Goal: Information Seeking & Learning: Check status

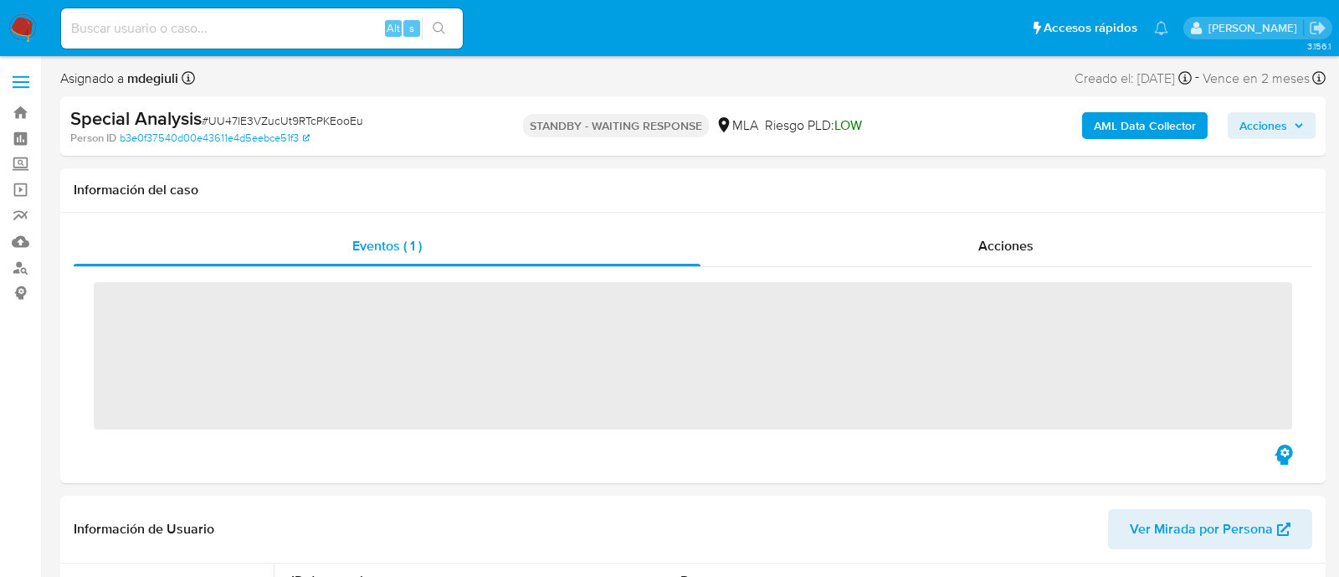
select select "10"
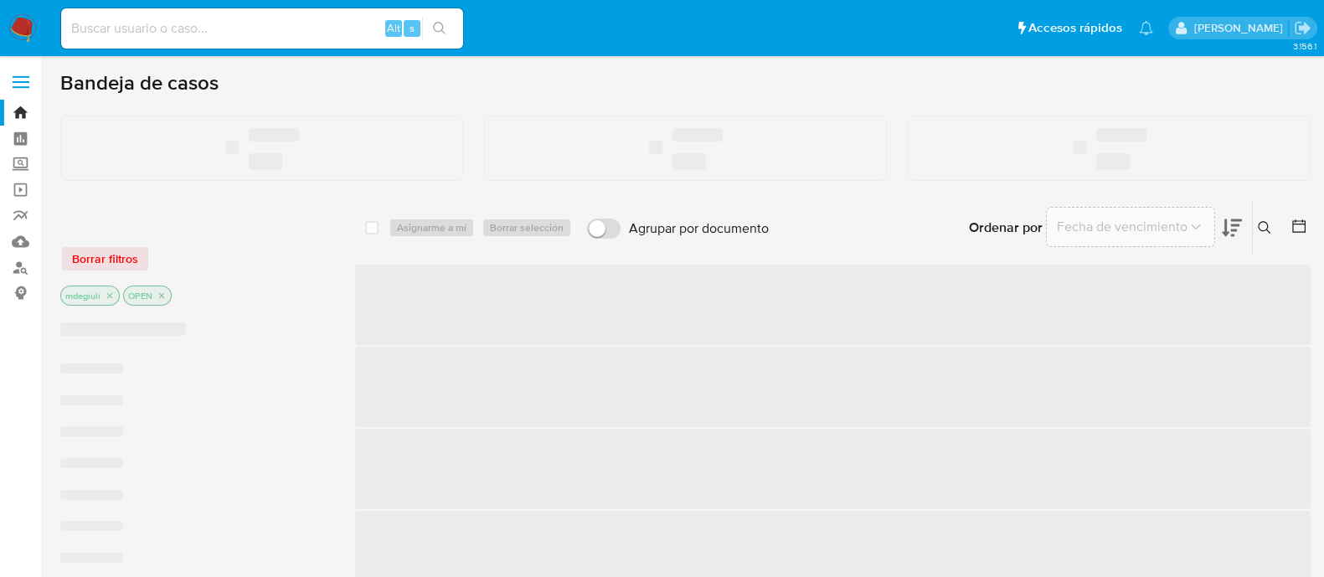
click at [292, 35] on input at bounding box center [262, 29] width 402 height 22
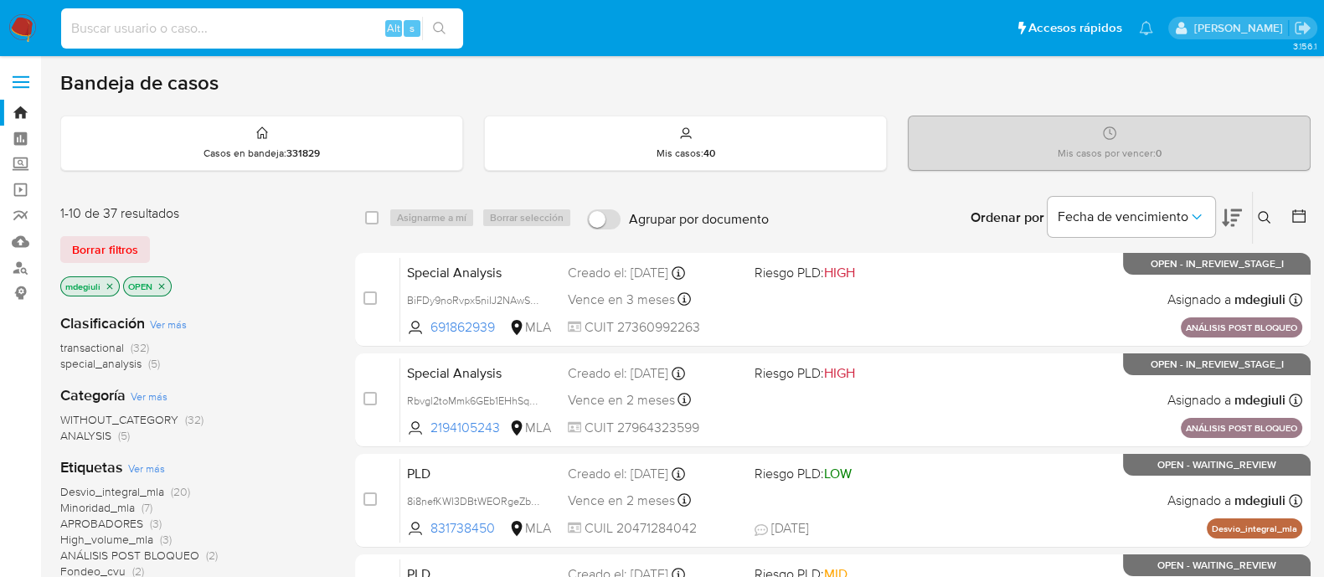
paste input "128953296"
type input "128953296"
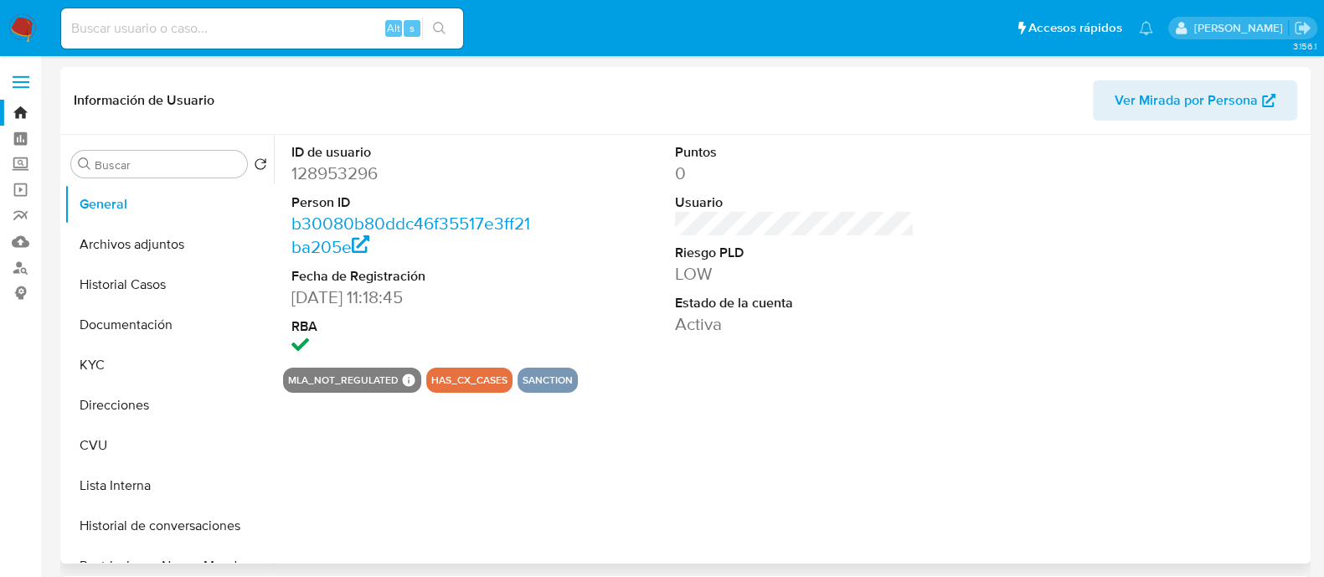
select select "10"
click at [142, 483] on button "Lista Interna" at bounding box center [162, 485] width 196 height 40
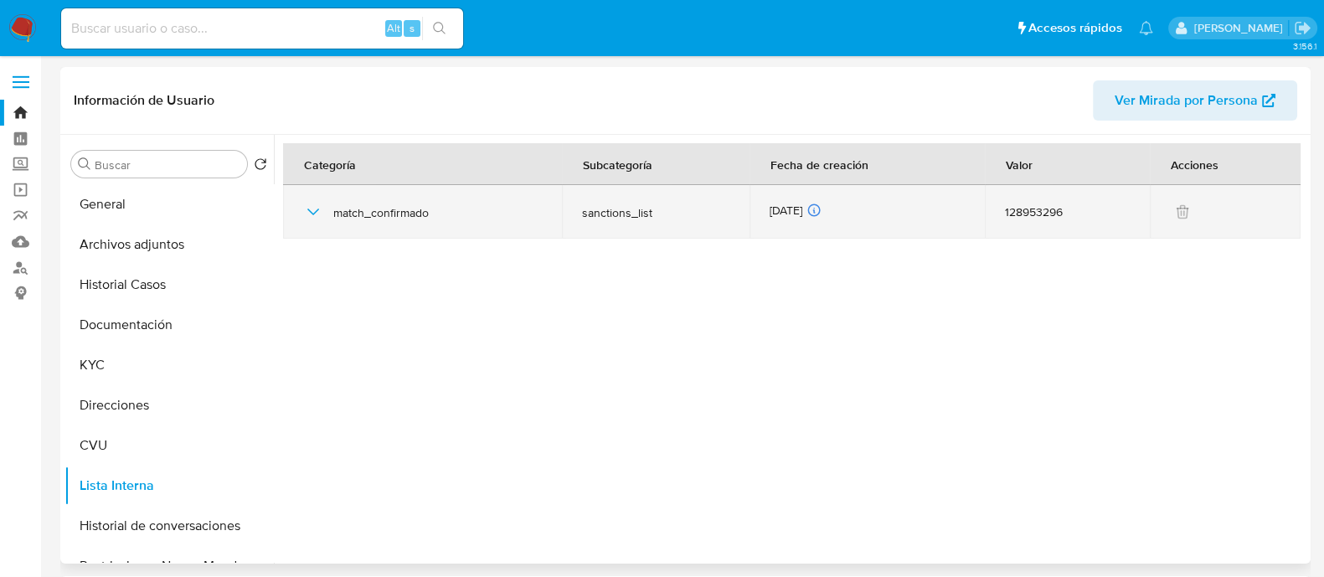
click at [306, 211] on icon "button" at bounding box center [313, 212] width 20 height 20
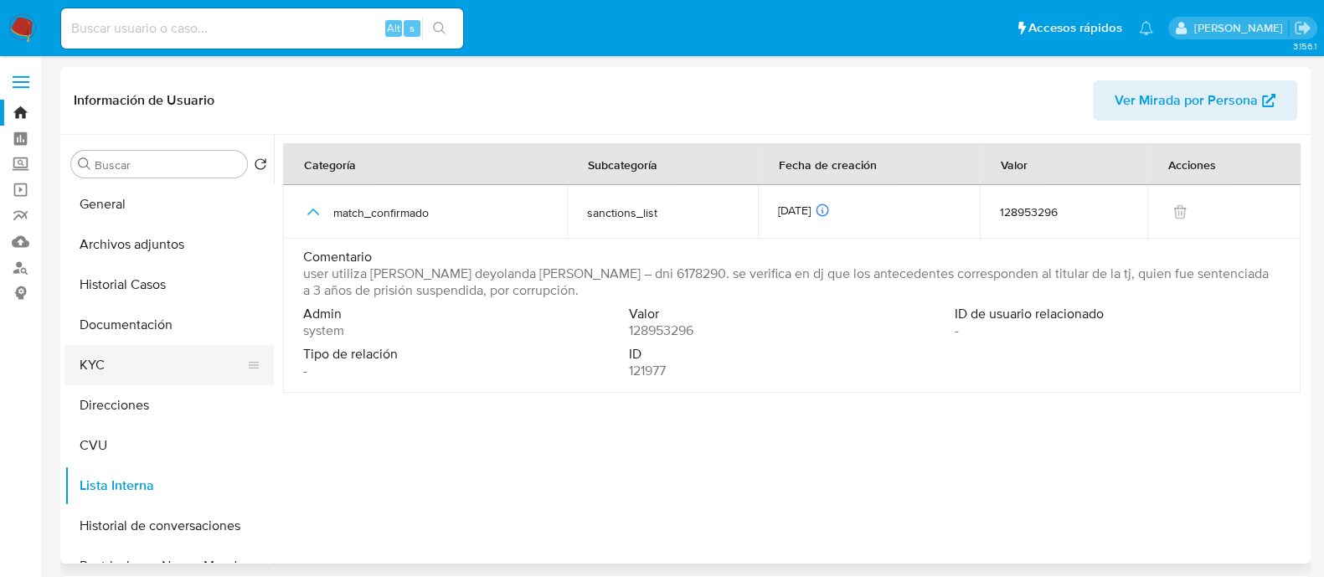
click at [111, 380] on button "KYC" at bounding box center [162, 365] width 196 height 40
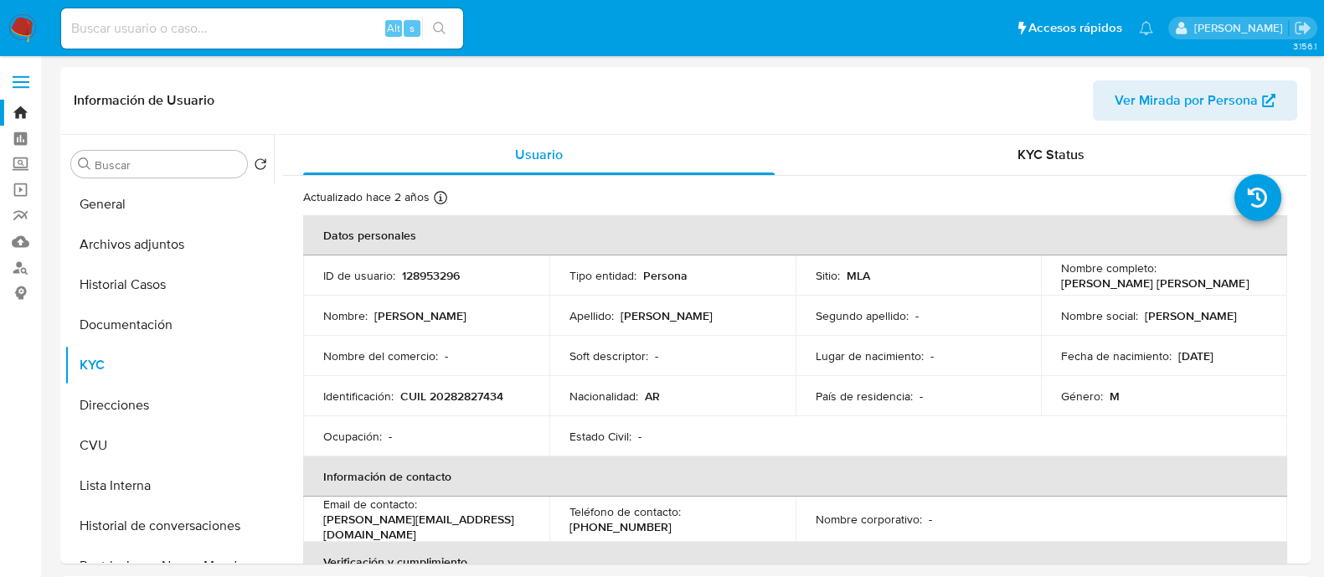
click at [225, 39] on div "Alt s" at bounding box center [262, 28] width 402 height 40
click at [225, 33] on input at bounding box center [262, 29] width 402 height 22
paste input "211687334"
type input "211687334"
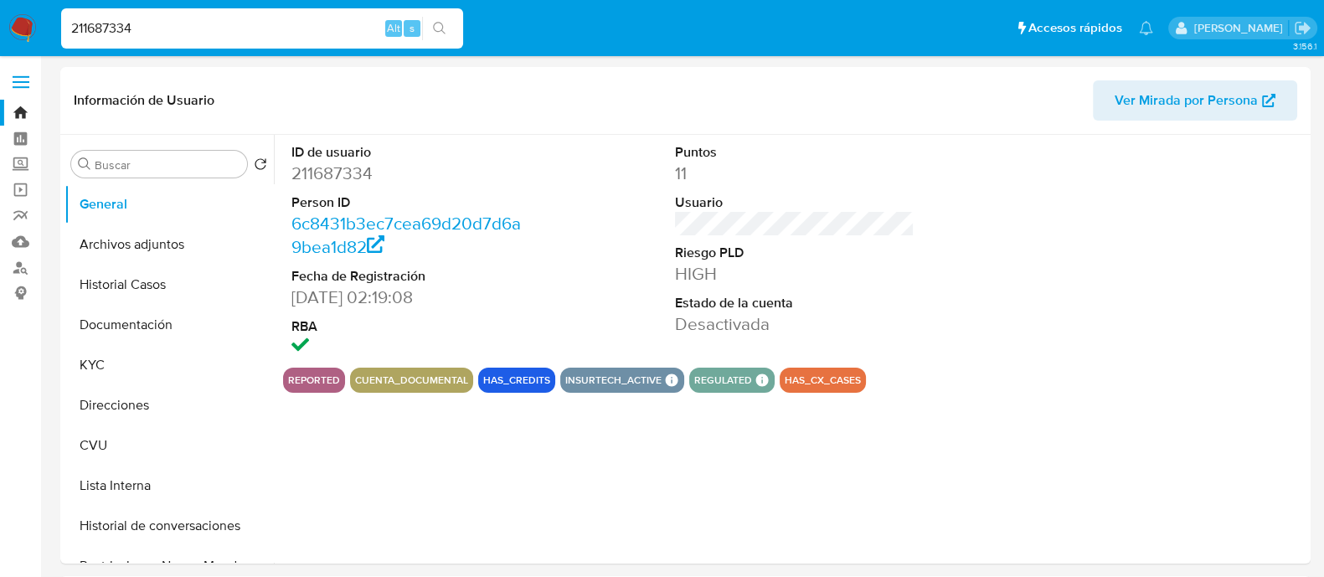
select select "10"
click at [157, 491] on button "Lista Interna" at bounding box center [162, 485] width 196 height 40
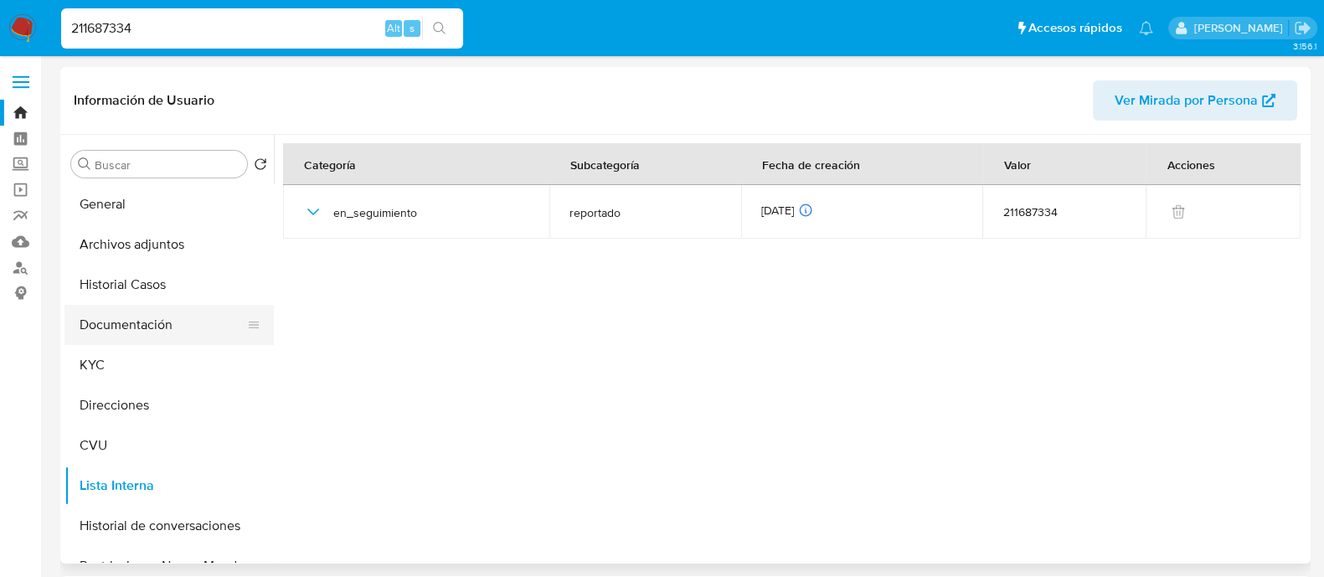
click at [132, 311] on button "Documentación" at bounding box center [162, 325] width 196 height 40
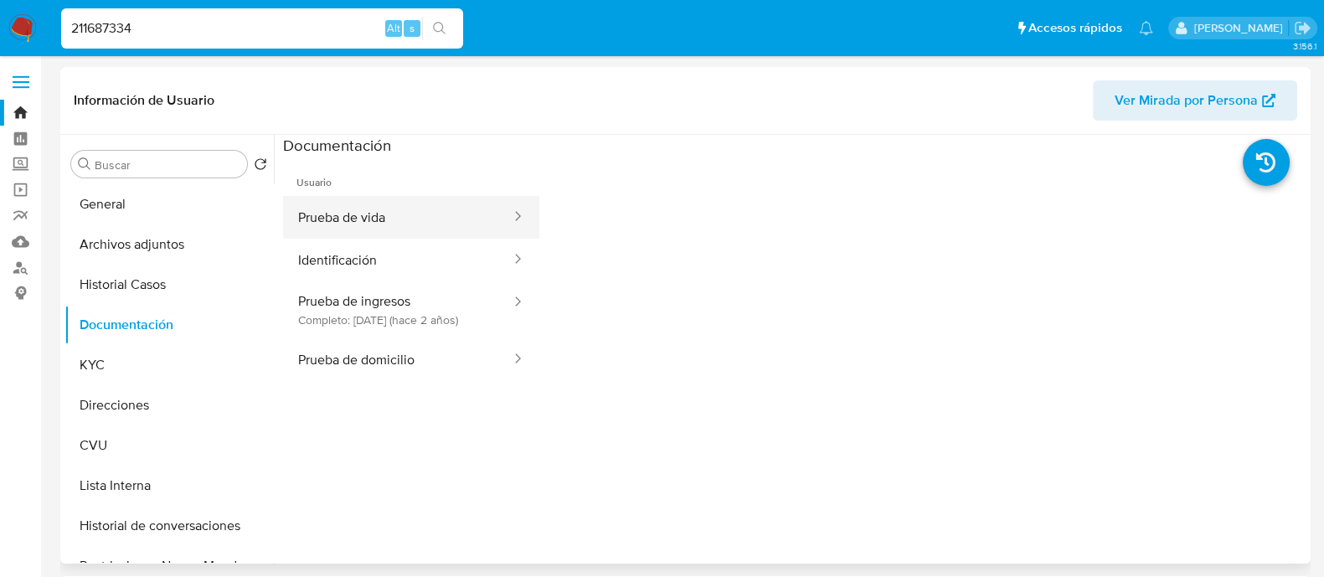
click at [354, 219] on button "Prueba de vida" at bounding box center [397, 217] width 229 height 43
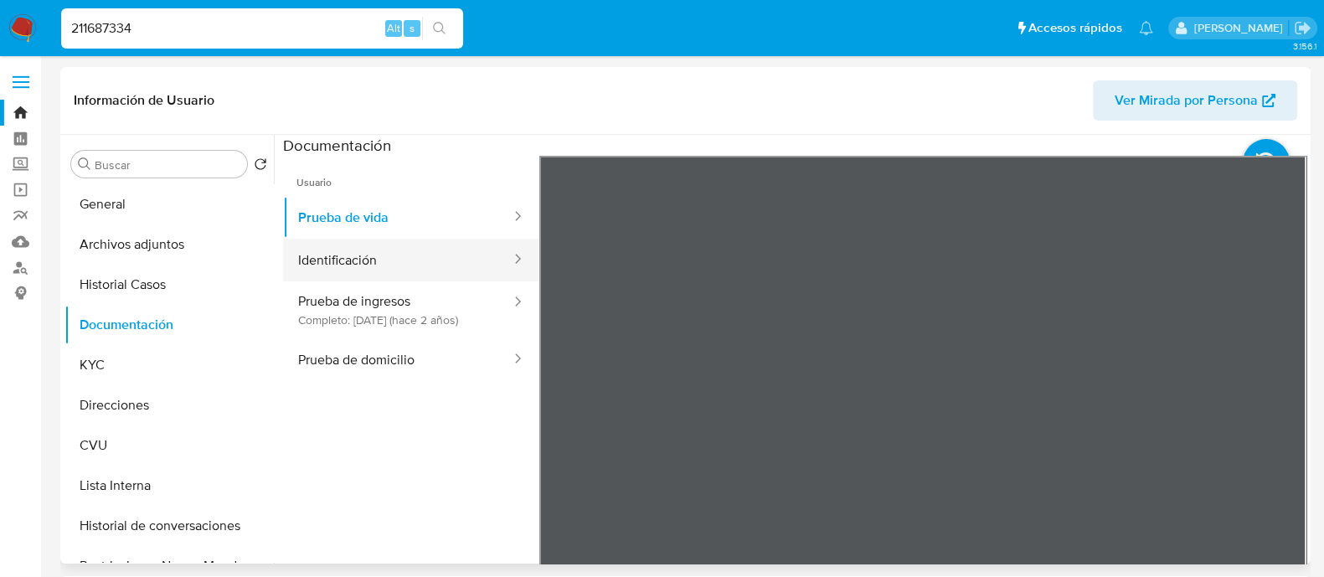
click at [390, 243] on button "Identificación" at bounding box center [397, 260] width 229 height 43
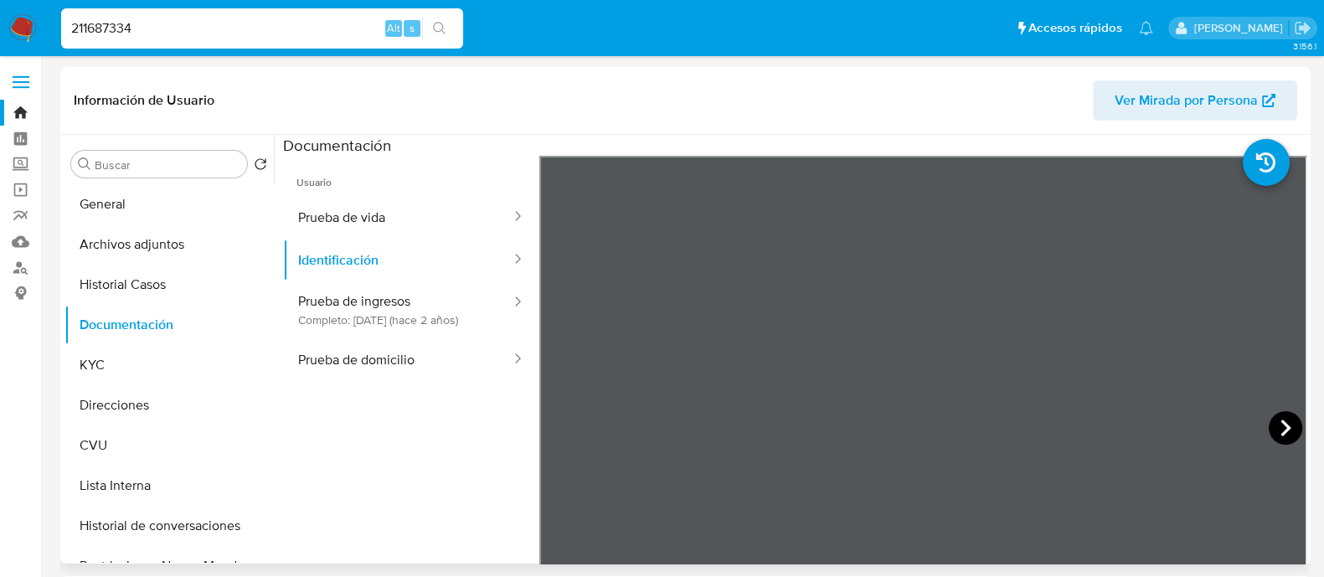
click at [1283, 421] on icon at bounding box center [1284, 427] width 33 height 33
click at [565, 420] on icon at bounding box center [559, 427] width 33 height 33
click at [392, 213] on button "Prueba de vida" at bounding box center [397, 217] width 229 height 43
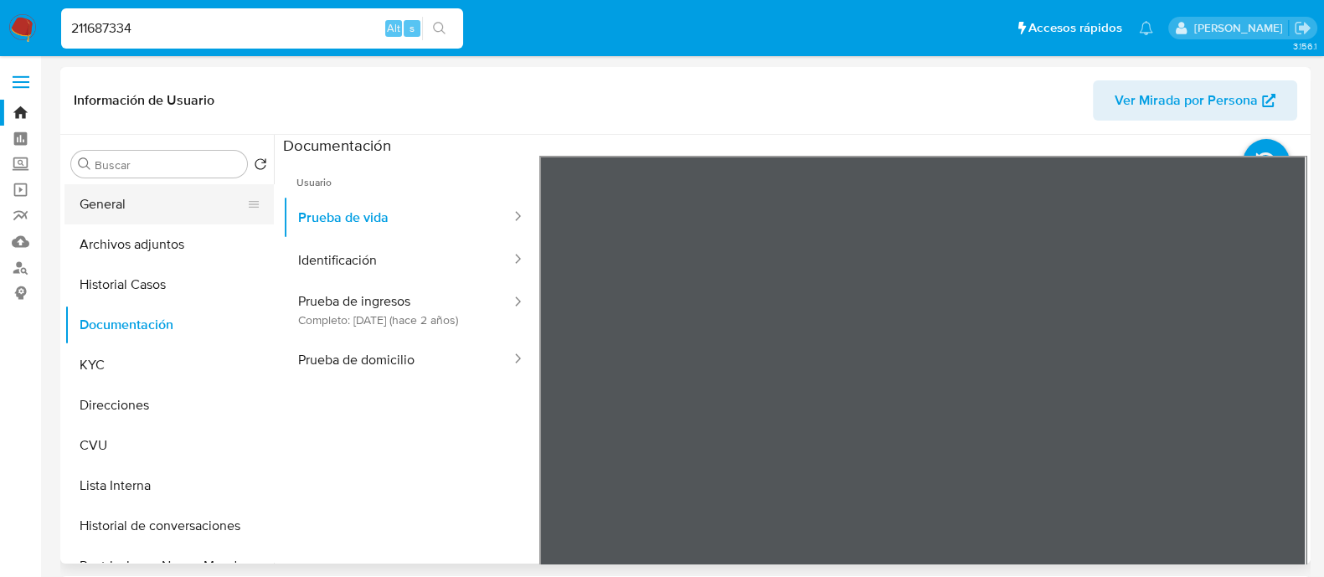
click at [151, 214] on button "General" at bounding box center [162, 204] width 196 height 40
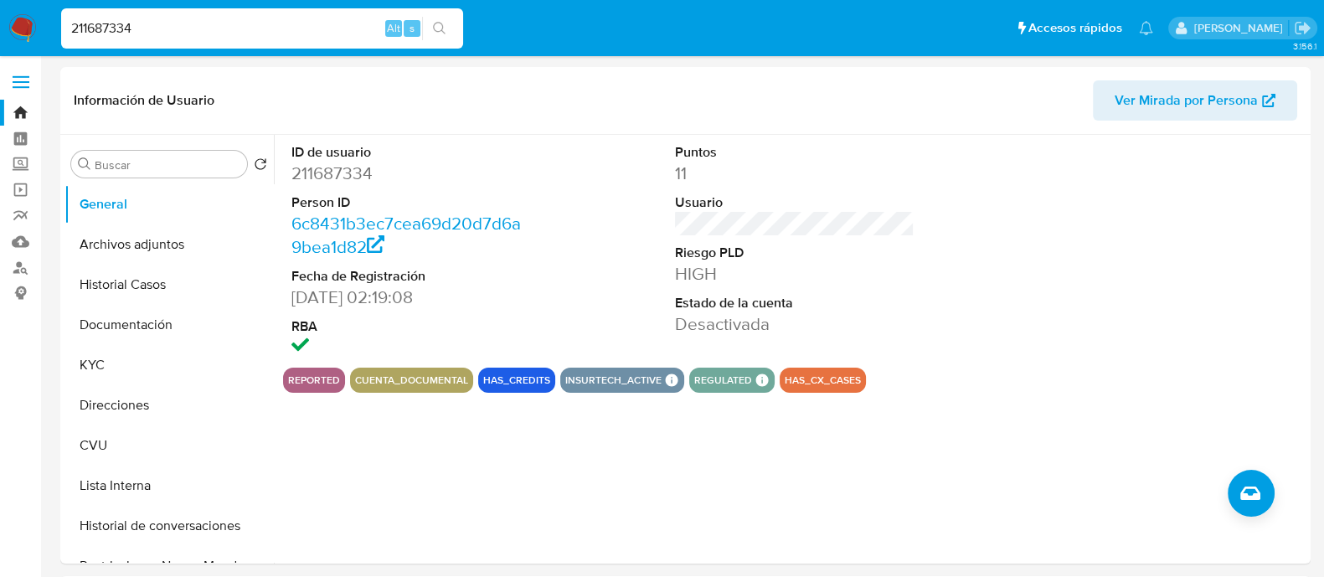
click at [149, 36] on input "211687334" at bounding box center [262, 29] width 402 height 22
paste input "1865359289"
type input "1865359289"
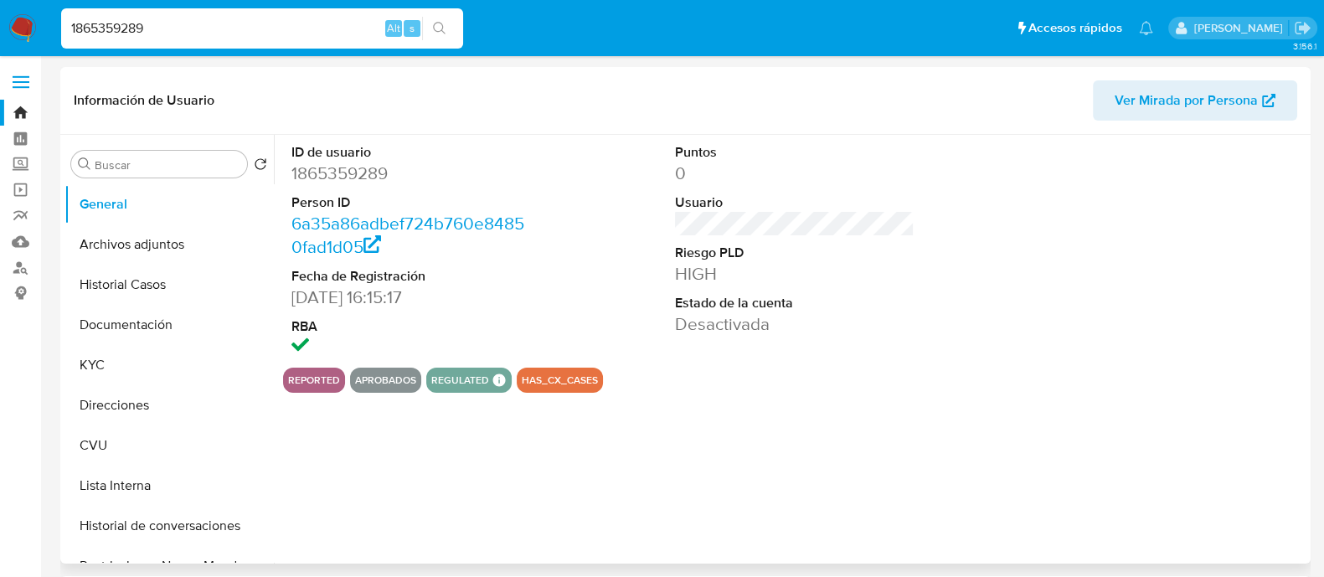
select select "10"
click at [156, 327] on button "Documentación" at bounding box center [162, 325] width 196 height 40
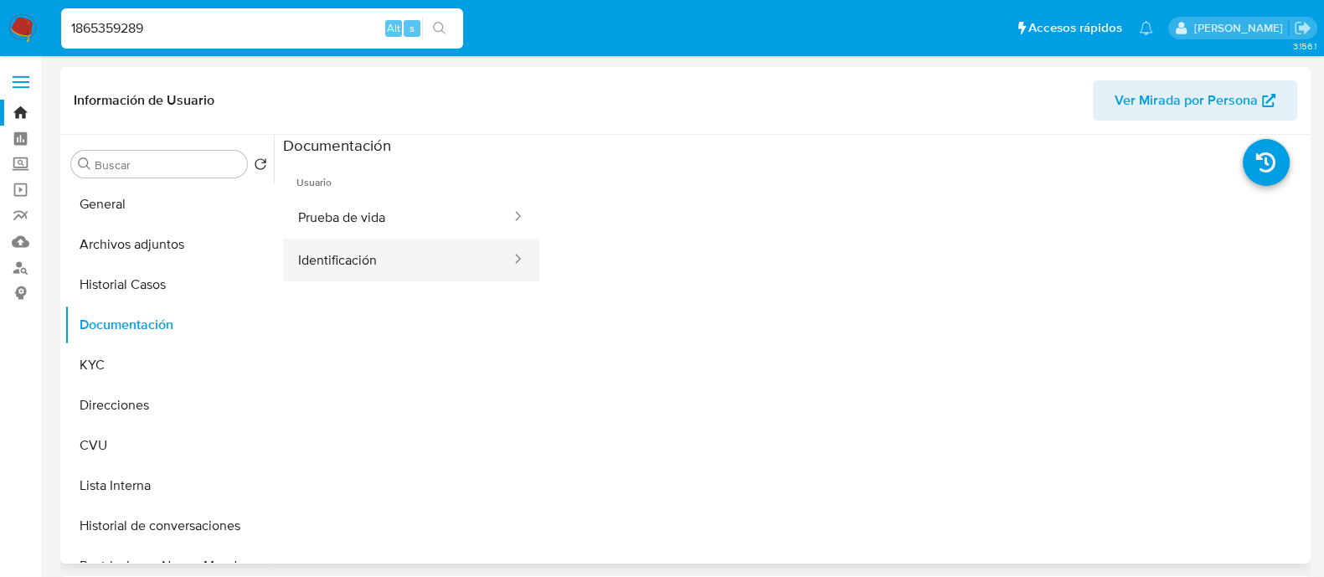
click at [356, 244] on button "Identificación" at bounding box center [397, 260] width 229 height 43
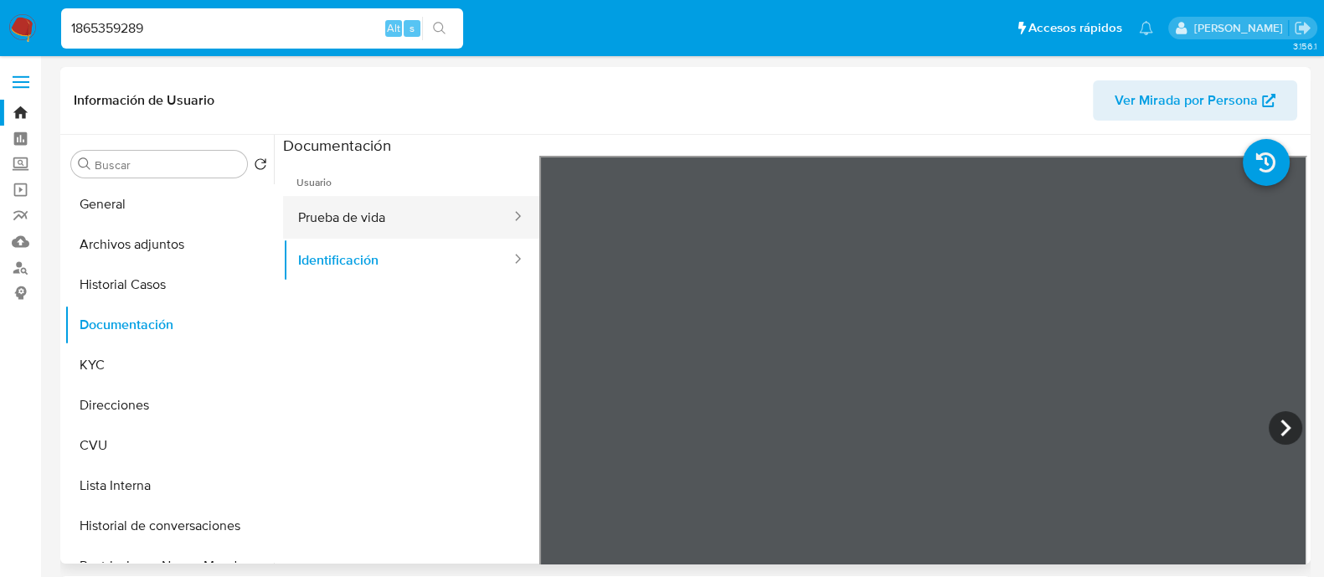
click at [400, 196] on button "Prueba de vida" at bounding box center [397, 217] width 229 height 43
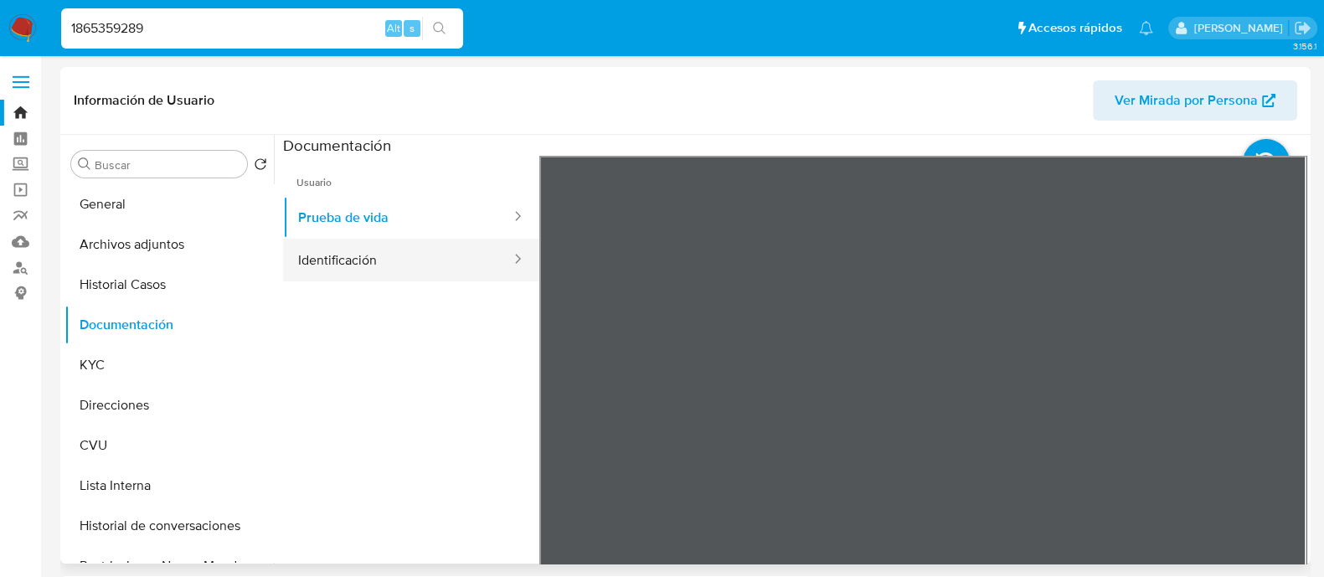
click at [355, 271] on button "Identificación" at bounding box center [397, 260] width 229 height 43
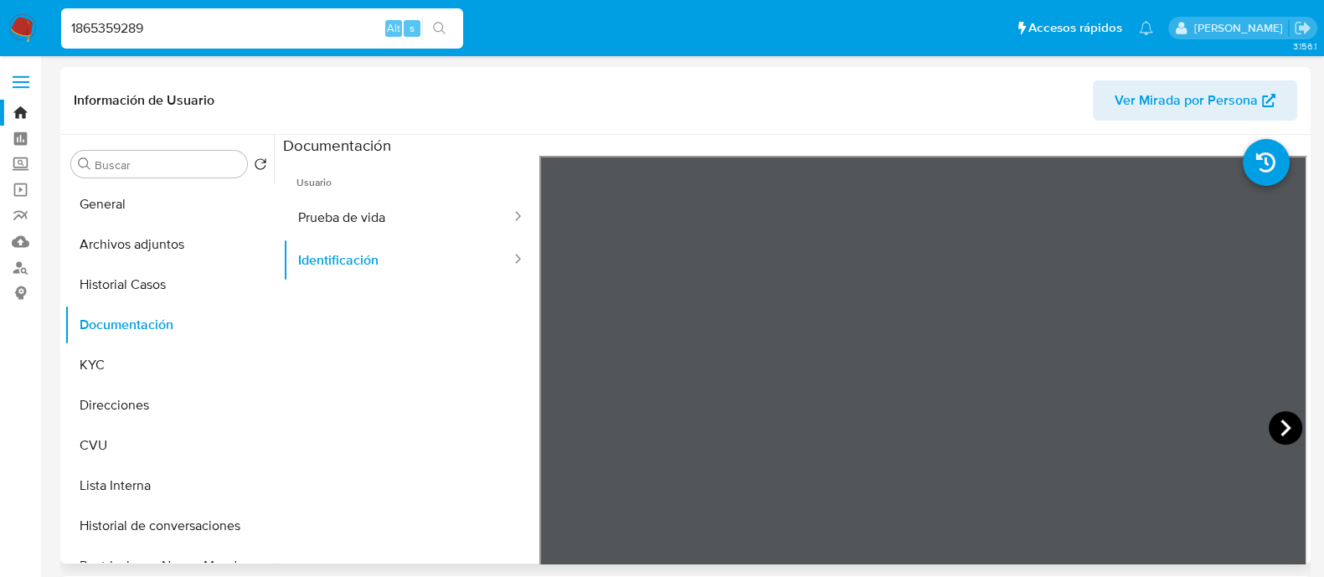
click at [1274, 432] on icon at bounding box center [1284, 427] width 33 height 33
click at [565, 422] on icon at bounding box center [559, 427] width 33 height 33
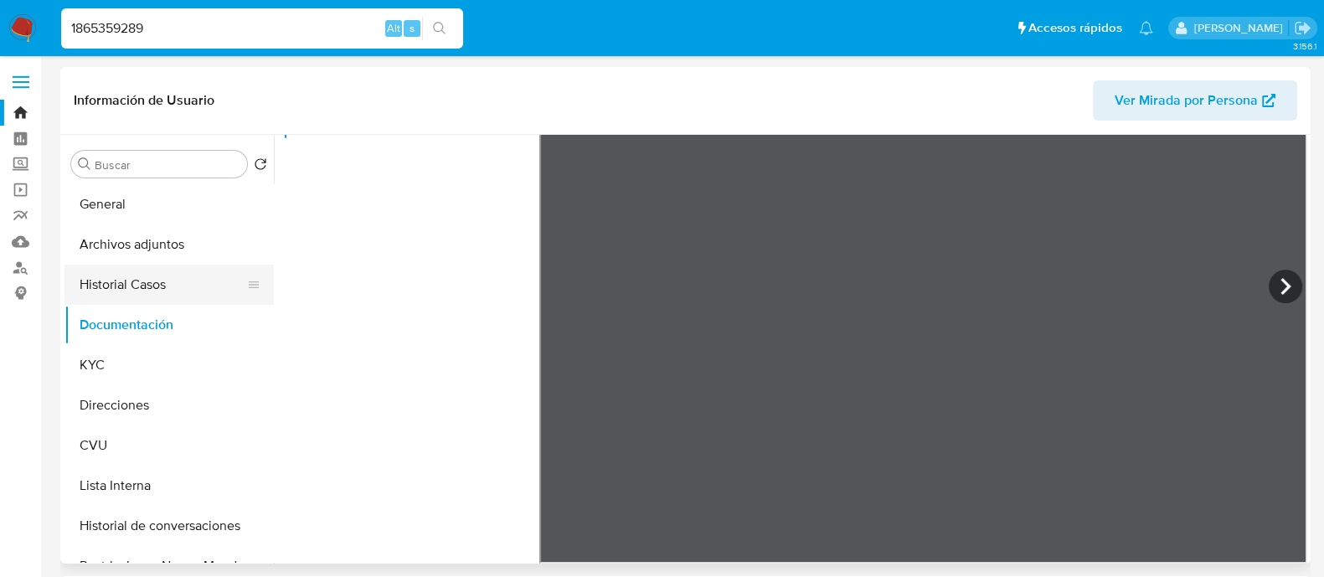
click at [138, 273] on button "Historial Casos" at bounding box center [162, 285] width 196 height 40
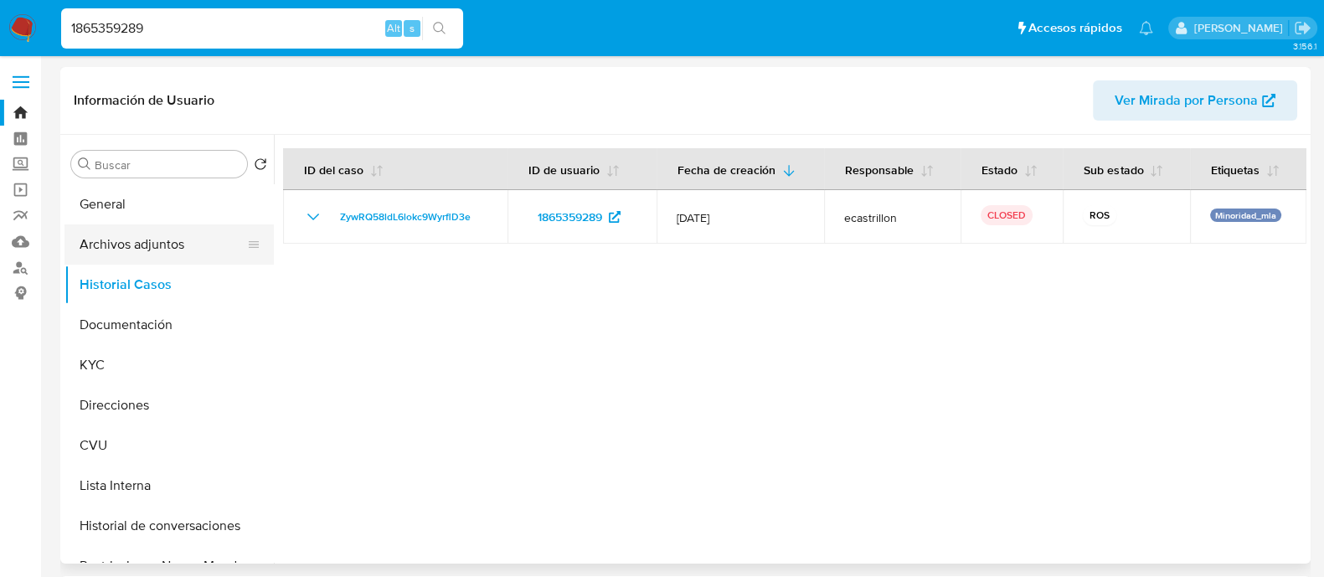
click at [154, 232] on button "Archivos adjuntos" at bounding box center [162, 244] width 196 height 40
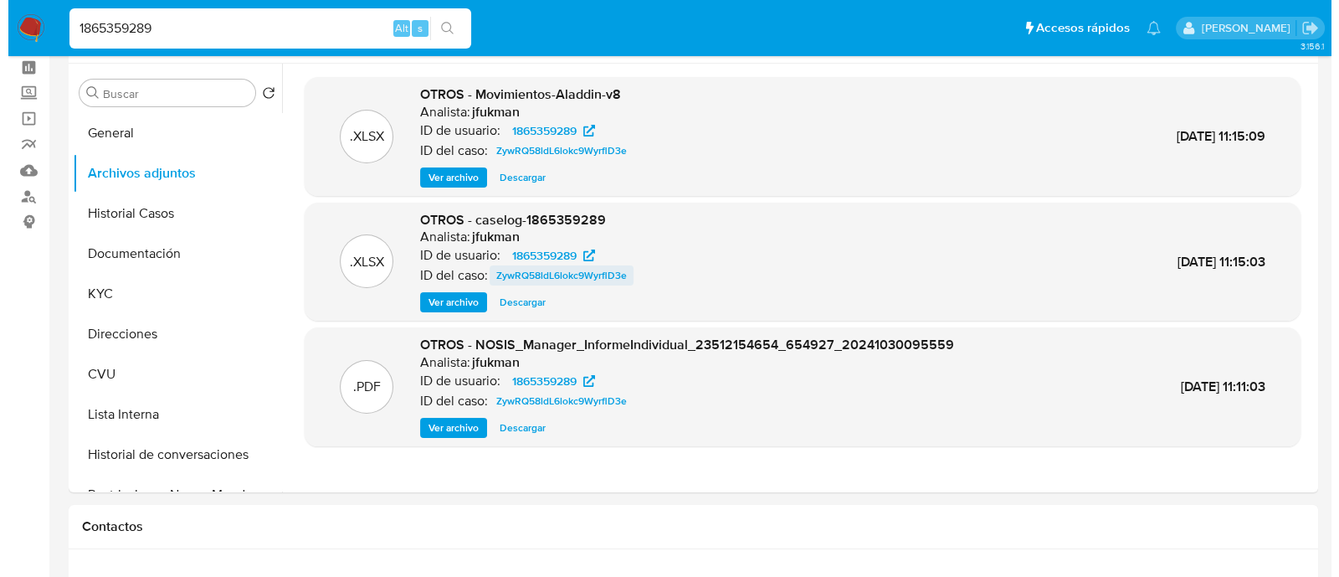
scroll to position [104, 0]
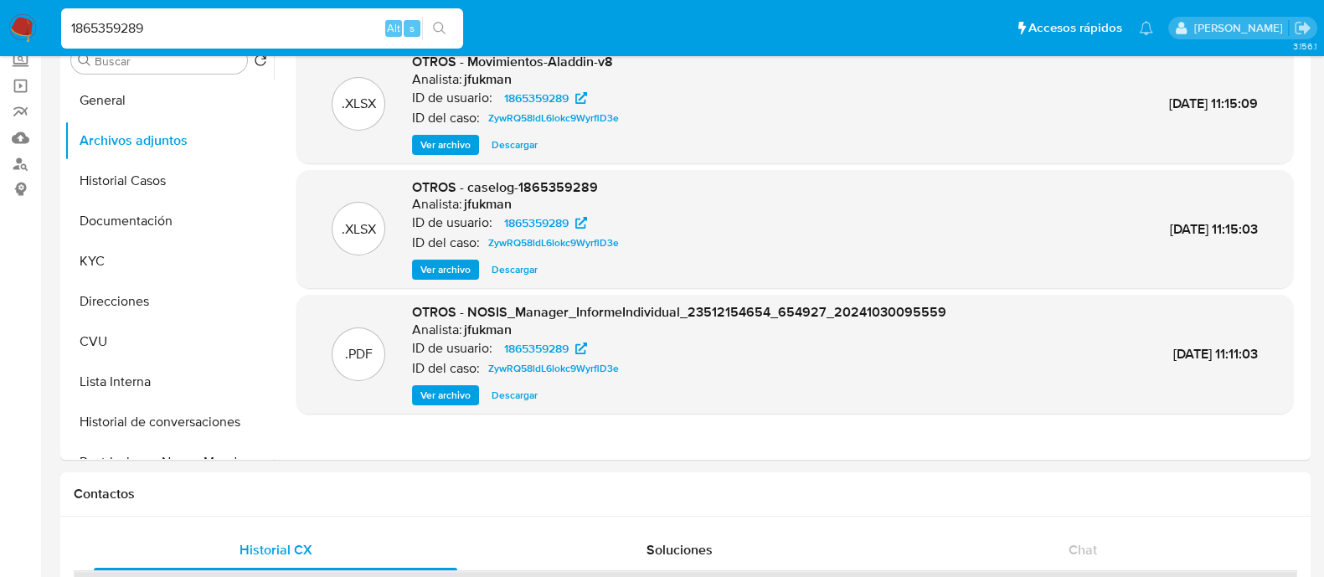
click at [455, 261] on span "Ver archivo" at bounding box center [445, 269] width 50 height 17
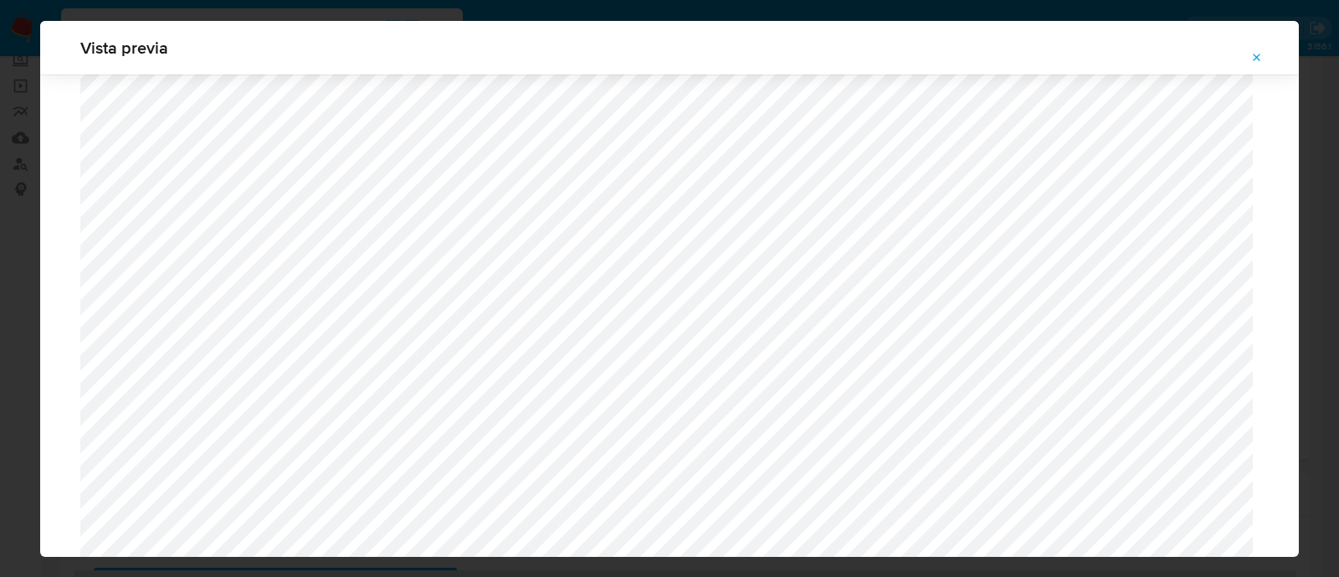
scroll to position [1326, 0]
click at [1264, 54] on icon "Attachment preview" at bounding box center [1257, 57] width 13 height 13
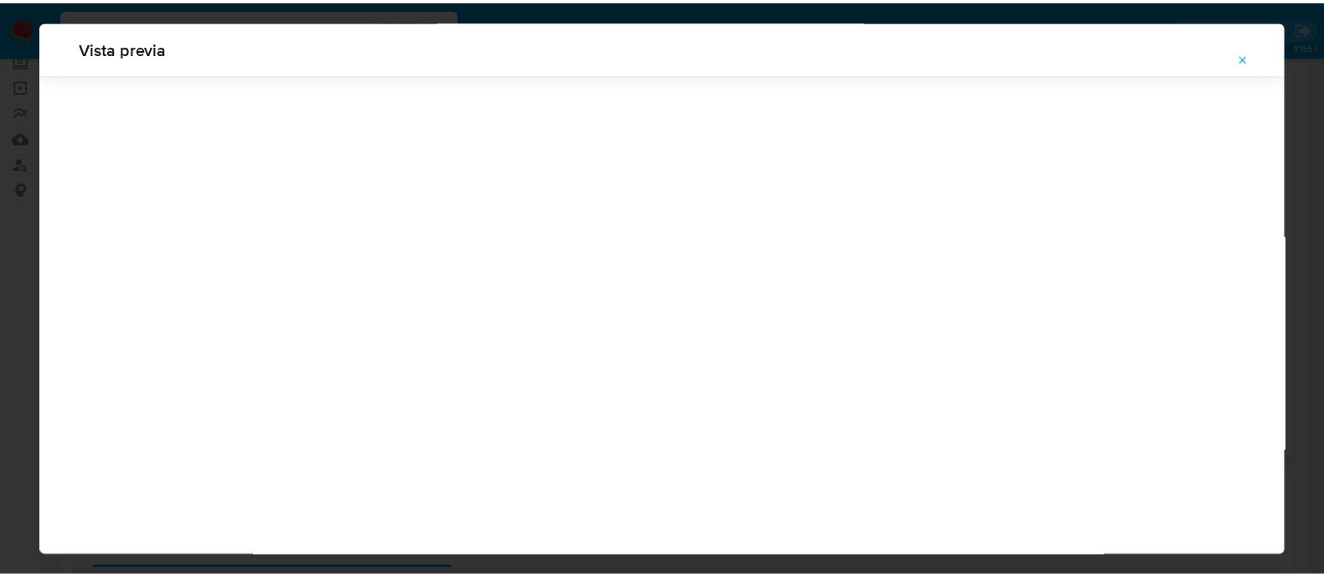
scroll to position [54, 0]
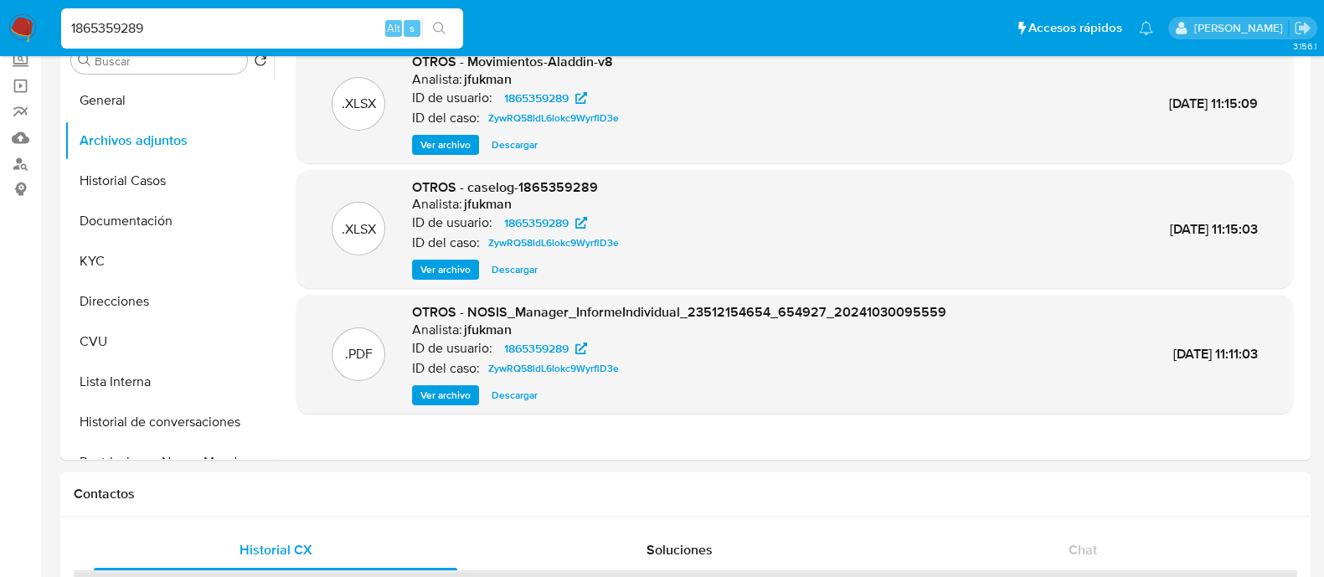
click at [215, 18] on input "1865359289" at bounding box center [262, 29] width 402 height 22
paste input "815695510"
type input "815695510"
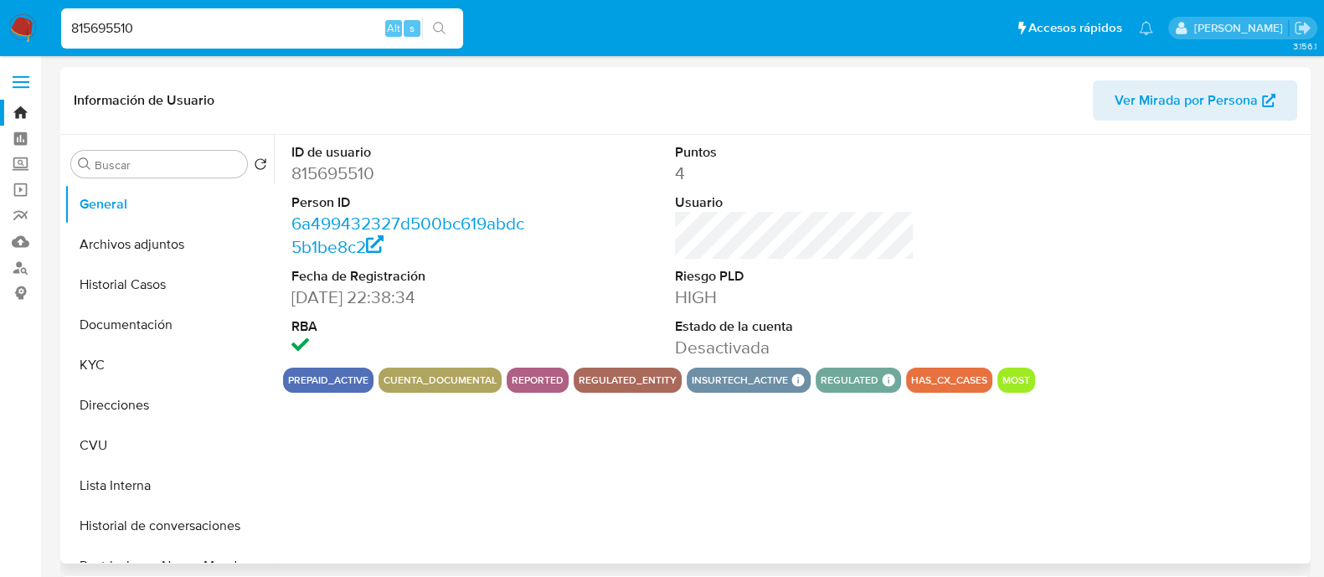
select select "10"
click at [84, 35] on input "815695510" at bounding box center [262, 29] width 402 height 22
click at [82, 36] on input "815695510" at bounding box center [262, 29] width 402 height 22
click at [90, 33] on input "815695510" at bounding box center [262, 29] width 402 height 22
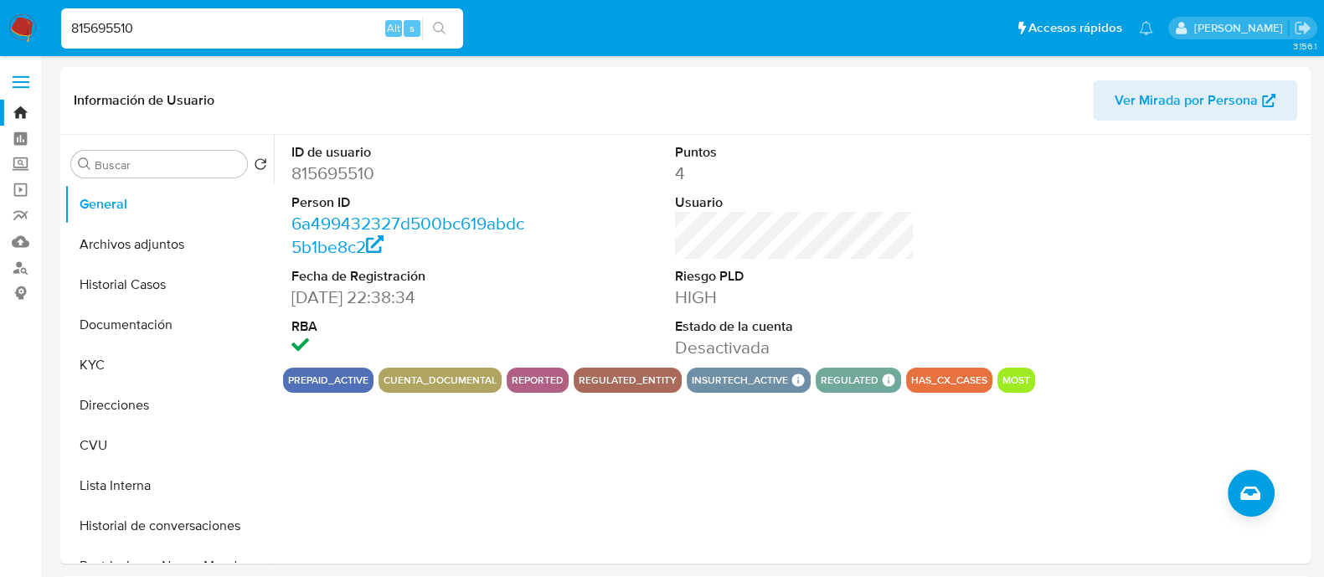
paste input "509395089"
type input "509395089"
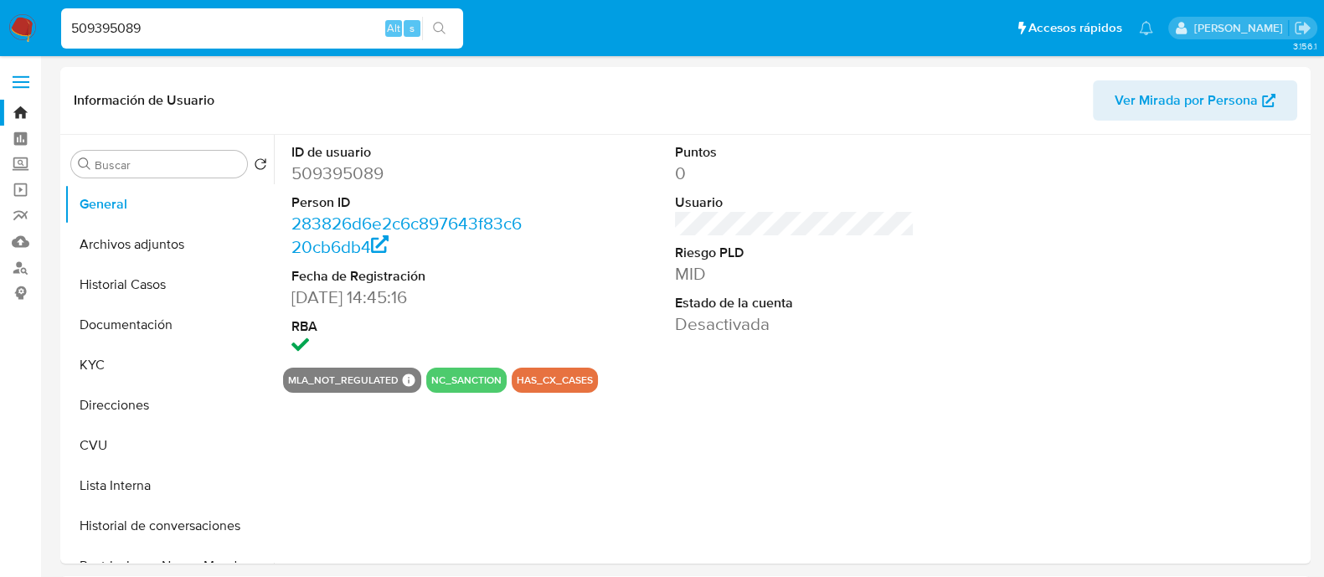
select select "10"
click at [134, 289] on button "Historial Casos" at bounding box center [162, 285] width 196 height 40
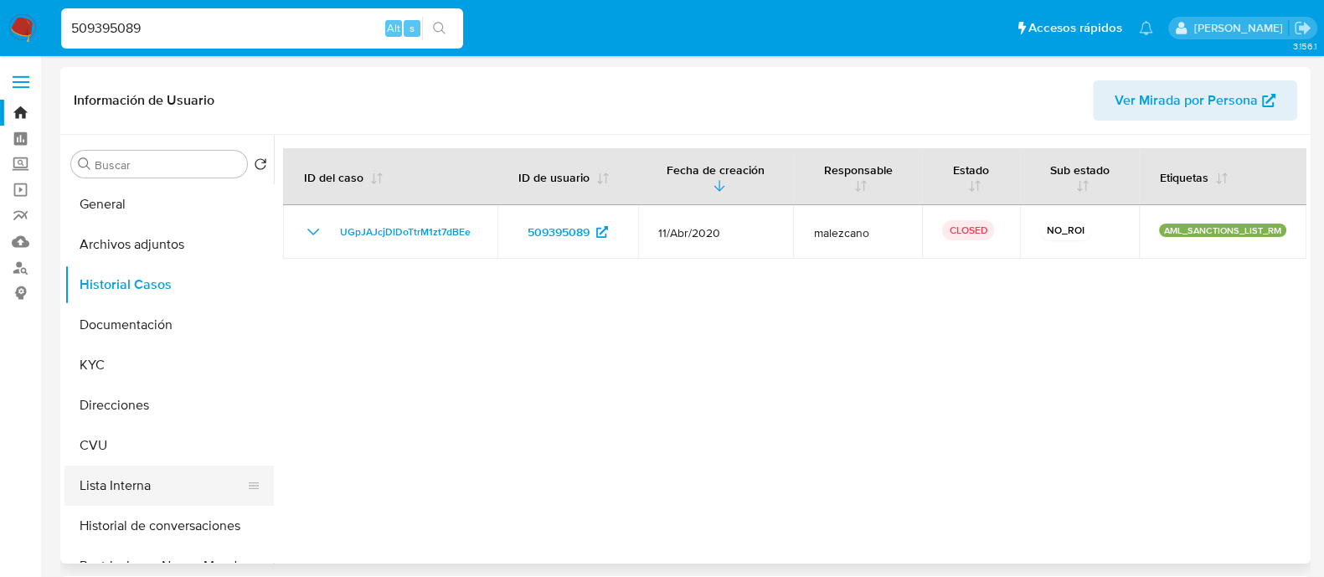
click at [122, 482] on button "Lista Interna" at bounding box center [162, 485] width 196 height 40
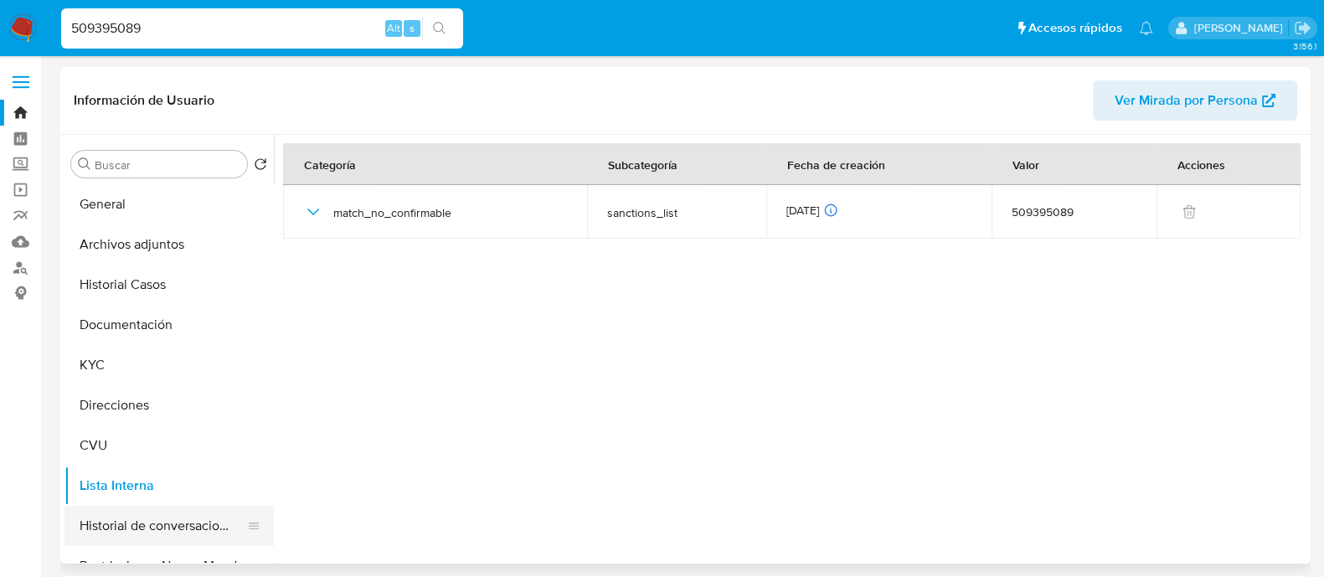
scroll to position [104, 0]
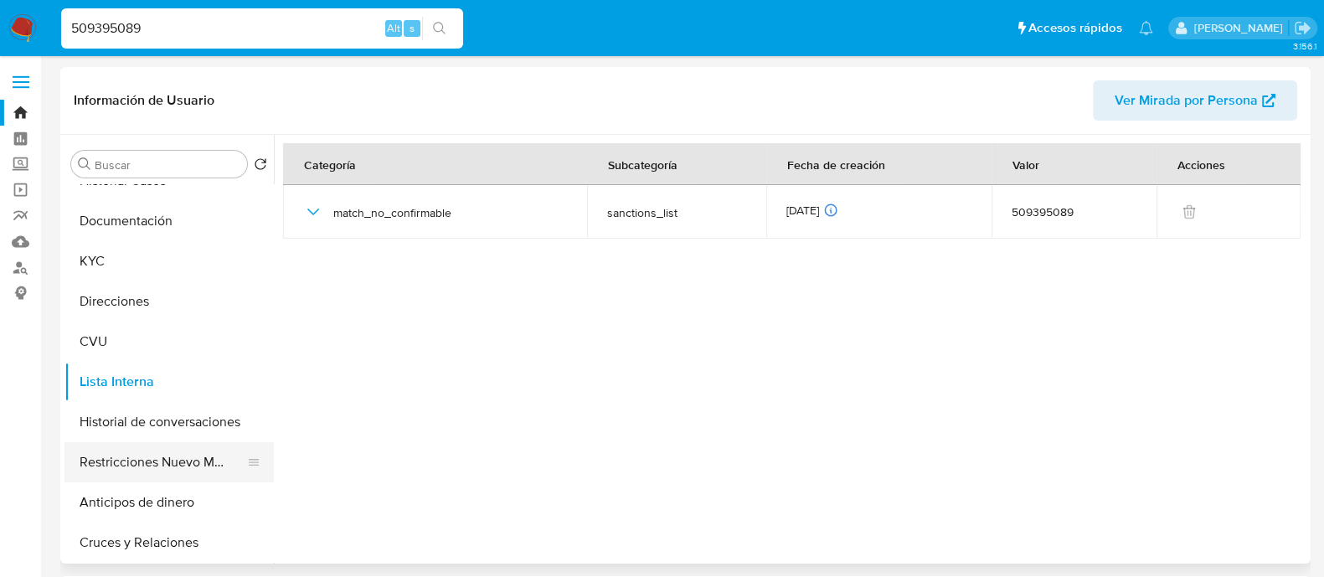
click at [136, 458] on button "Restricciones Nuevo Mundo" at bounding box center [162, 462] width 196 height 40
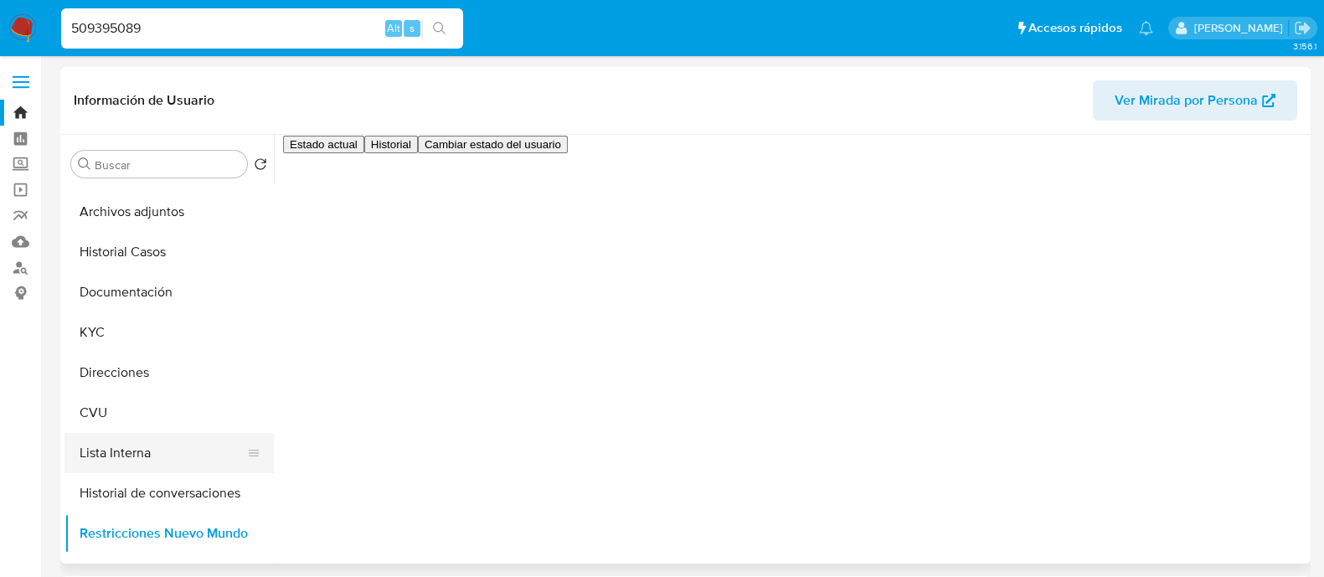
scroll to position [0, 0]
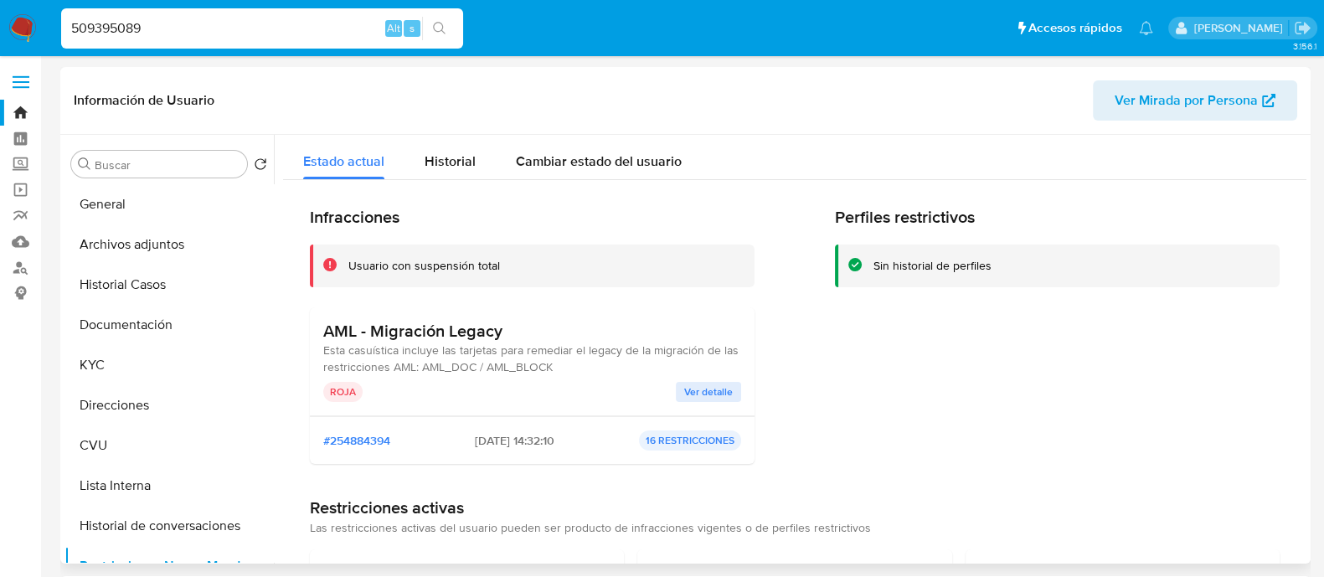
click at [713, 392] on span "Ver detalle" at bounding box center [708, 391] width 49 height 17
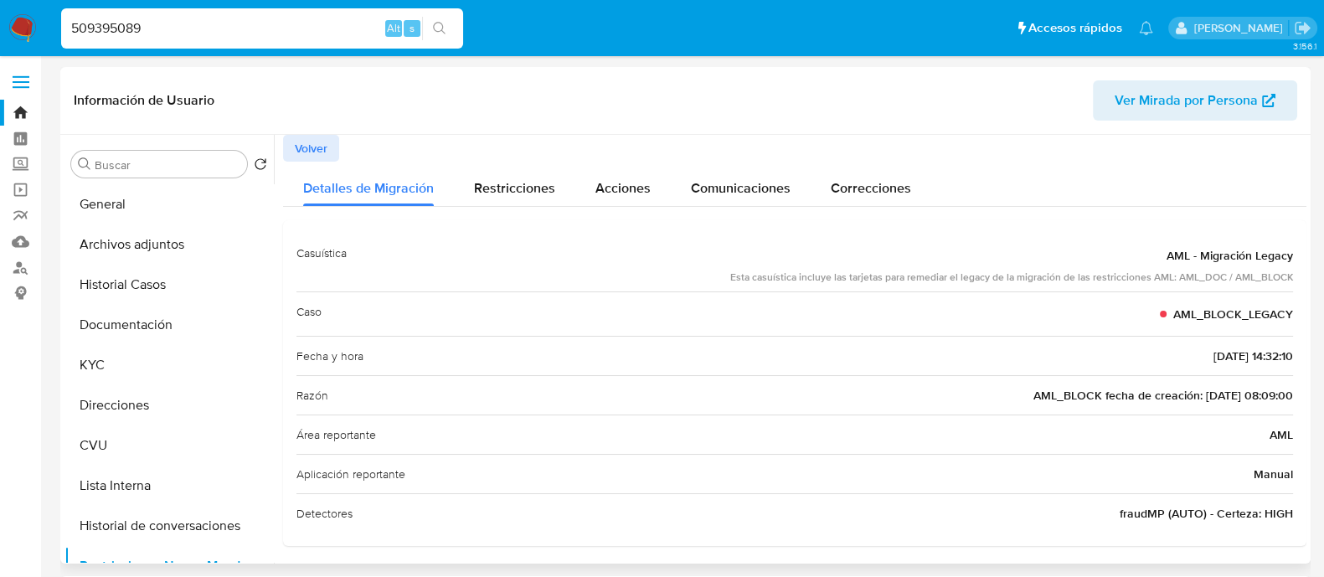
scroll to position [3, 0]
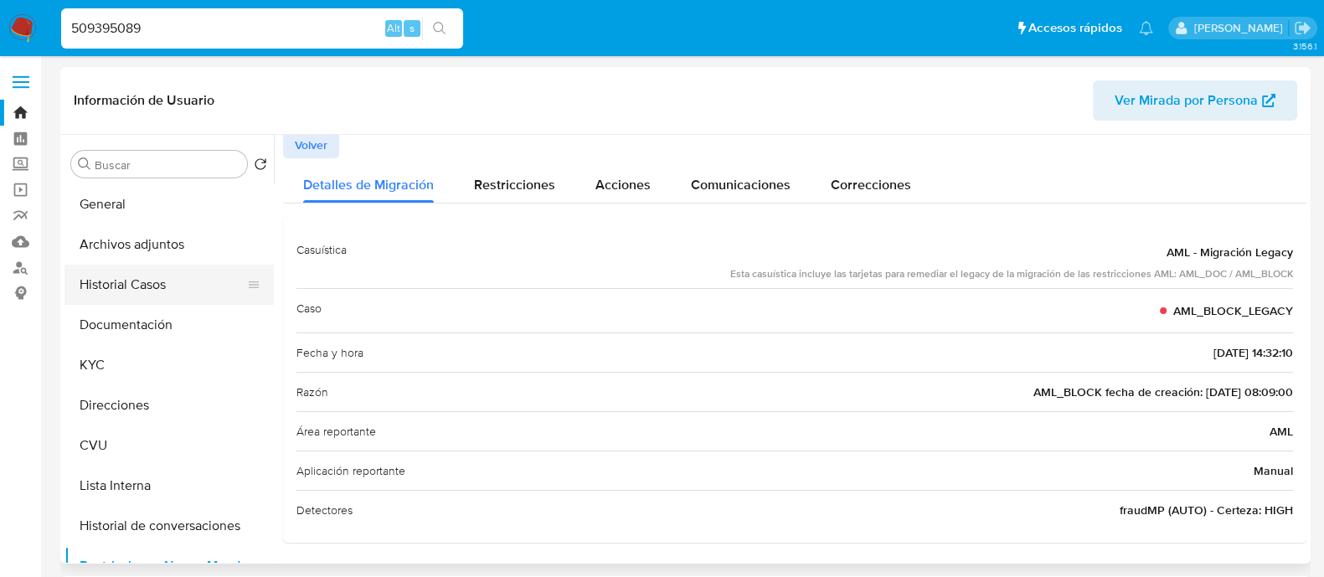
click at [111, 283] on button "Historial Casos" at bounding box center [162, 285] width 196 height 40
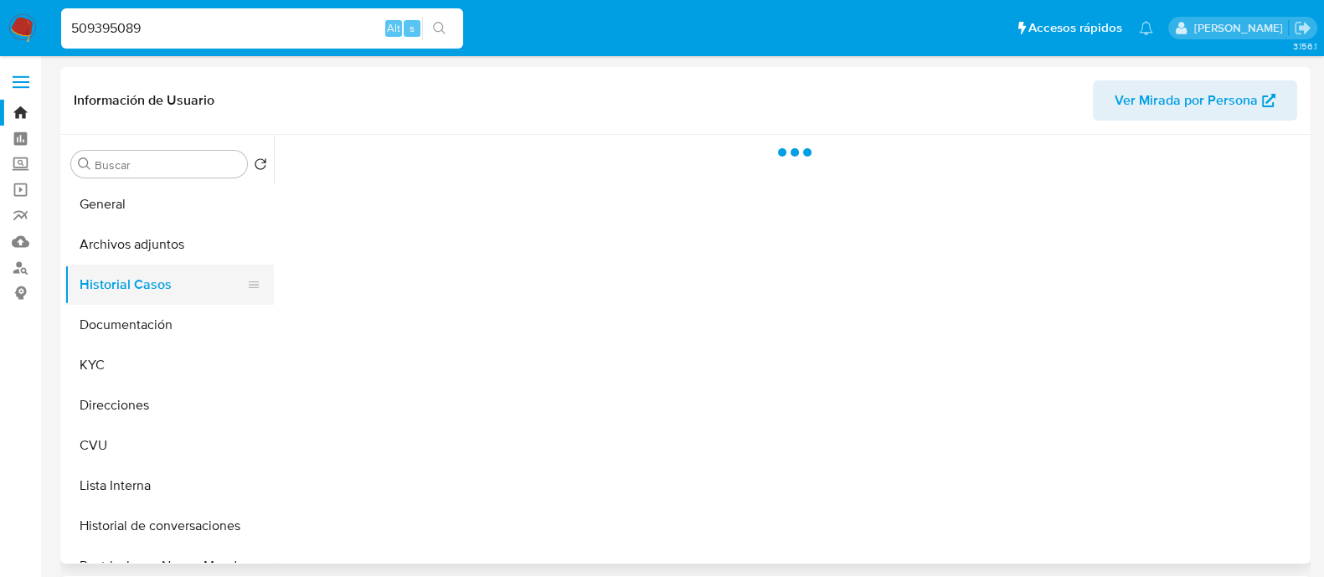
scroll to position [0, 0]
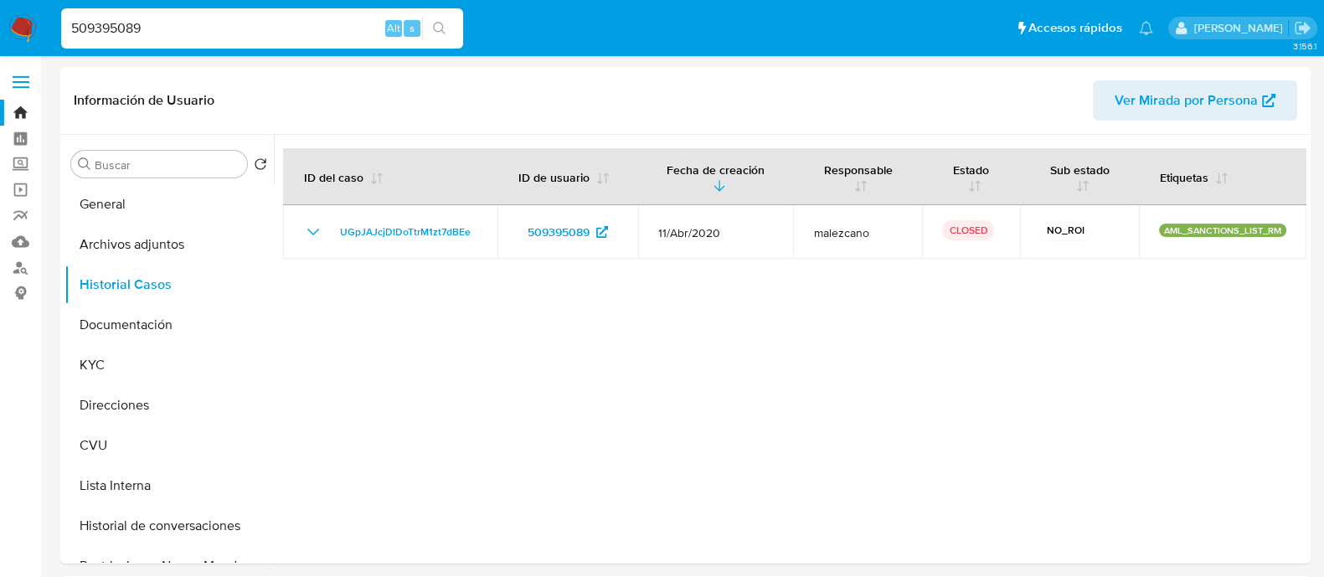
click at [92, 39] on div "509395089 Alt s" at bounding box center [262, 28] width 402 height 40
click at [100, 24] on input "509395089" at bounding box center [262, 29] width 402 height 22
paste input "300693406"
type input "300693406"
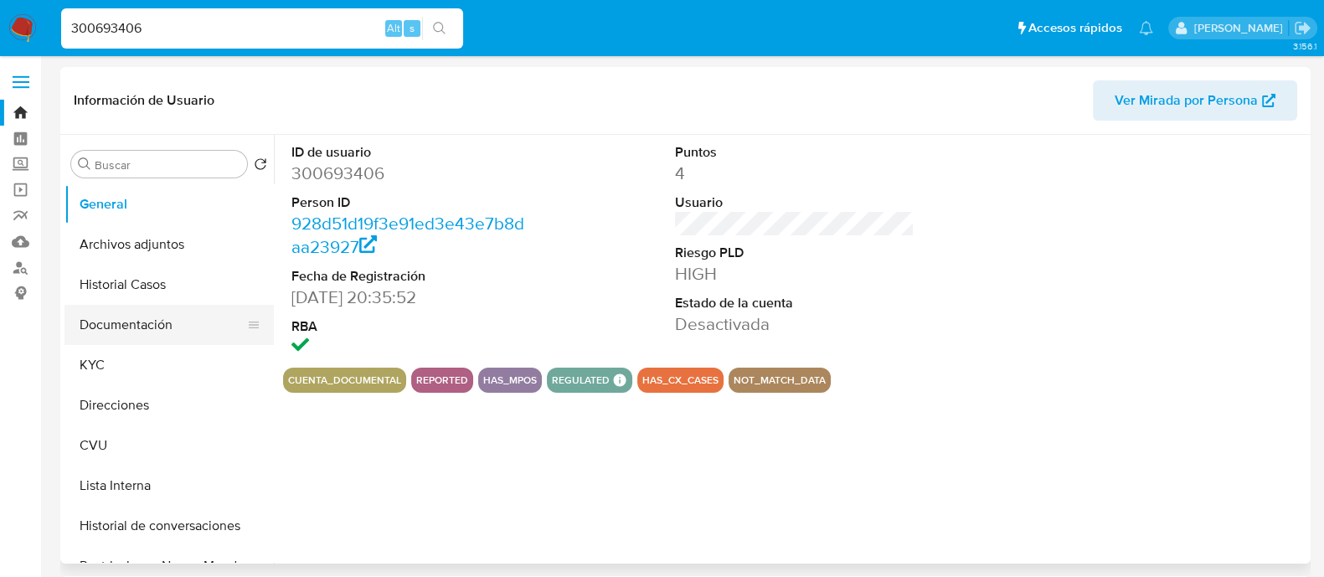
select select "10"
click at [119, 324] on button "Documentación" at bounding box center [162, 325] width 196 height 40
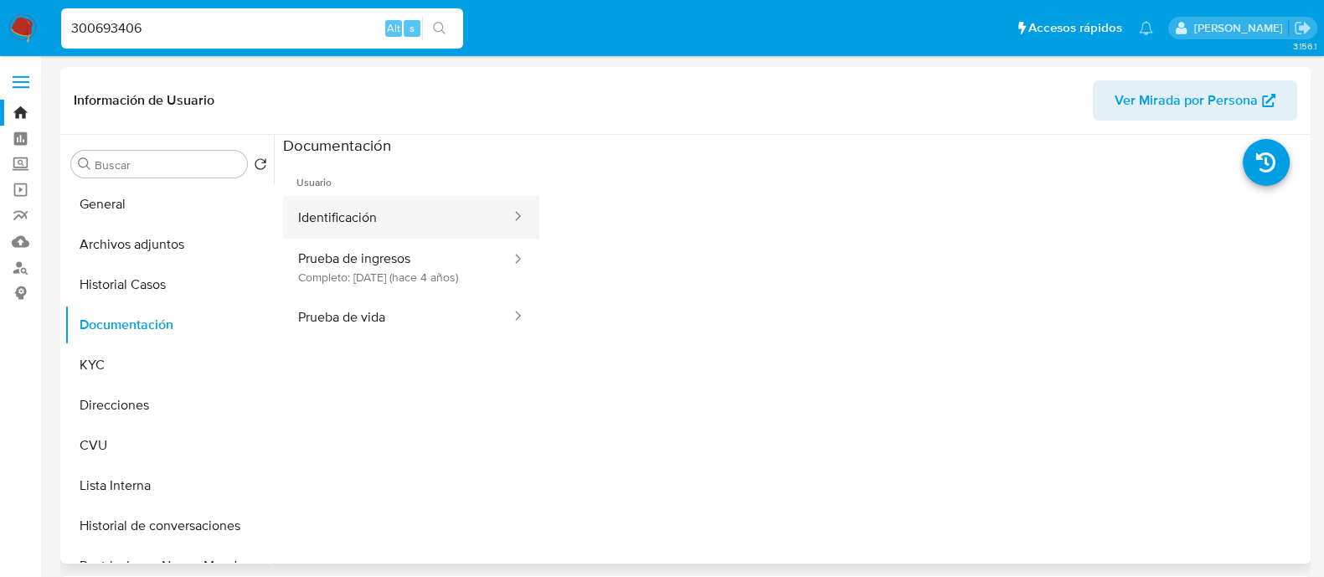
click at [401, 222] on button "Identificación" at bounding box center [397, 217] width 229 height 43
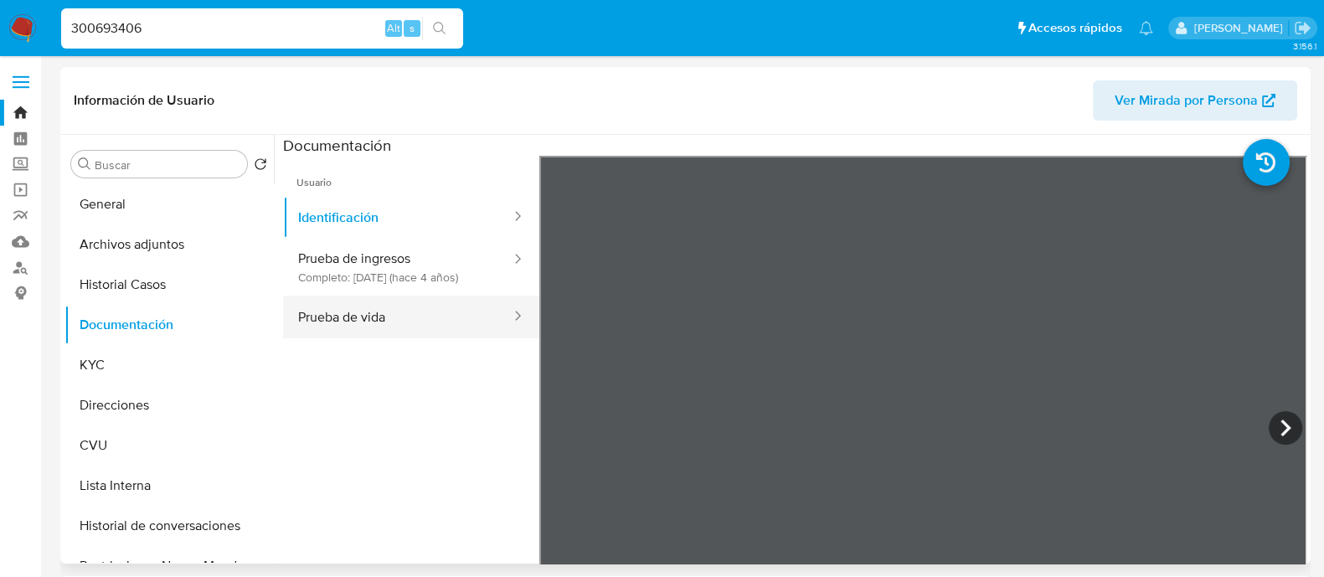
click at [435, 335] on button "Prueba de vida" at bounding box center [397, 317] width 229 height 43
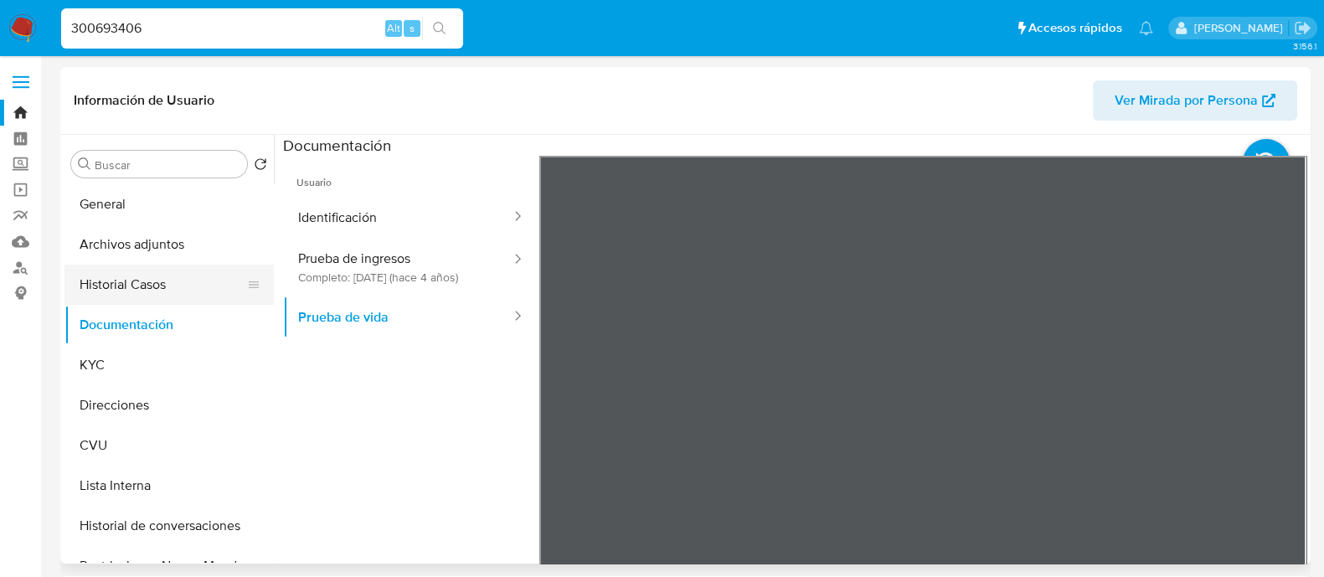
click at [153, 280] on button "Historial Casos" at bounding box center [162, 285] width 196 height 40
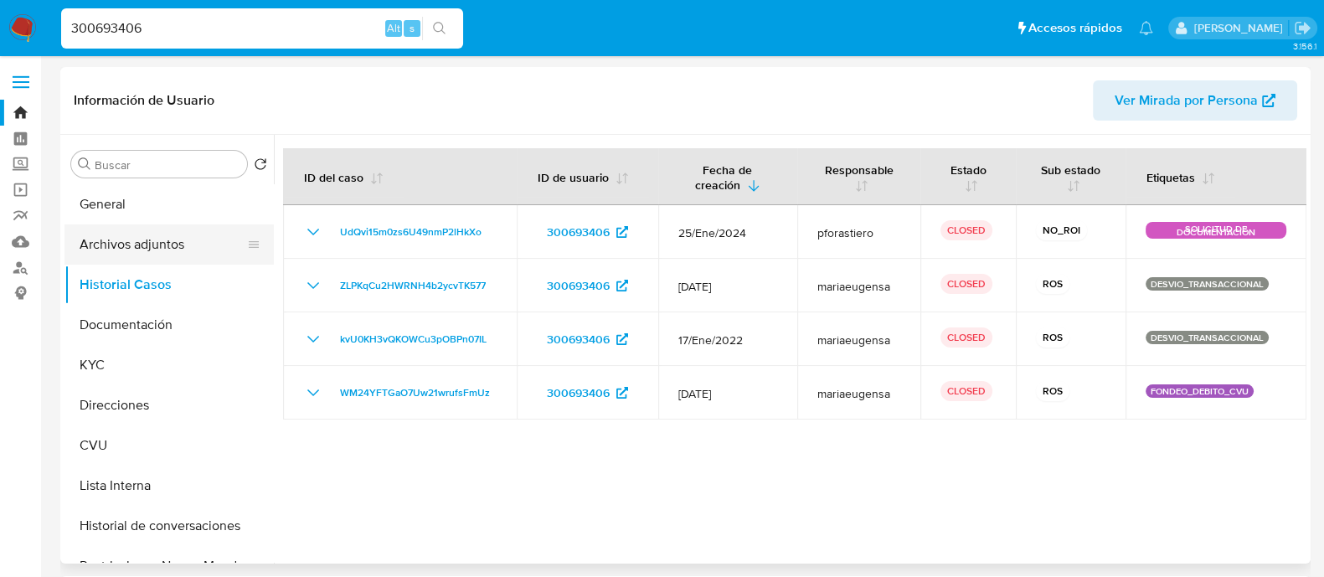
click at [150, 246] on button "Archivos adjuntos" at bounding box center [162, 244] width 196 height 40
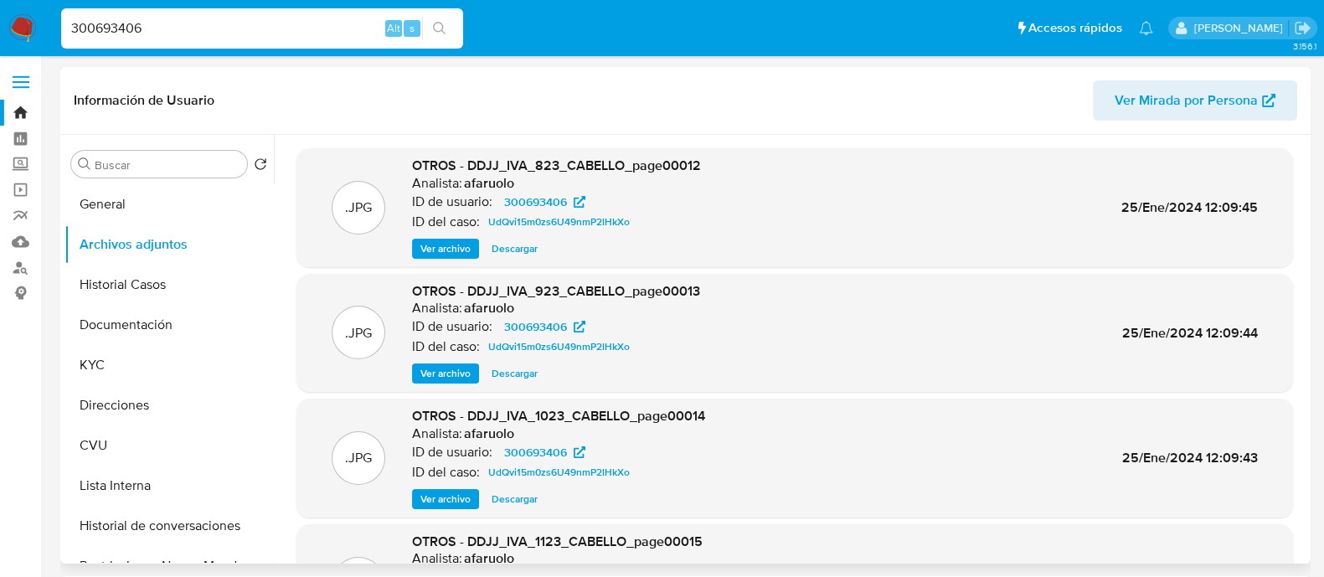
click at [454, 374] on span "Ver archivo" at bounding box center [445, 373] width 50 height 17
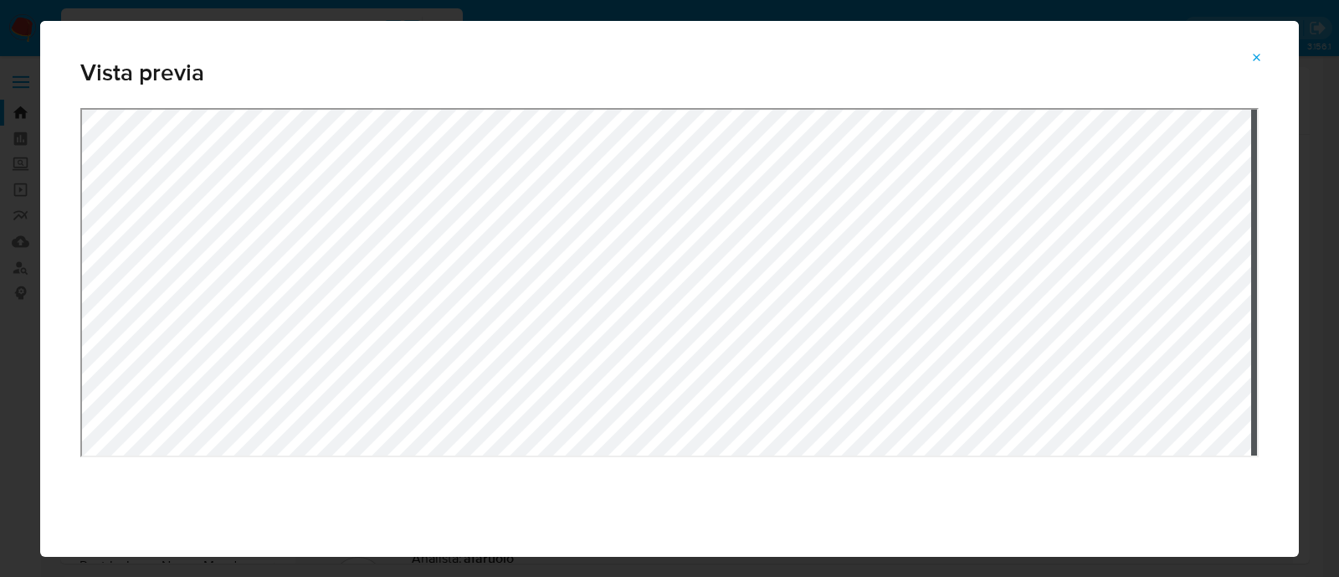
click at [1256, 52] on icon "Attachment preview" at bounding box center [1257, 57] width 13 height 13
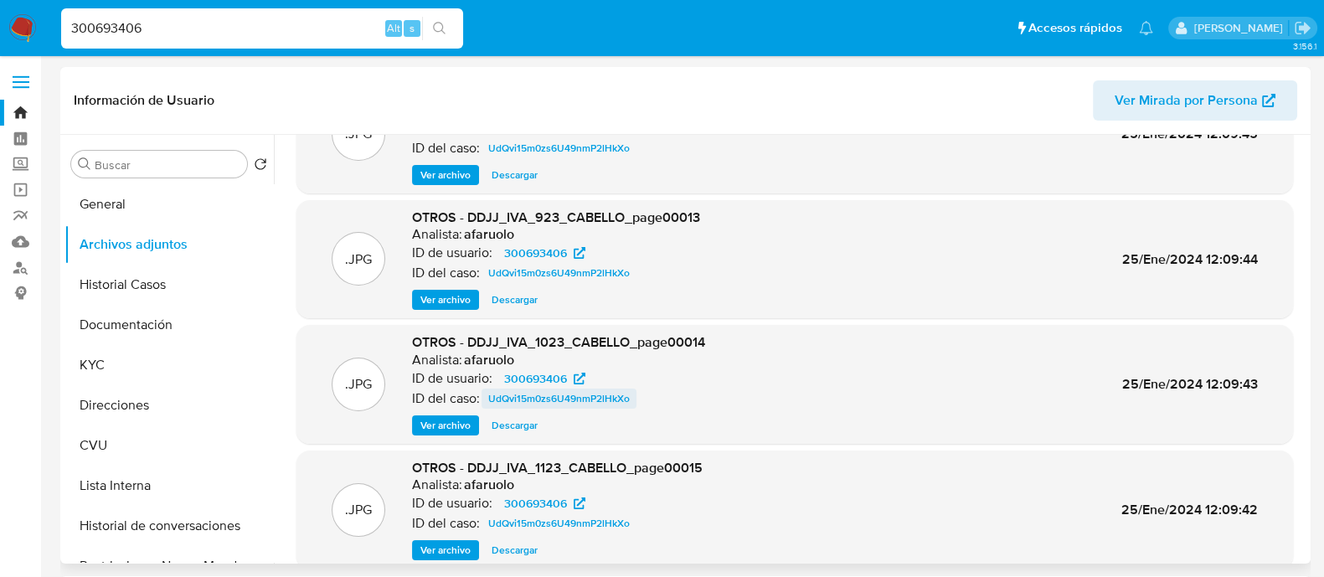
scroll to position [141, 0]
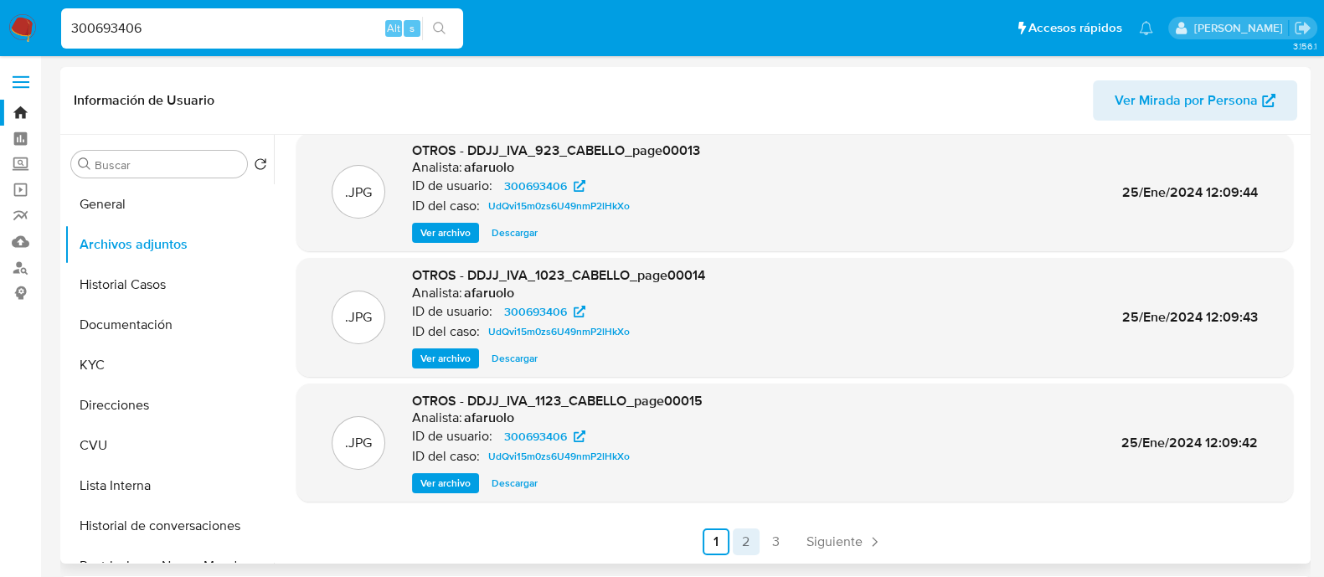
click at [733, 537] on link "2" at bounding box center [746, 541] width 27 height 27
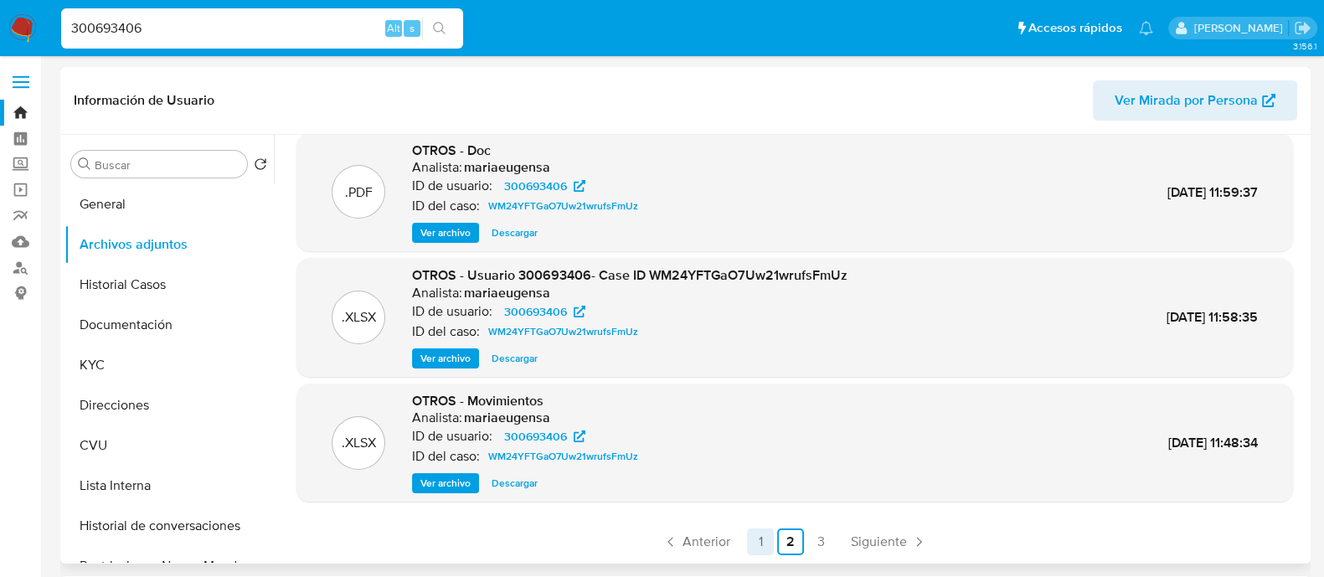
click at [763, 543] on link "1" at bounding box center [760, 541] width 27 height 27
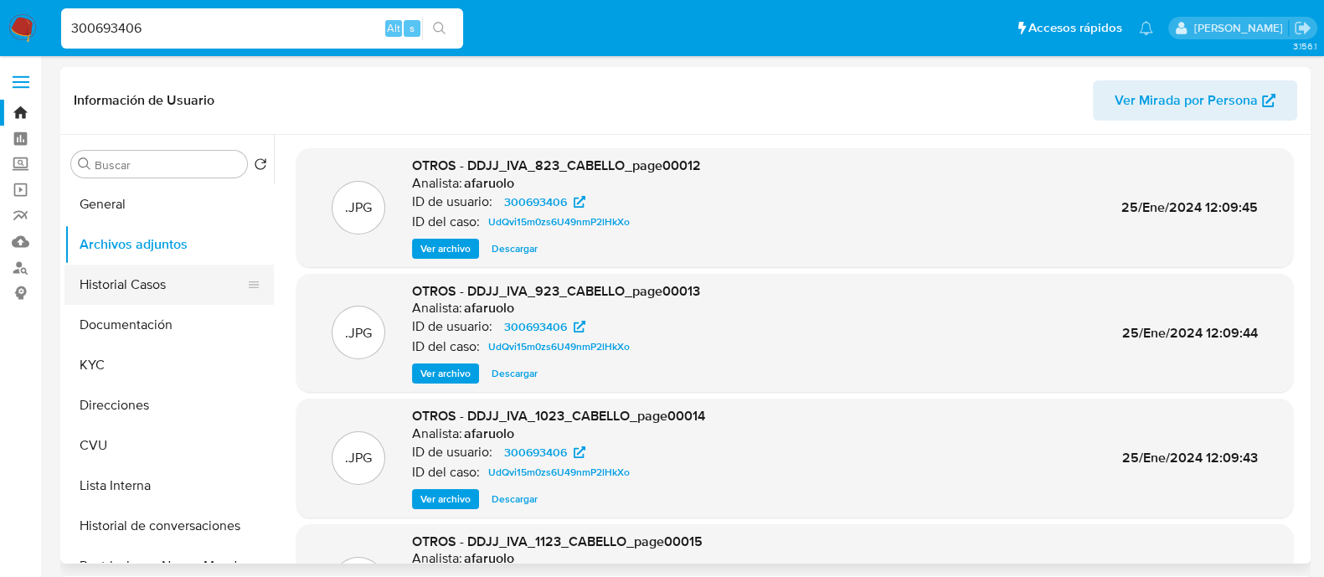
click at [160, 291] on button "Historial Casos" at bounding box center [162, 285] width 196 height 40
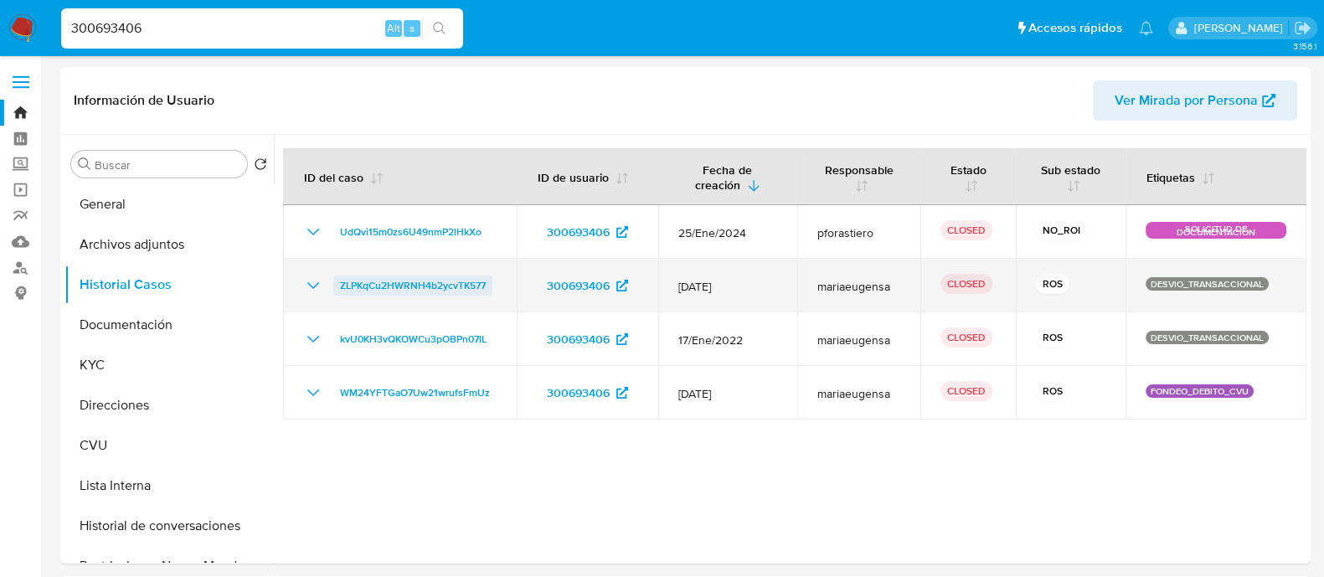
click at [417, 285] on span "ZLPKqCu2HWRNH4b2ycvTK577" at bounding box center [413, 285] width 146 height 20
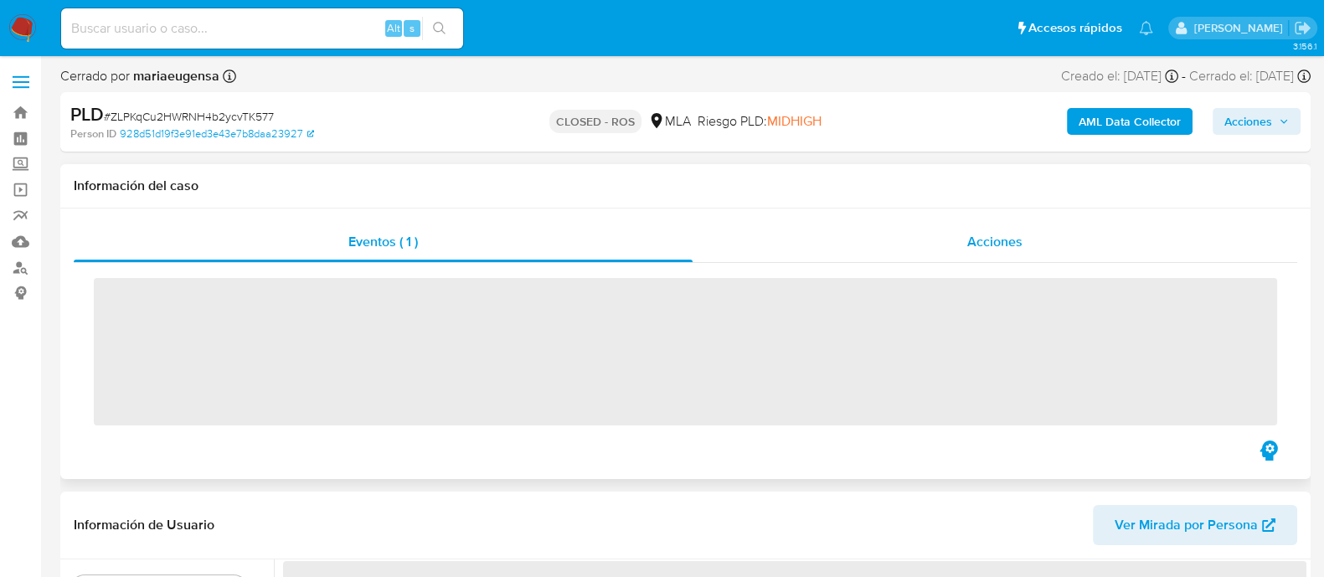
click at [938, 240] on div "Acciones" at bounding box center [994, 242] width 604 height 40
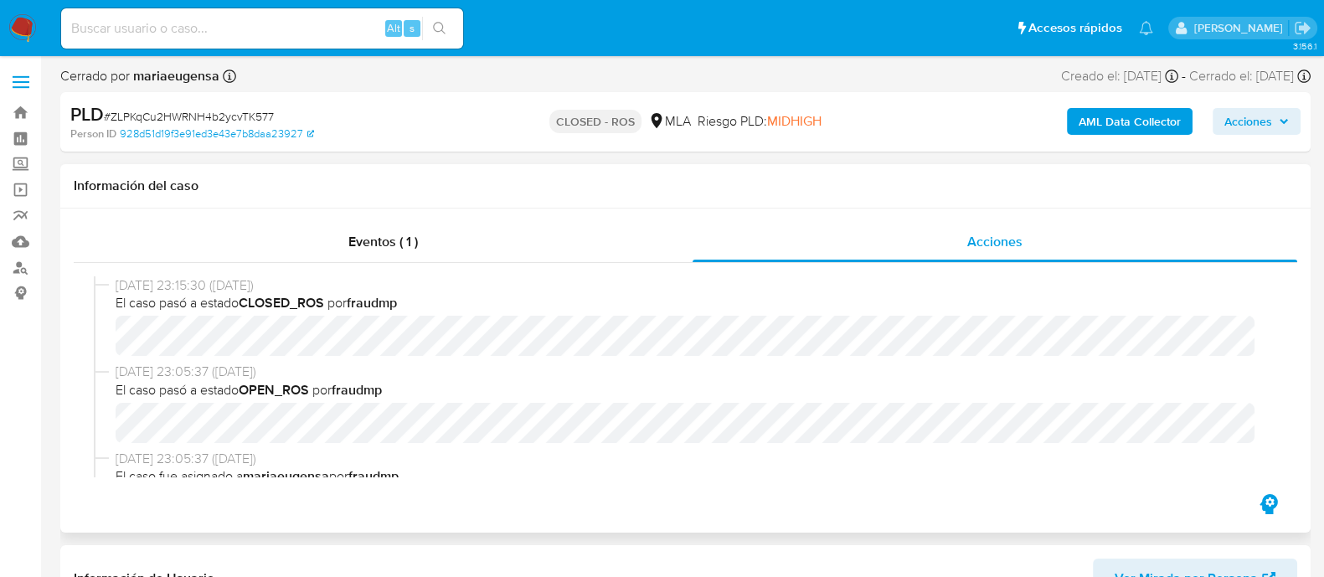
select select "10"
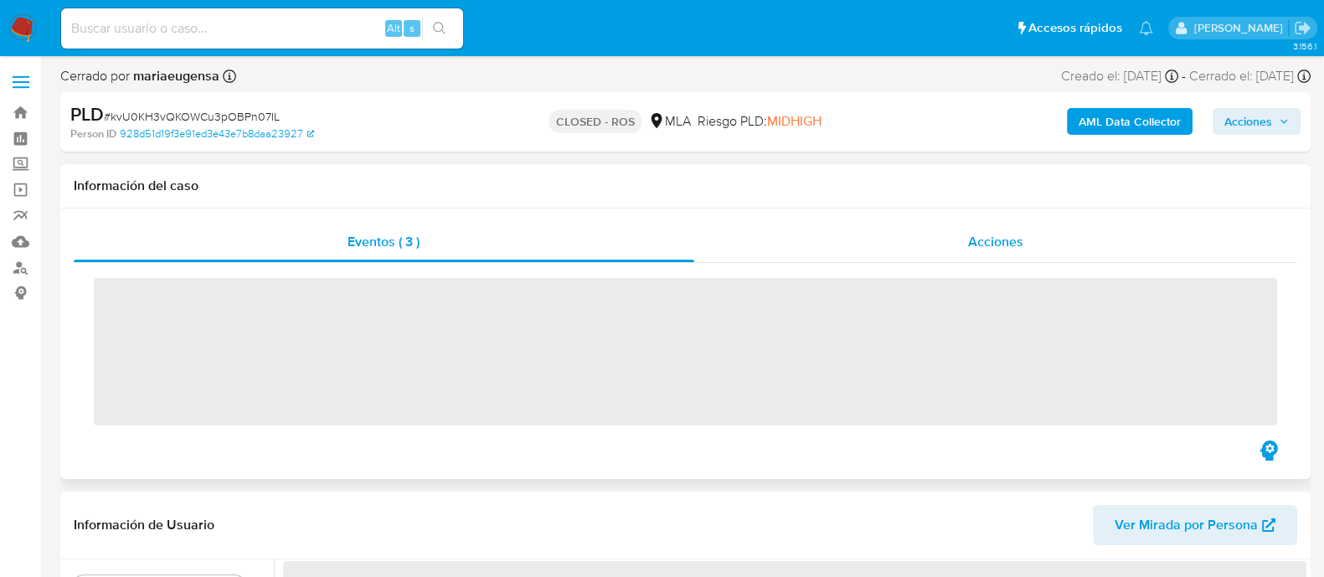
click at [907, 237] on div "Acciones" at bounding box center [996, 242] width 604 height 40
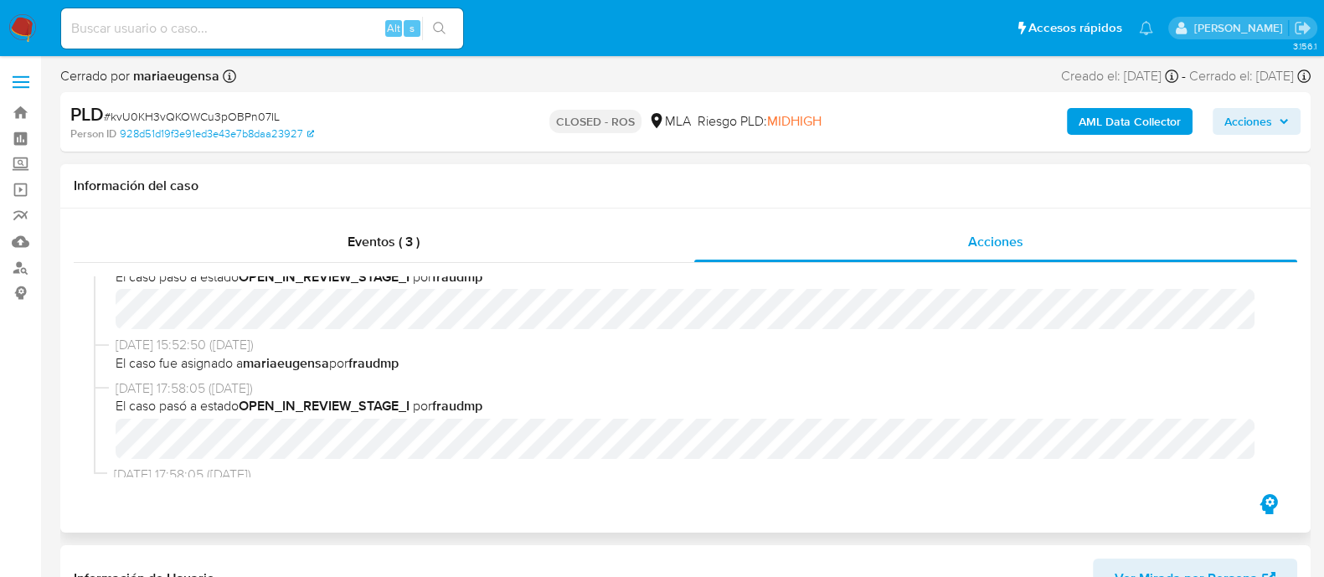
select select "10"
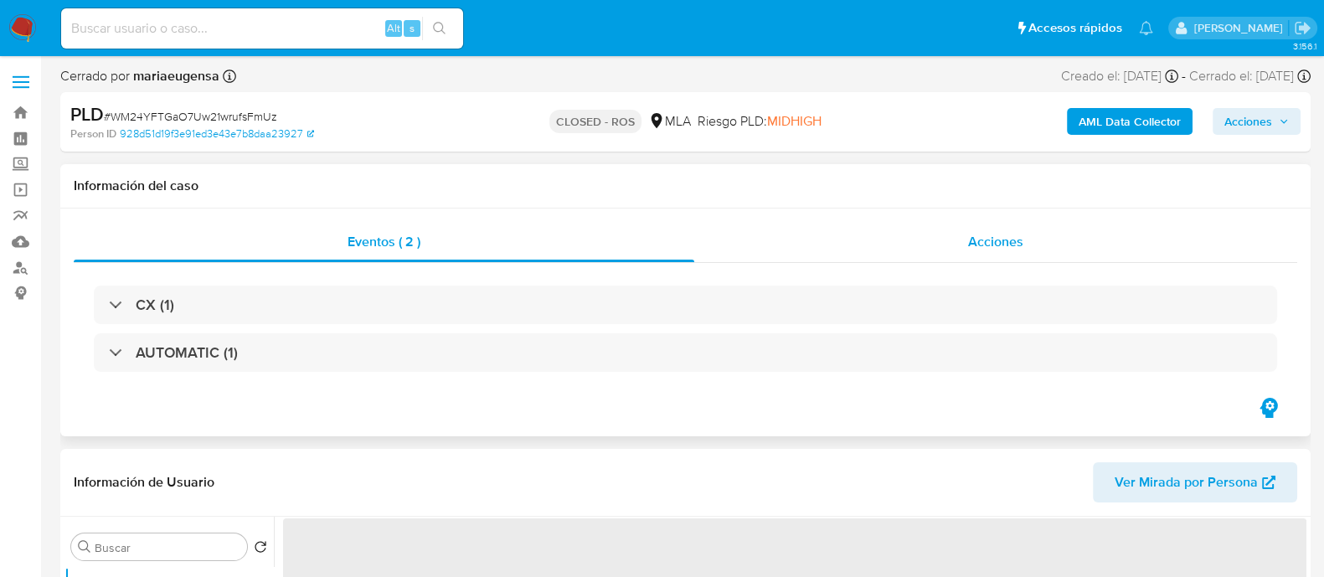
click at [984, 249] on span "Acciones" at bounding box center [995, 241] width 55 height 19
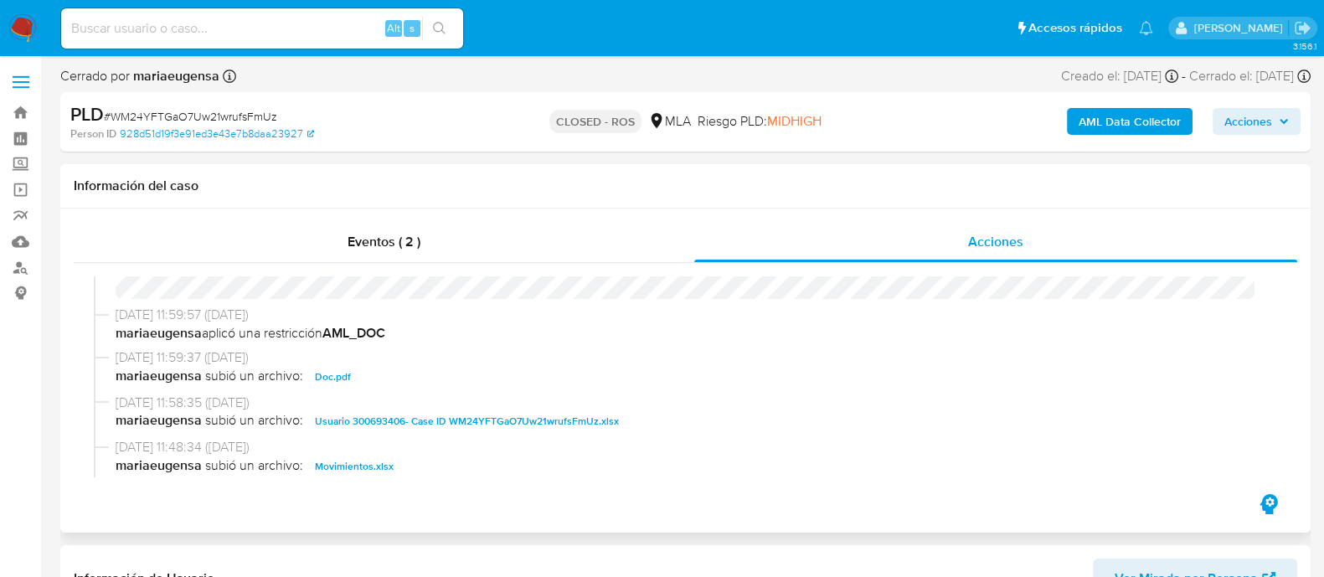
select select "10"
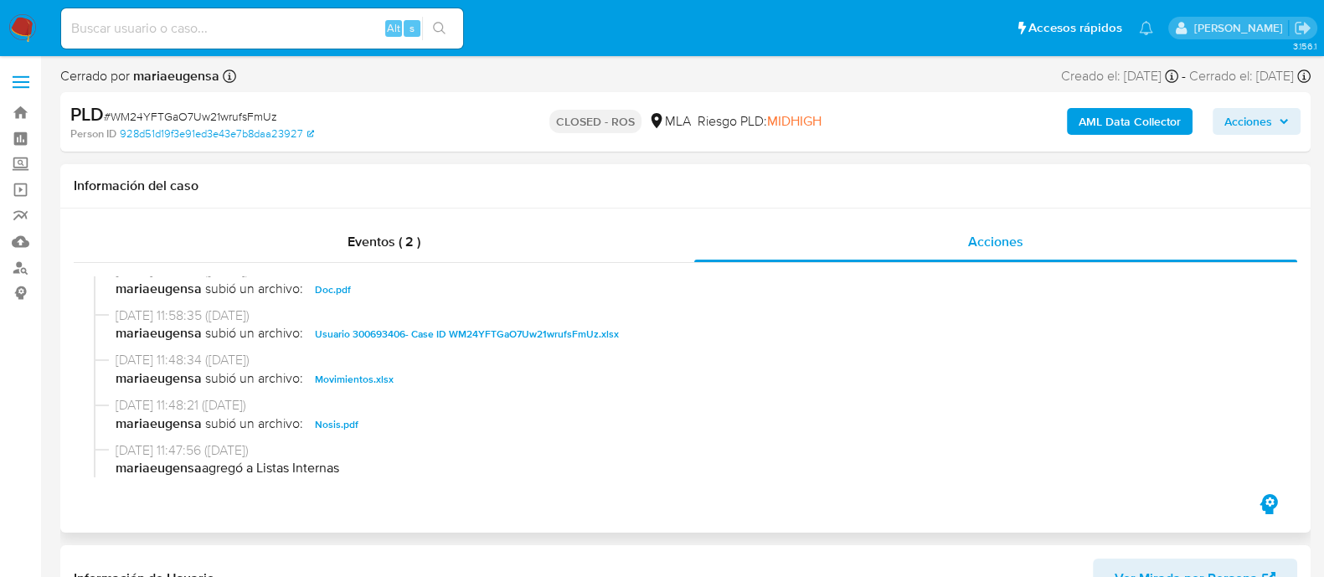
scroll to position [732, 0]
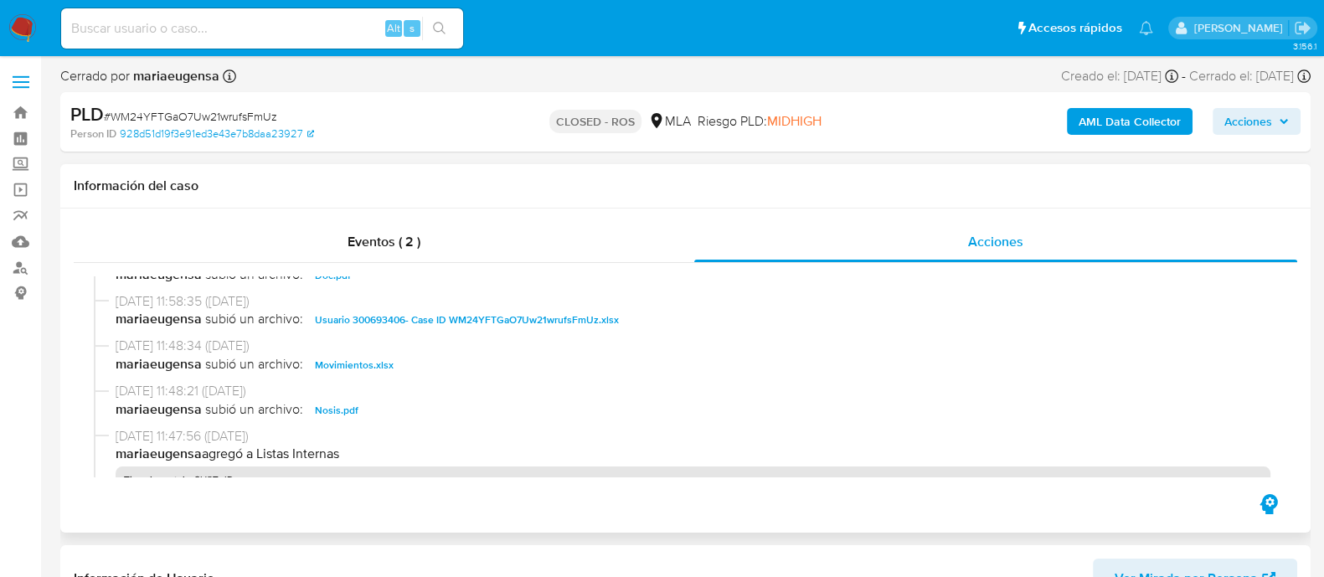
click at [172, 365] on b "mariaeugensa" at bounding box center [159, 365] width 86 height 20
copy b "mariaeugensa"
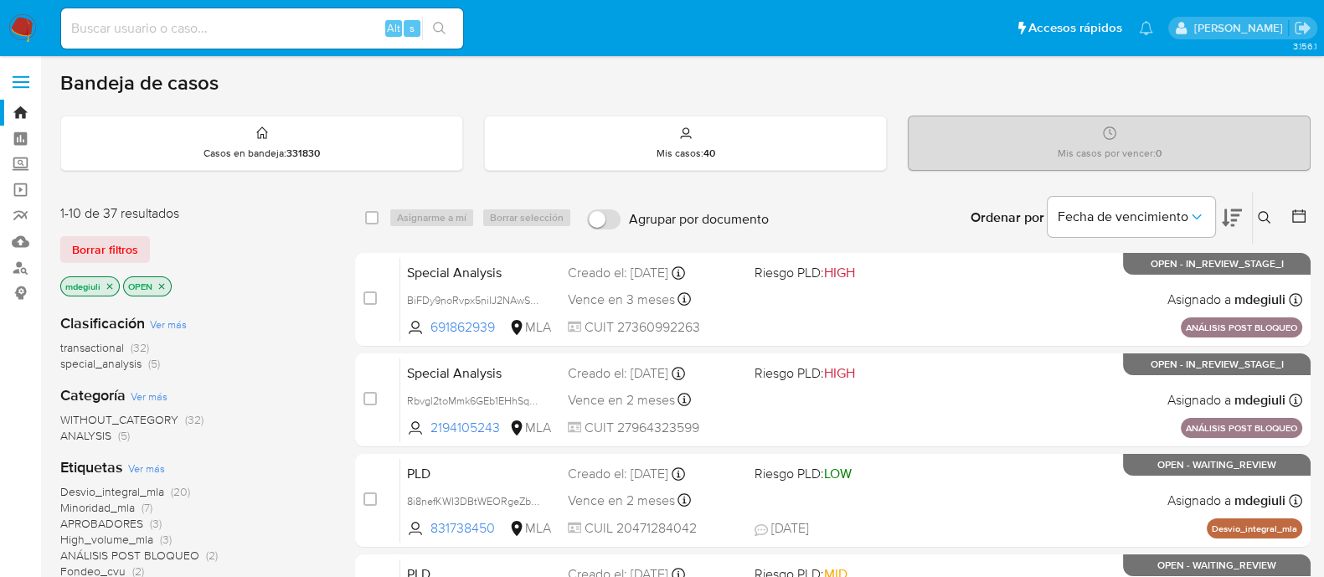
click at [207, 14] on div "Alt s" at bounding box center [262, 28] width 402 height 40
click at [198, 28] on input at bounding box center [262, 29] width 402 height 22
paste input "615834703"
type input "615834703"
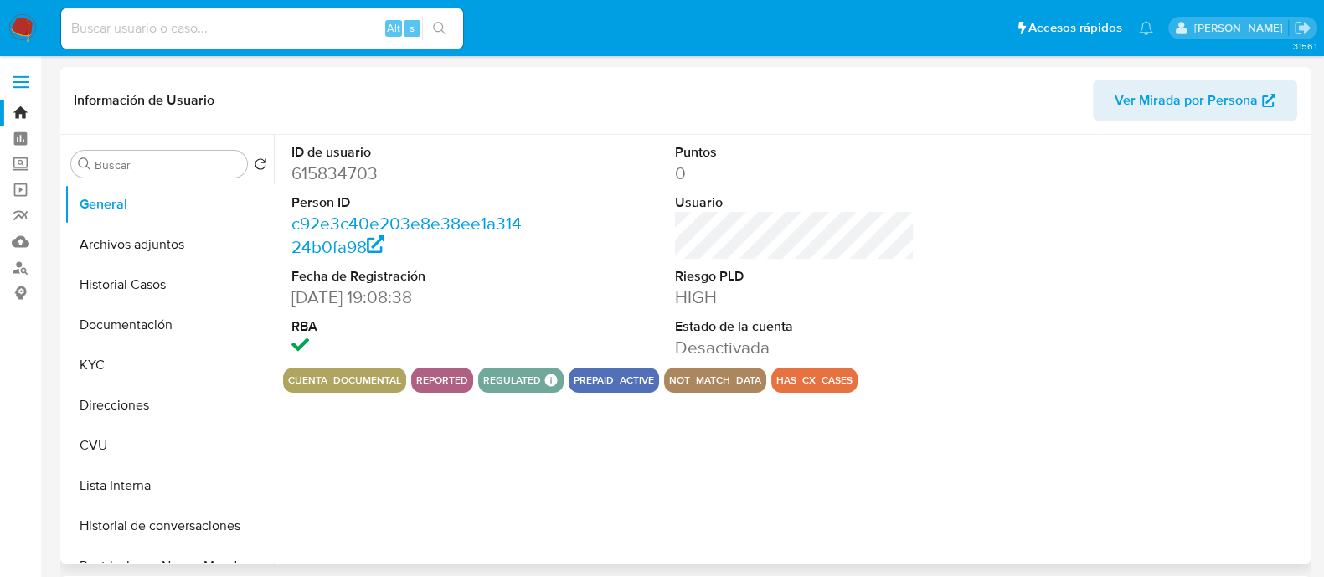
select select "10"
click at [131, 489] on button "Lista Interna" at bounding box center [162, 485] width 196 height 40
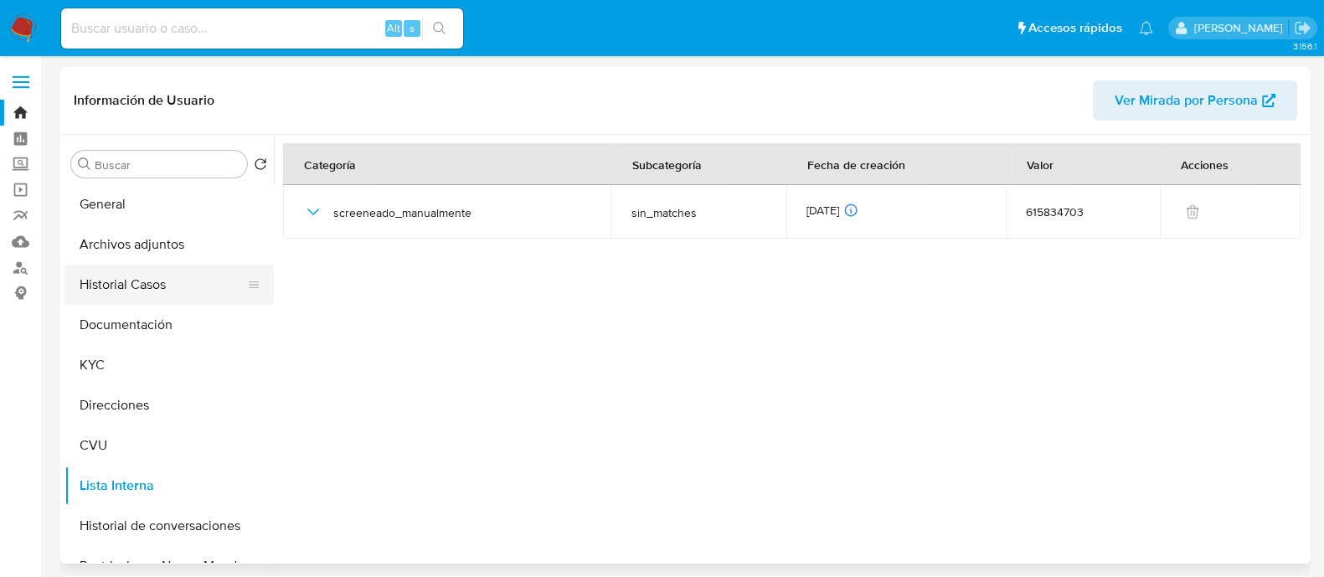
click at [147, 284] on button "Historial Casos" at bounding box center [162, 285] width 196 height 40
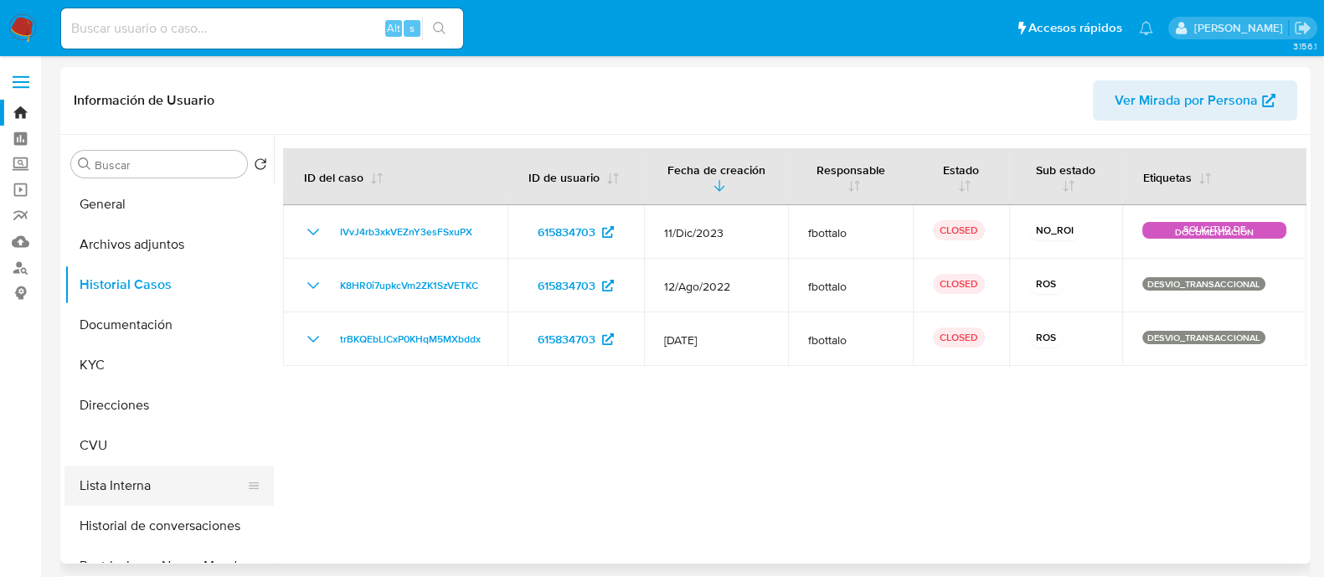
click at [133, 485] on button "Lista Interna" at bounding box center [162, 485] width 196 height 40
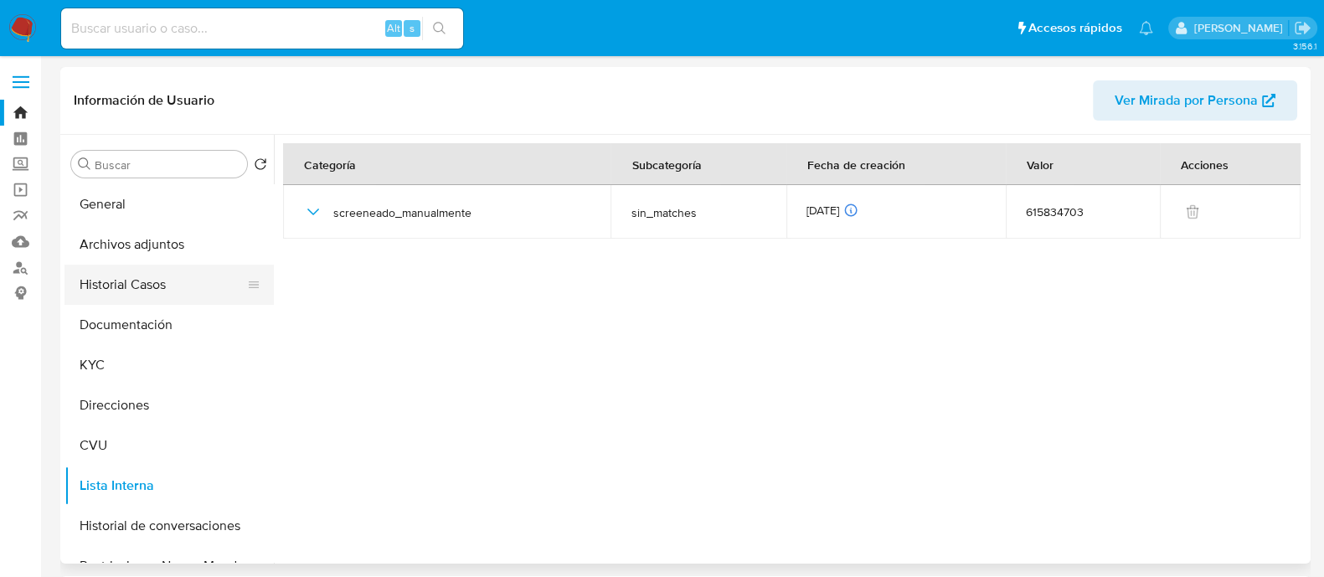
click at [148, 286] on button "Historial Casos" at bounding box center [162, 285] width 196 height 40
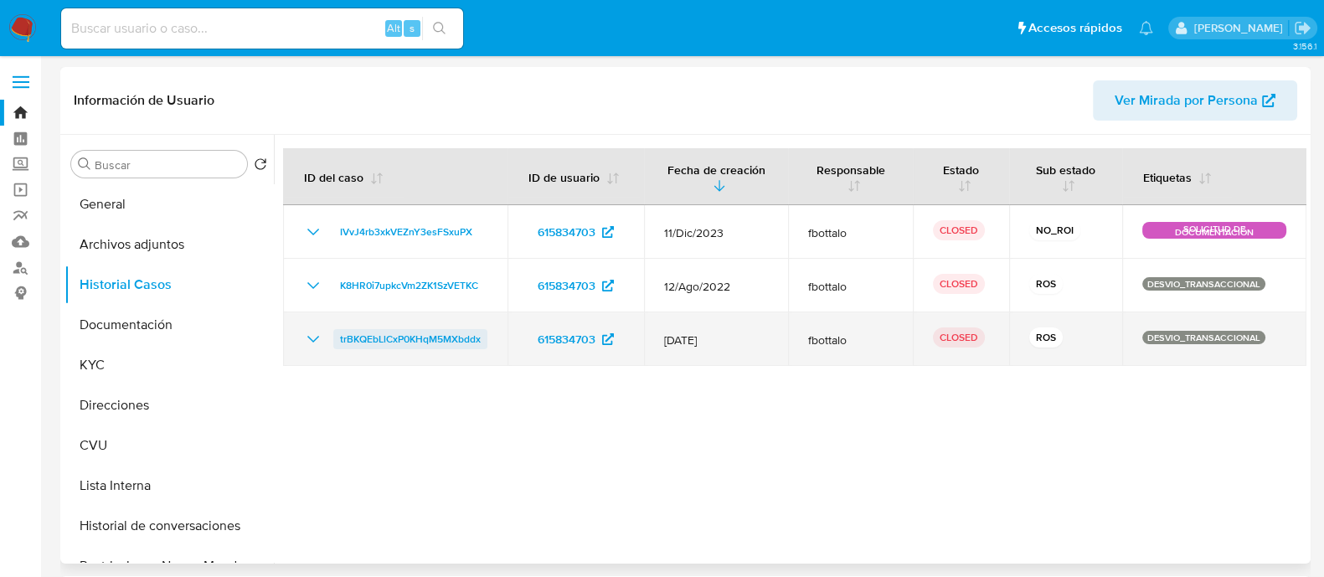
click at [409, 340] on span "trBKQEbLlCxP0KHqM5MXbddx" at bounding box center [410, 339] width 141 height 20
click at [404, 334] on span "trBKQEbLlCxP0KHqM5MXbddx" at bounding box center [410, 339] width 141 height 20
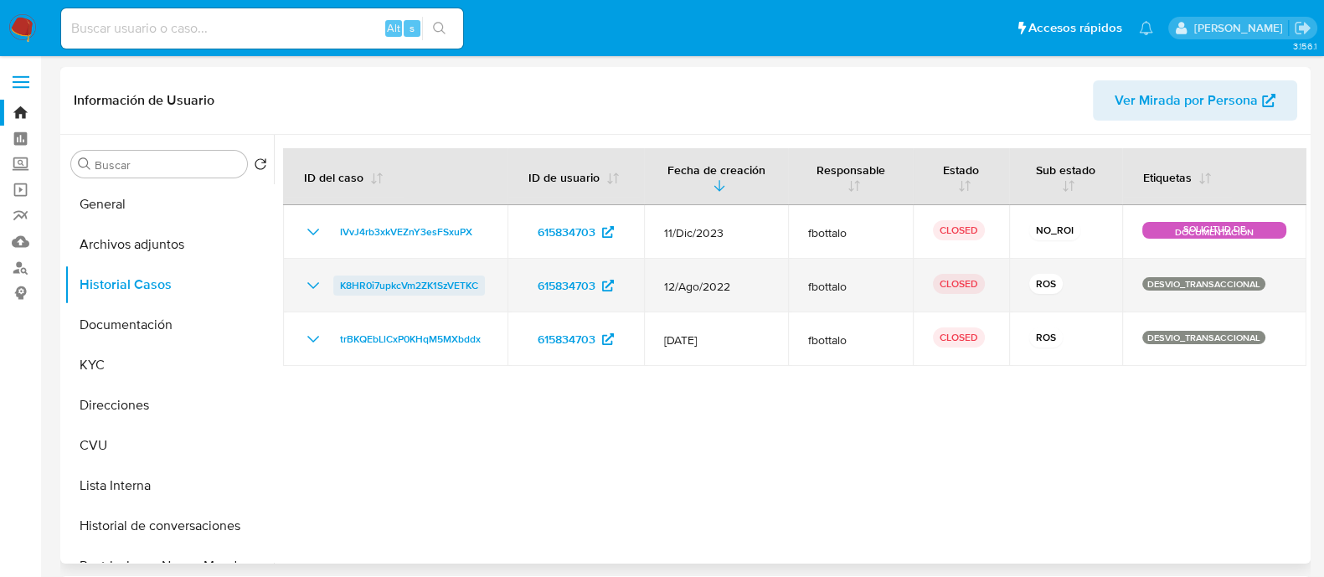
click at [436, 285] on span "K8HR0i7upkcVm2ZK1SzVETKC" at bounding box center [409, 285] width 138 height 20
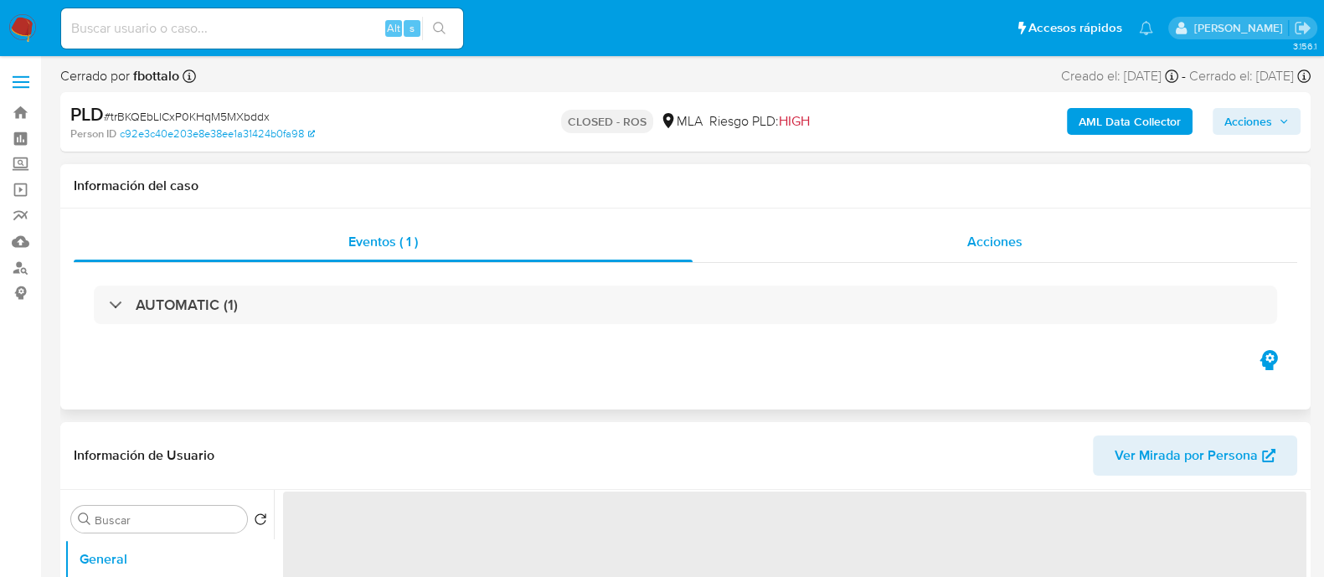
click at [929, 259] on div "Acciones" at bounding box center [994, 242] width 604 height 40
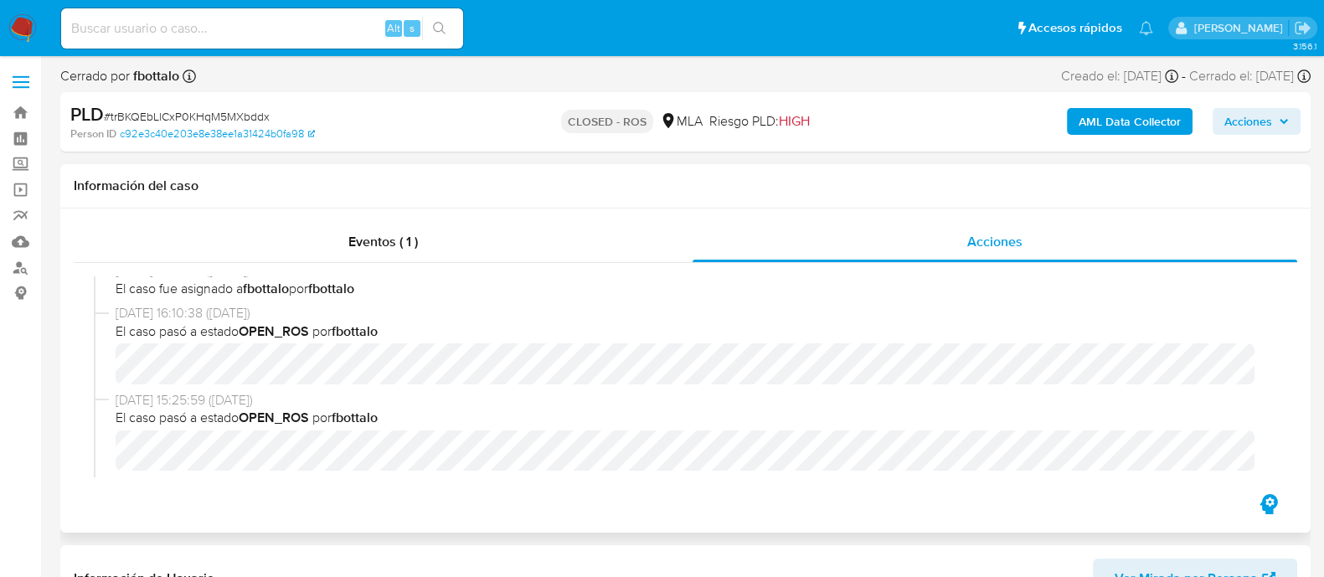
select select "10"
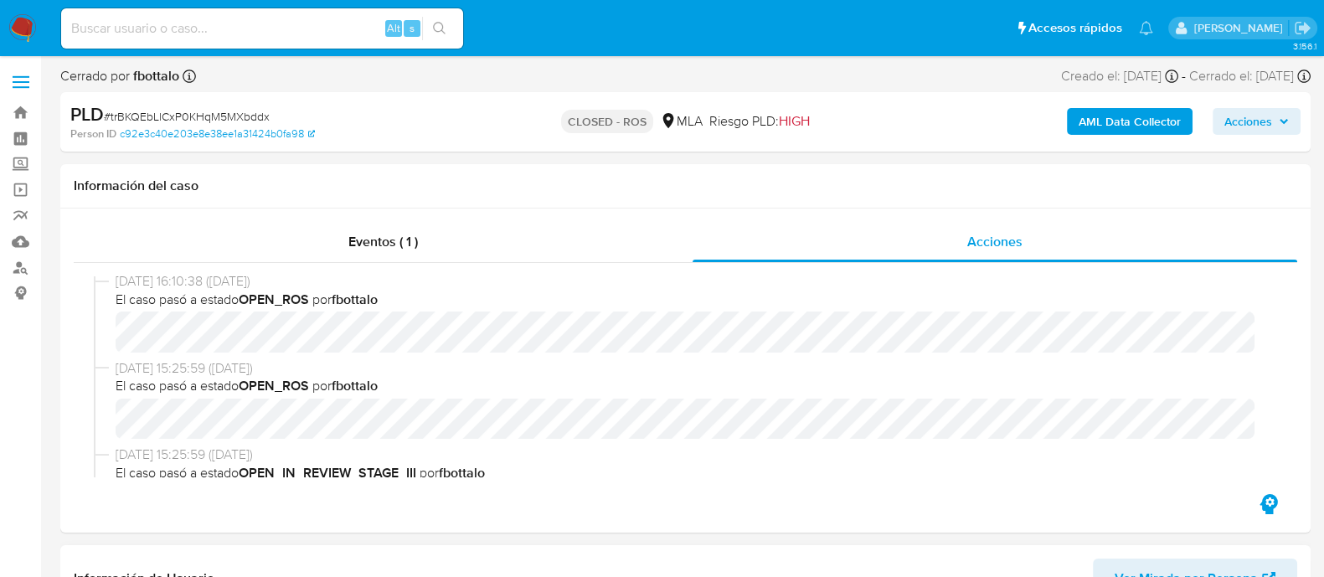
scroll to position [10, 0]
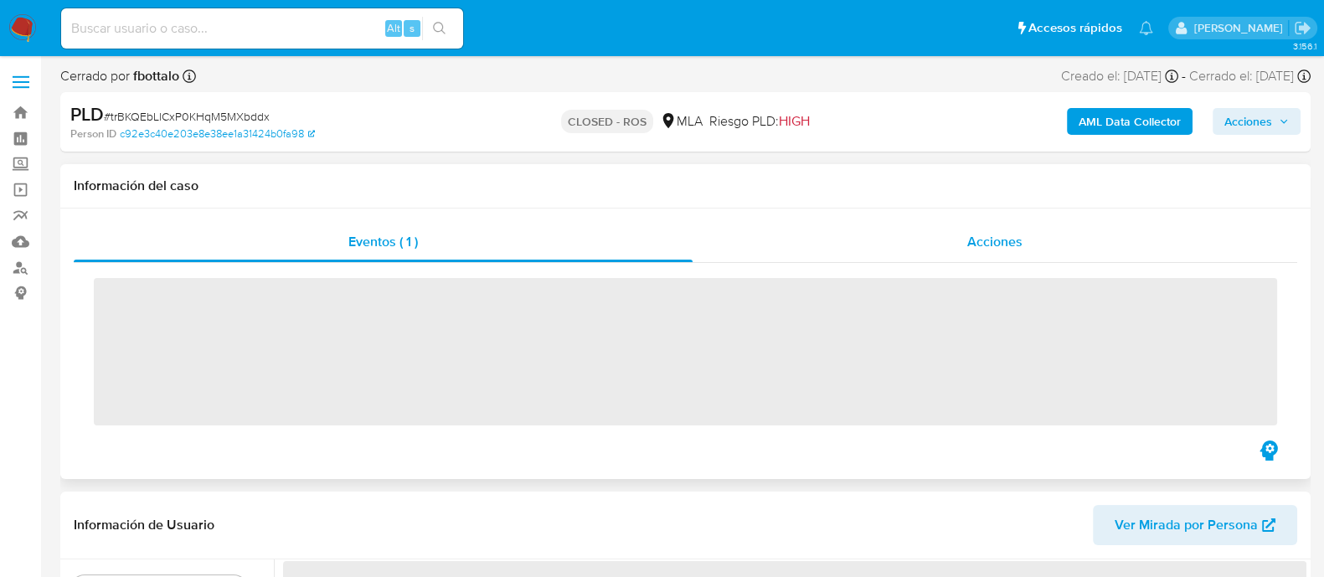
click at [905, 259] on div "Acciones" at bounding box center [994, 242] width 604 height 40
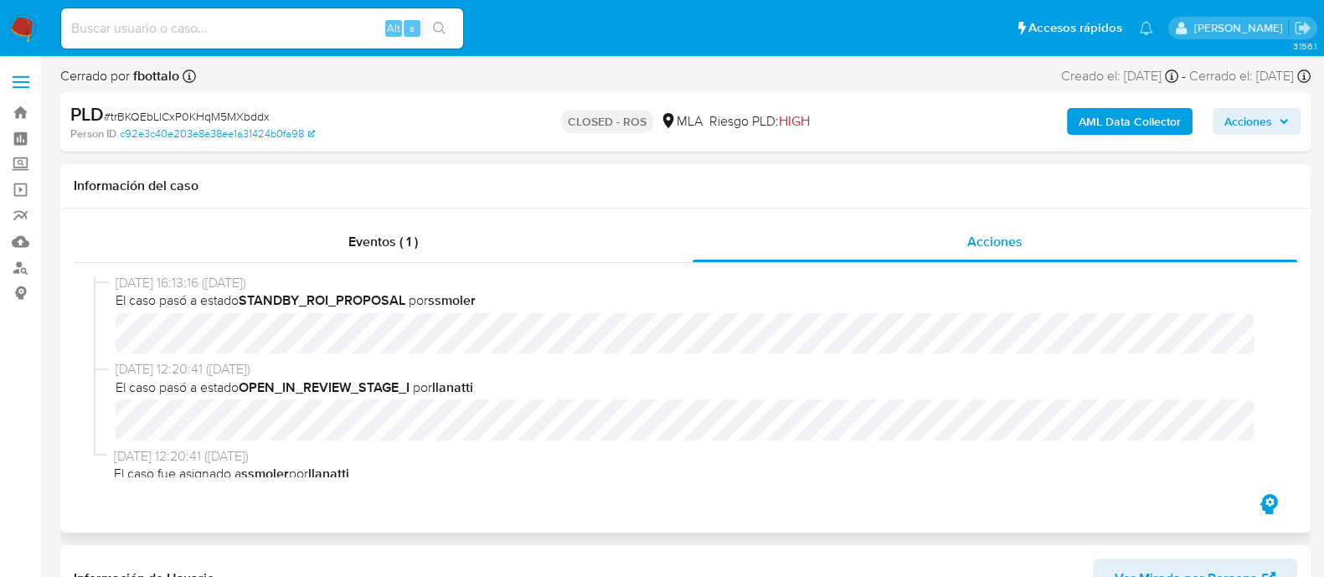
select select "10"
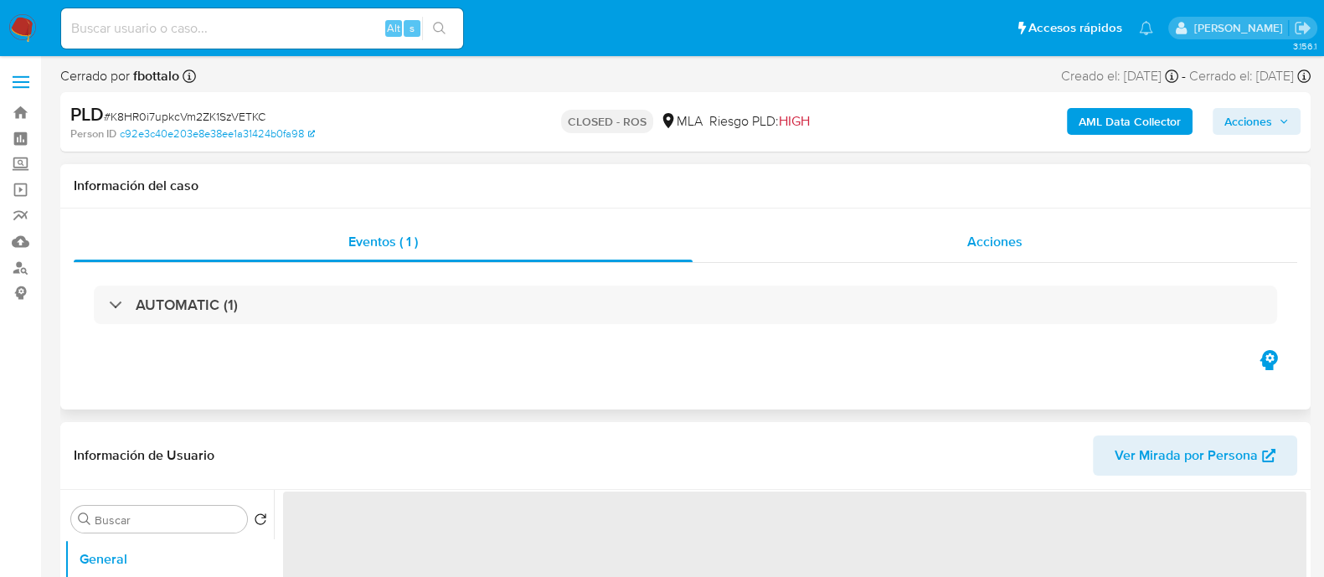
click at [906, 250] on div "Acciones" at bounding box center [994, 242] width 604 height 40
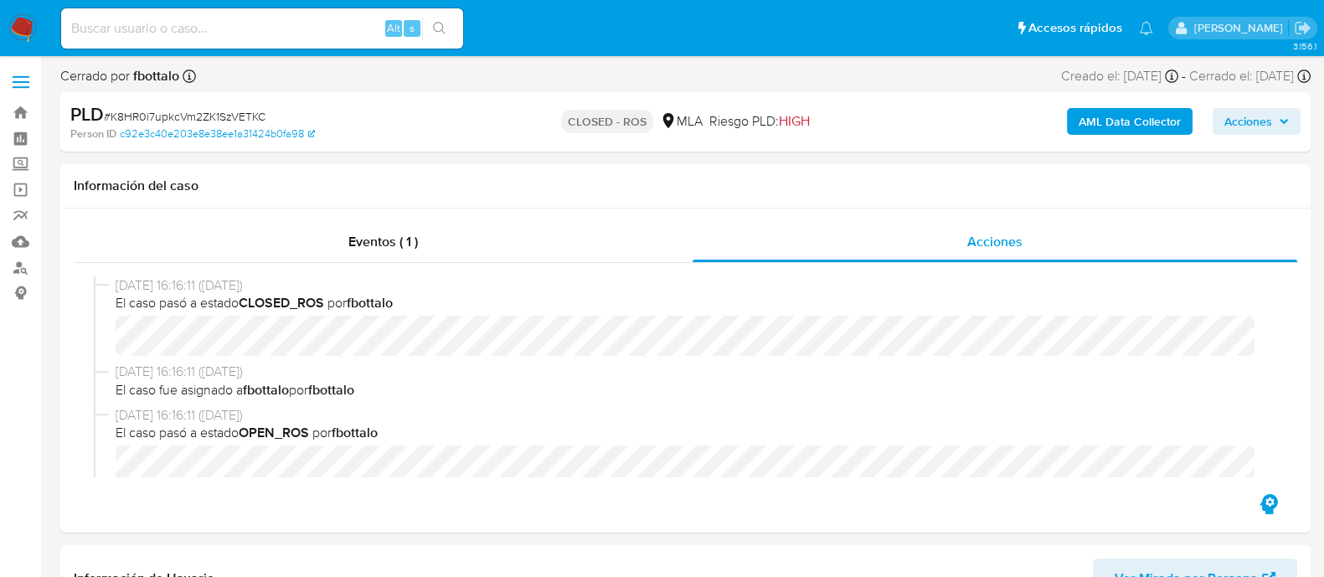
select select "10"
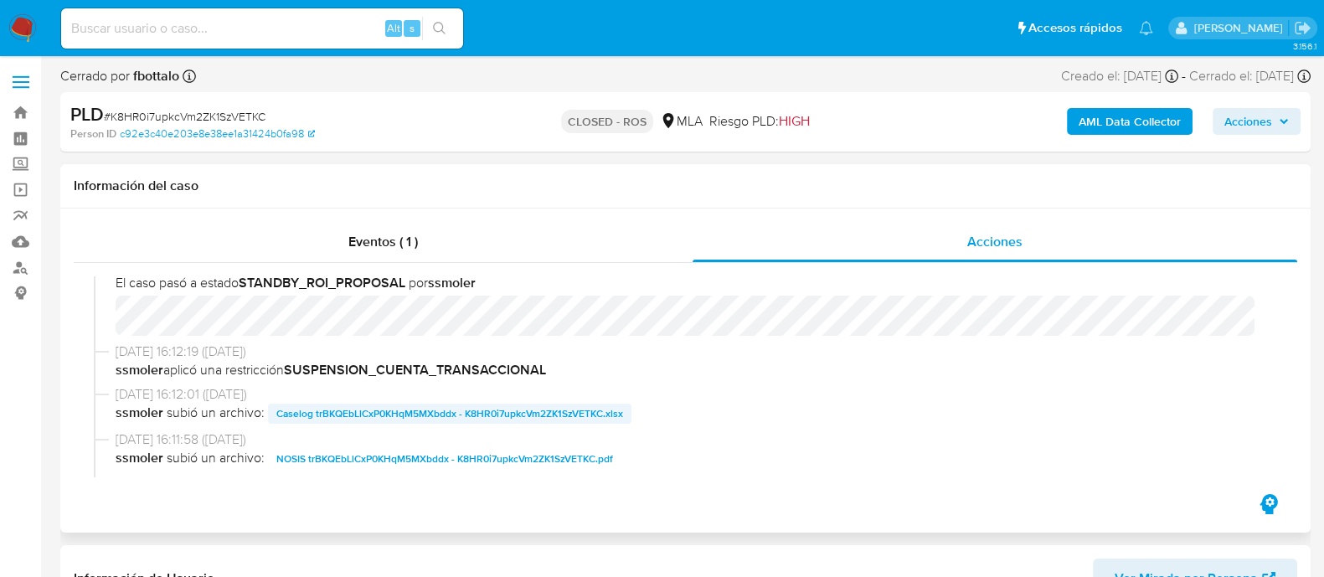
scroll to position [957, 0]
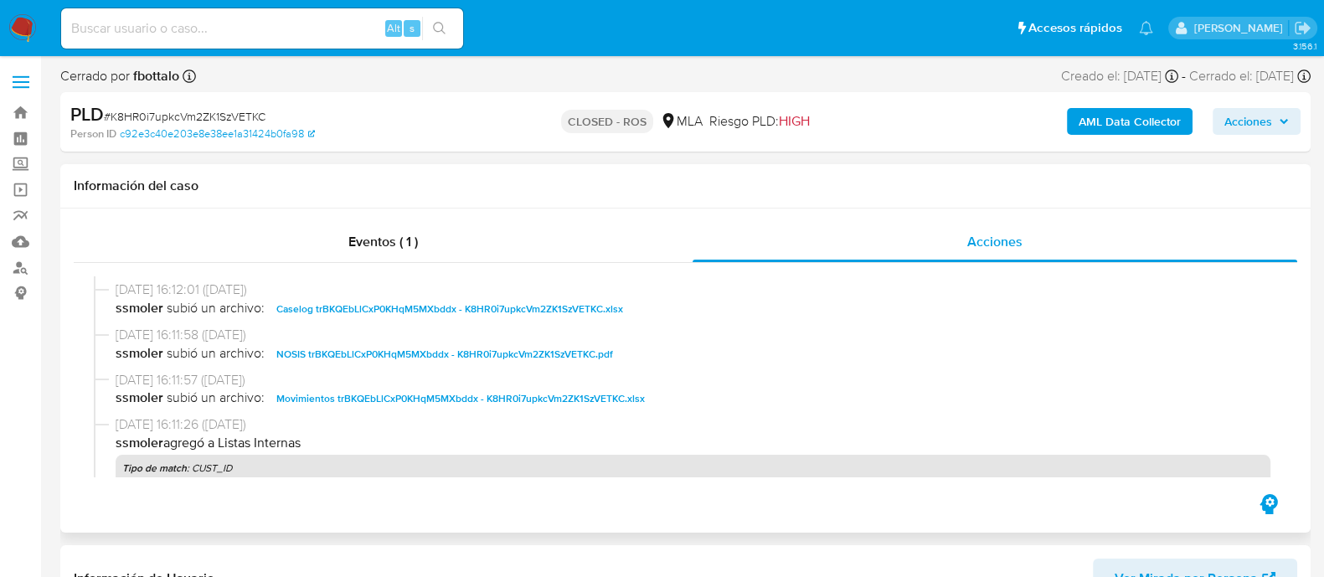
click at [342, 307] on span "Caselog trBKQEbLlCxP0KHqM5MXbddx - K8HR0i7upkcVm2ZK1SzVETKC.xlsx" at bounding box center [449, 309] width 347 height 20
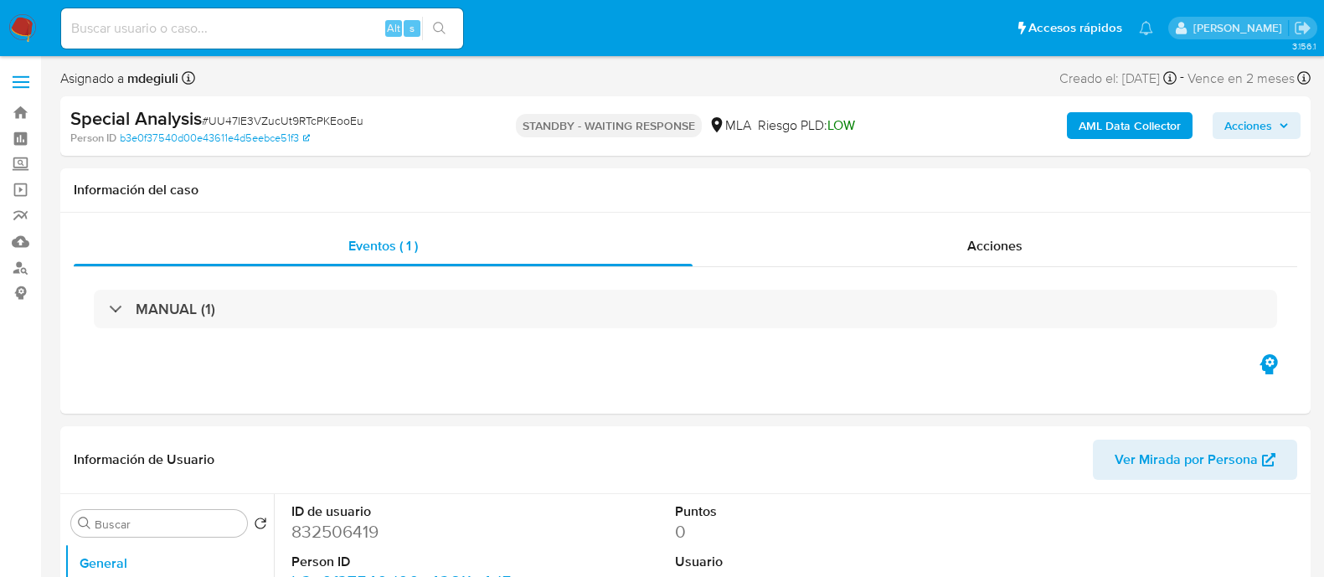
select select "10"
click at [214, 28] on input at bounding box center [262, 29] width 402 height 22
paste input "UU47lE3VZucUt9RTcPKEooEu"
click at [441, 18] on button "search-icon" at bounding box center [439, 28] width 34 height 23
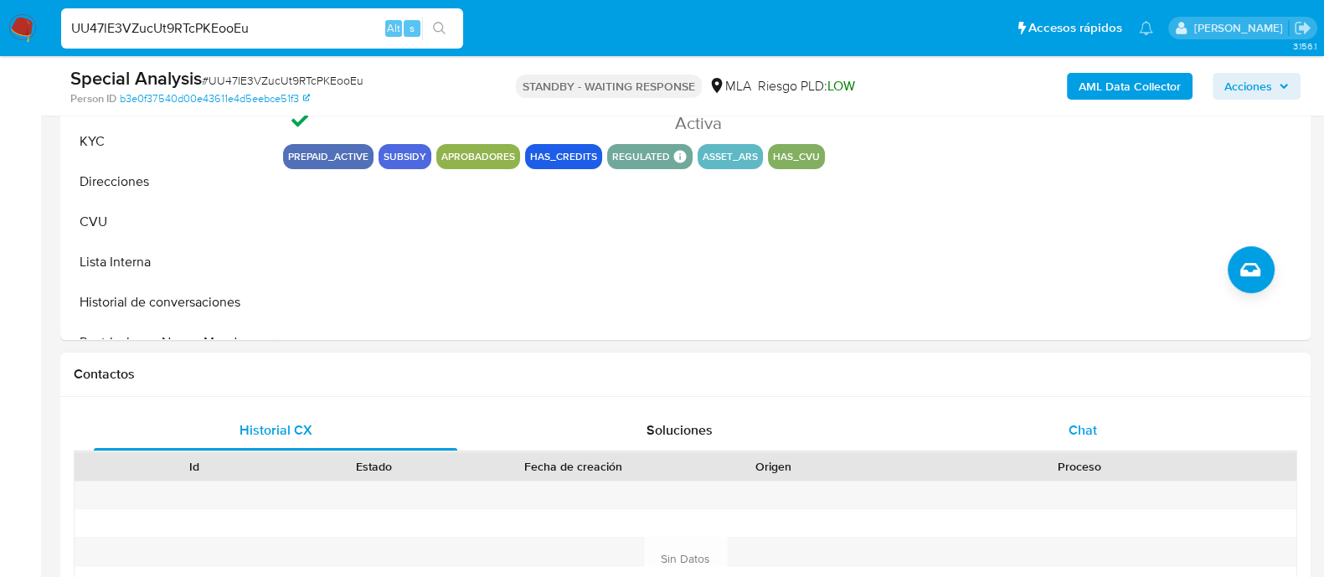
click at [995, 431] on div "Chat" at bounding box center [1082, 430] width 363 height 40
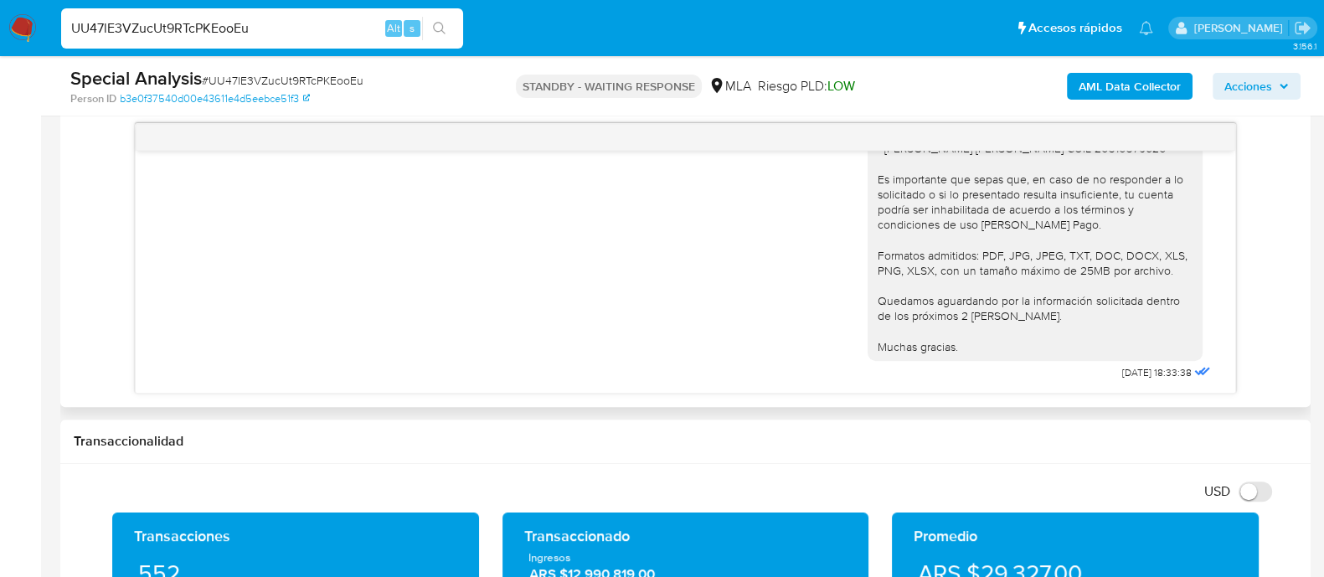
scroll to position [836, 0]
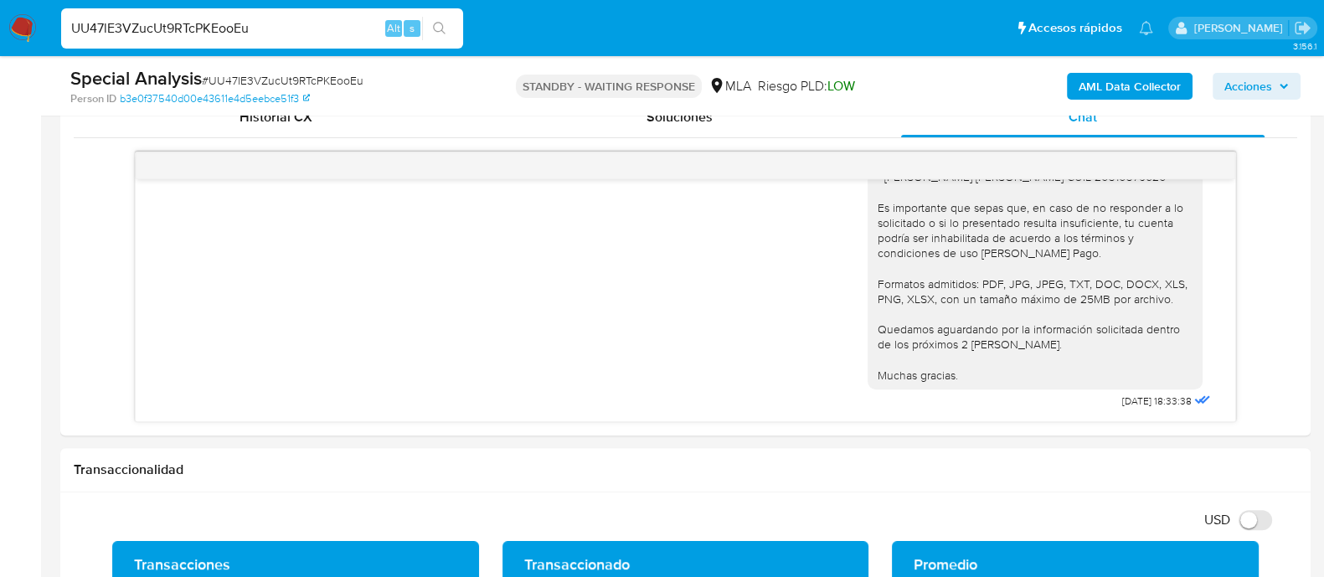
click at [207, 26] on input "UU47lE3VZucUt9RTcPKEooEu" at bounding box center [262, 29] width 402 height 22
paste input "0pEzxxI1OuD29BVSHb4cTQ1H"
type input "0pEzxxI1OuD29BVSHb4cTQ1H"
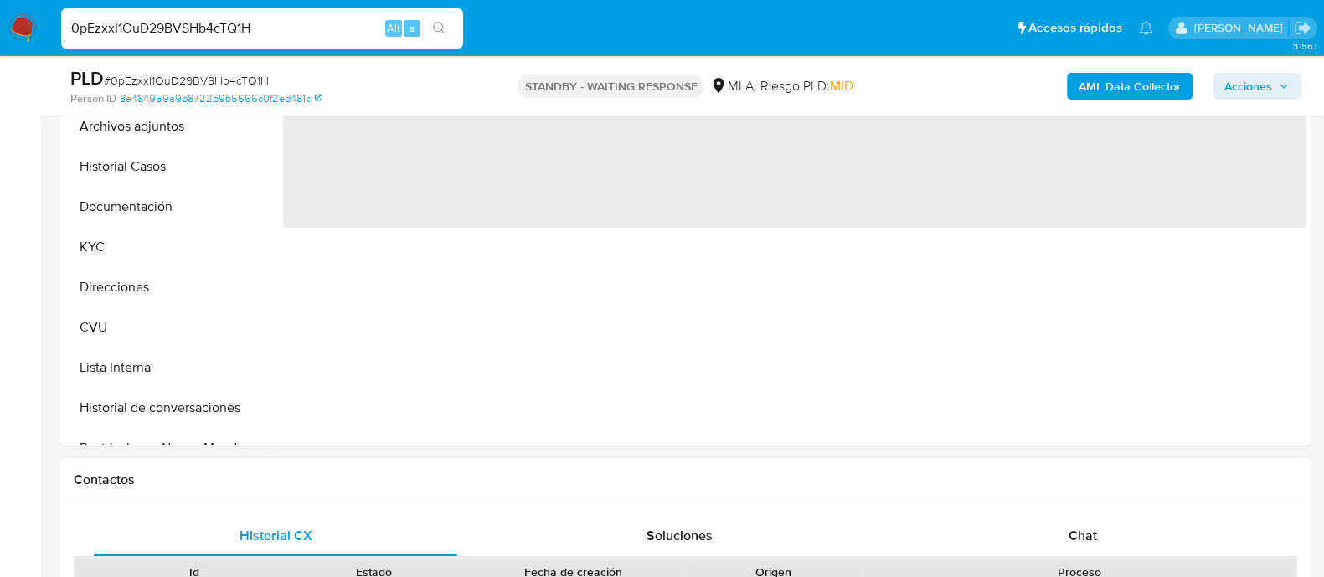
scroll to position [628, 0]
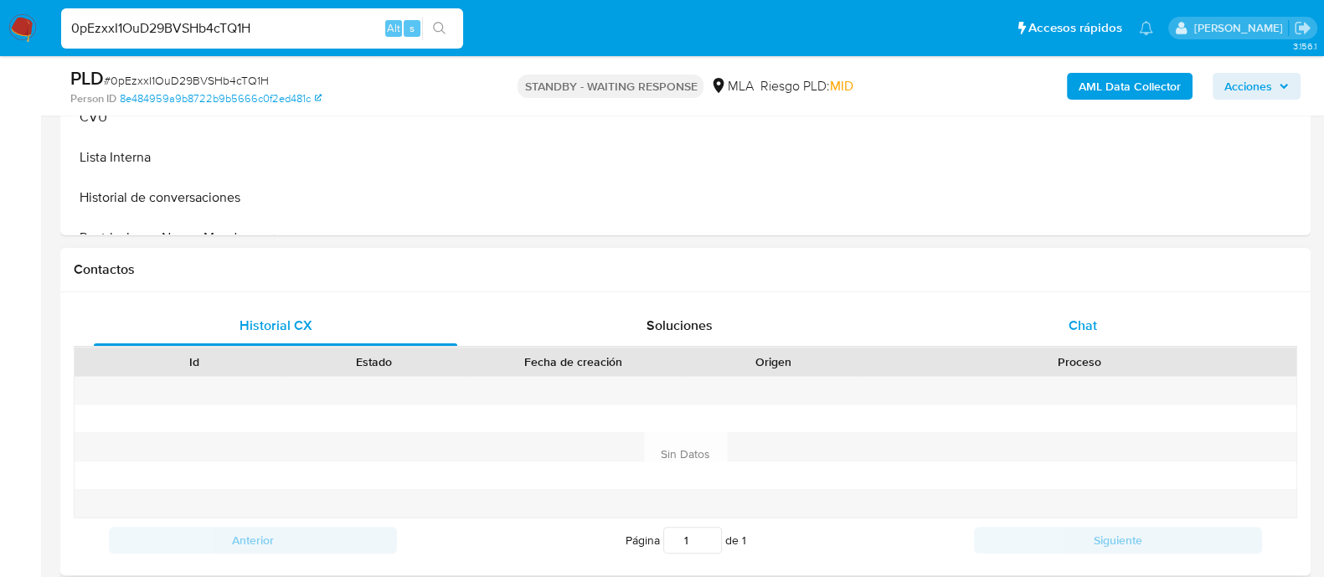
click at [1026, 318] on div "Chat" at bounding box center [1082, 326] width 363 height 40
select select "10"
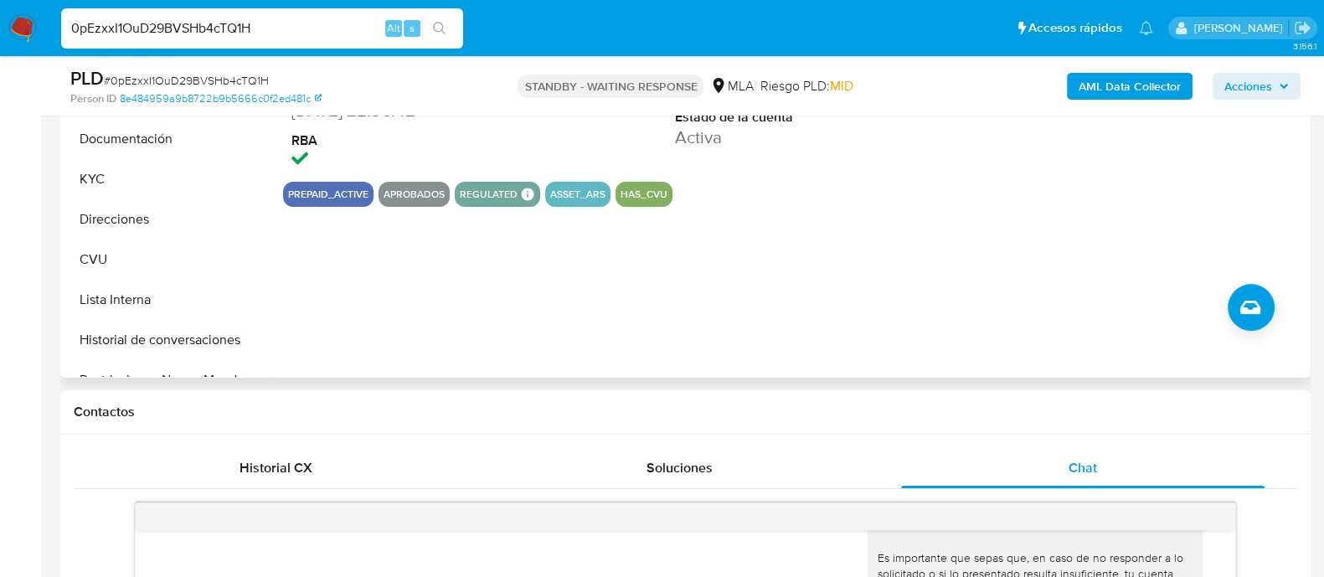
scroll to position [314, 0]
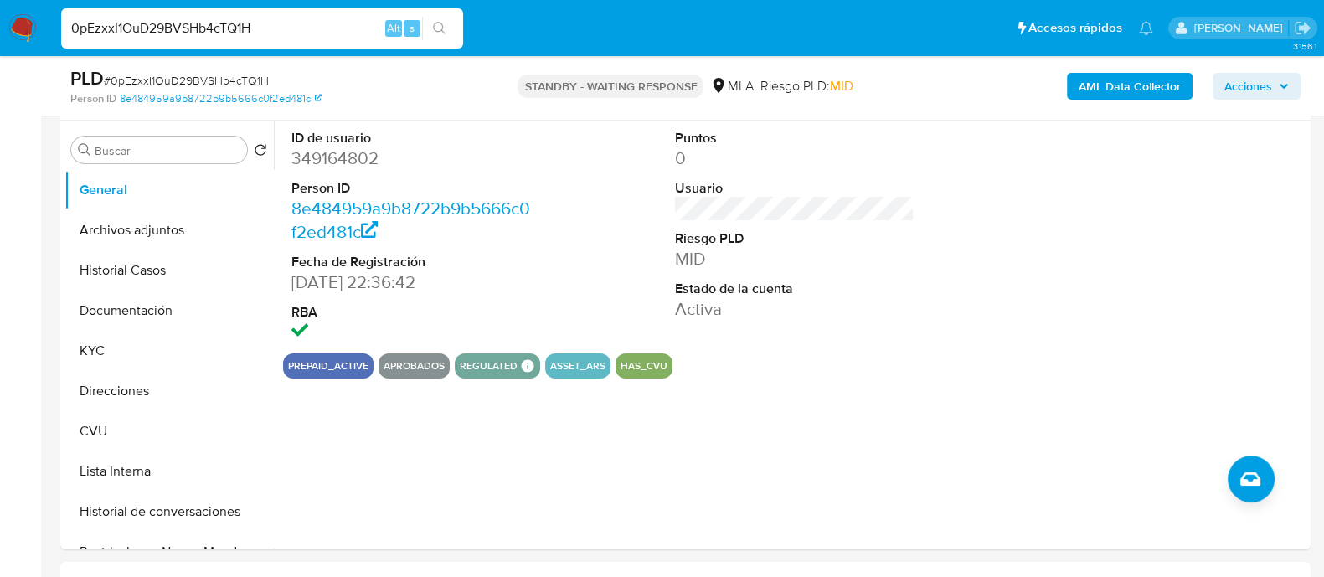
click at [214, 32] on input "0pEzxxI1OuD29BVSHb4cTQ1H" at bounding box center [262, 29] width 402 height 22
click at [213, 33] on input "0pEzxxI1OuD29BVSHb4cTQ1H" at bounding box center [262, 29] width 402 height 22
paste input "HImiXsKnF2ERIPJ8RIBkl8fM"
type input "HImiXsKnF2ERIPJ8RIBkl8fM"
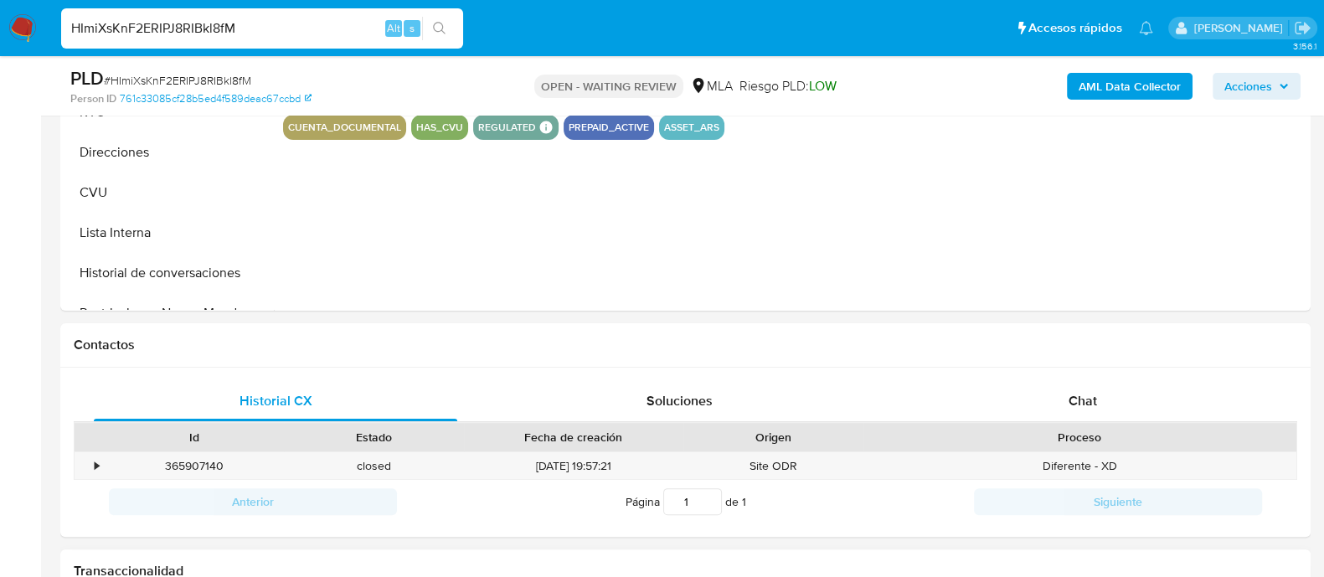
scroll to position [523, 0]
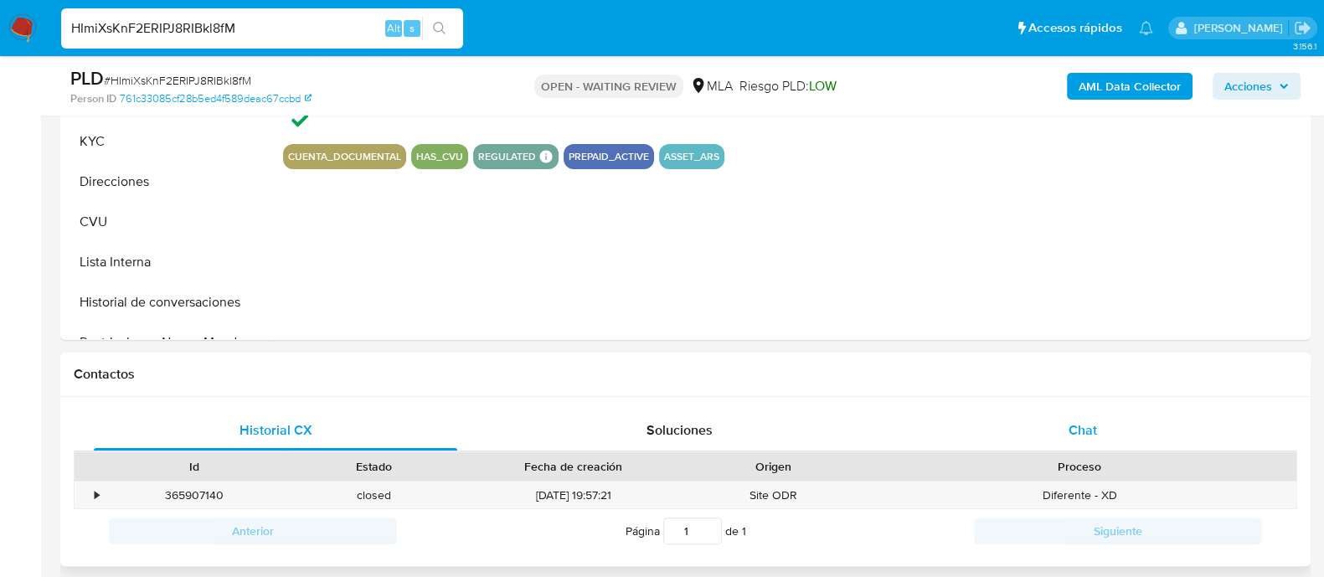
select select "10"
click at [1046, 429] on div "Chat" at bounding box center [1082, 430] width 363 height 40
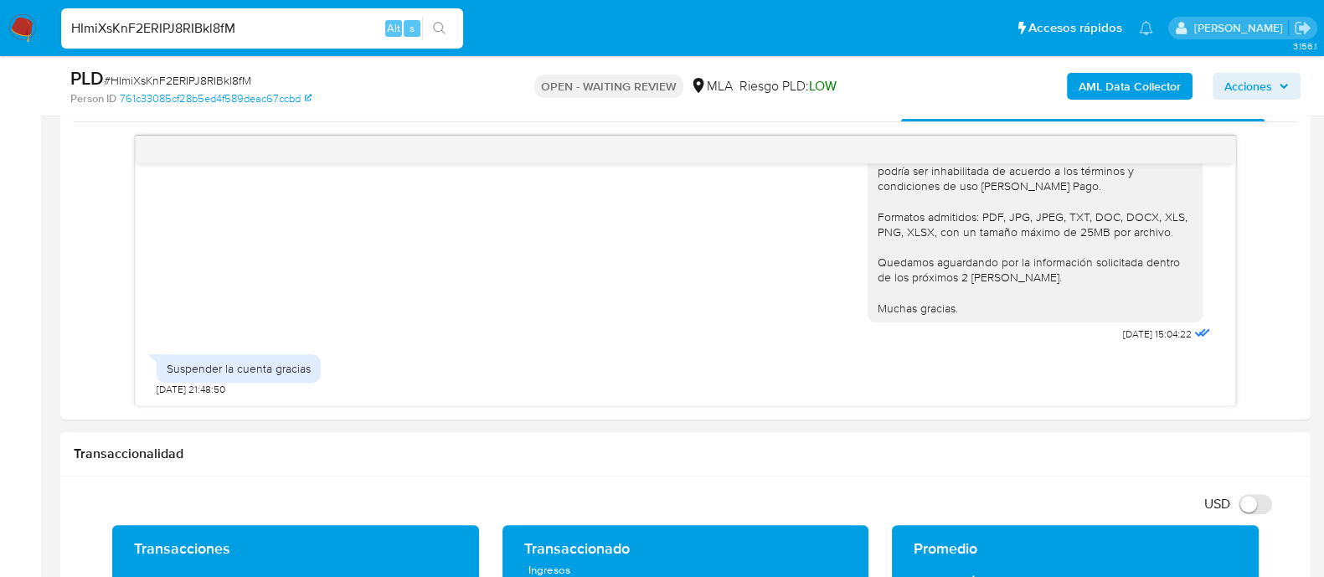
scroll to position [1151, 0]
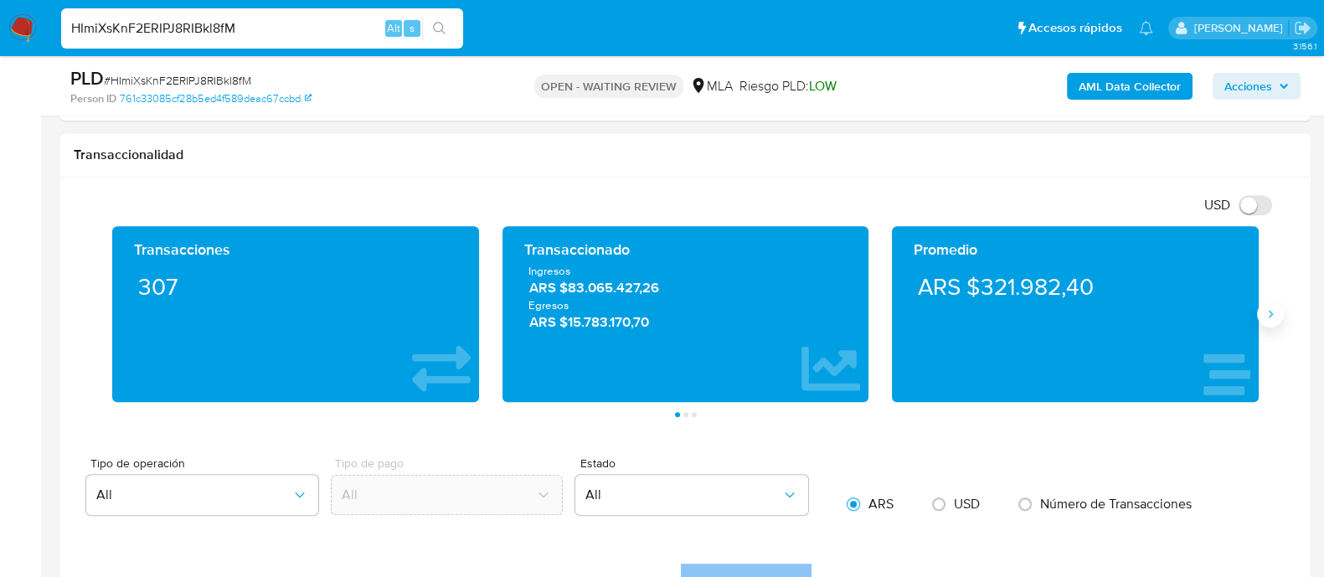
click at [1273, 314] on icon "Siguiente" at bounding box center [1269, 313] width 13 height 13
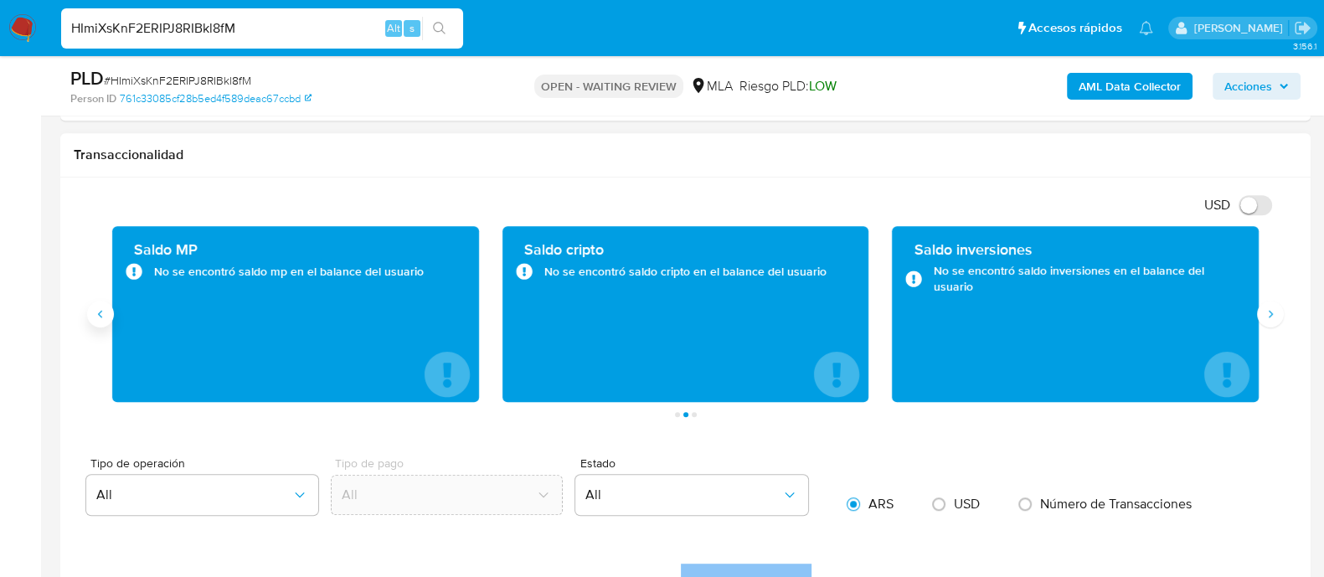
click at [108, 319] on button "Anterior" at bounding box center [100, 314] width 27 height 27
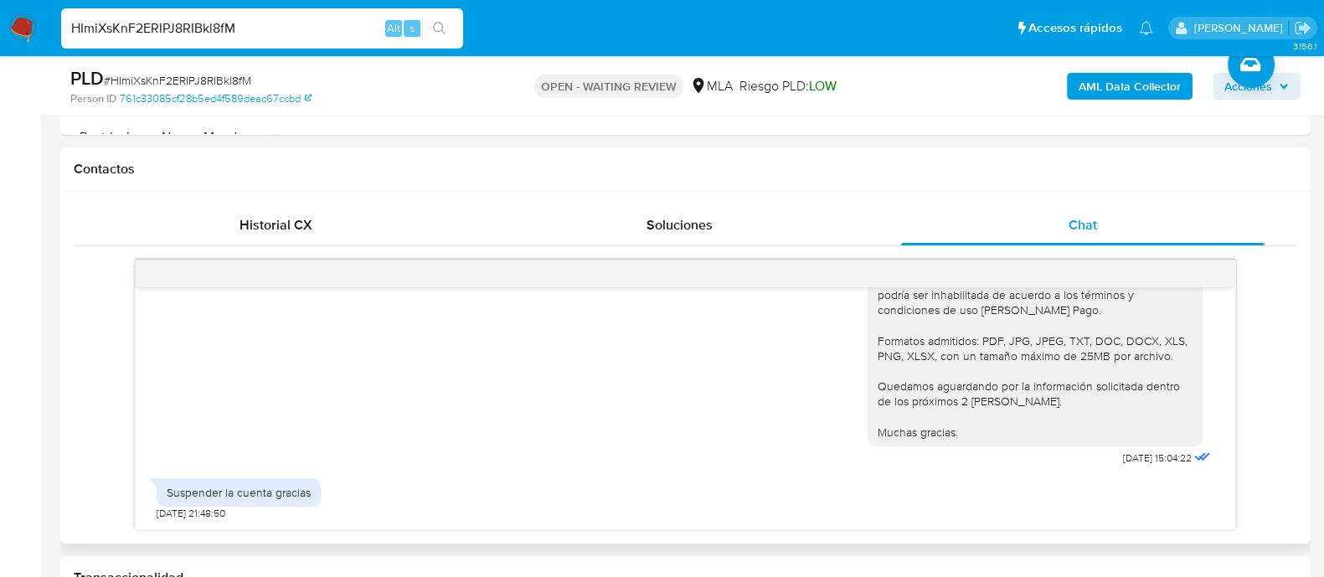
scroll to position [836, 0]
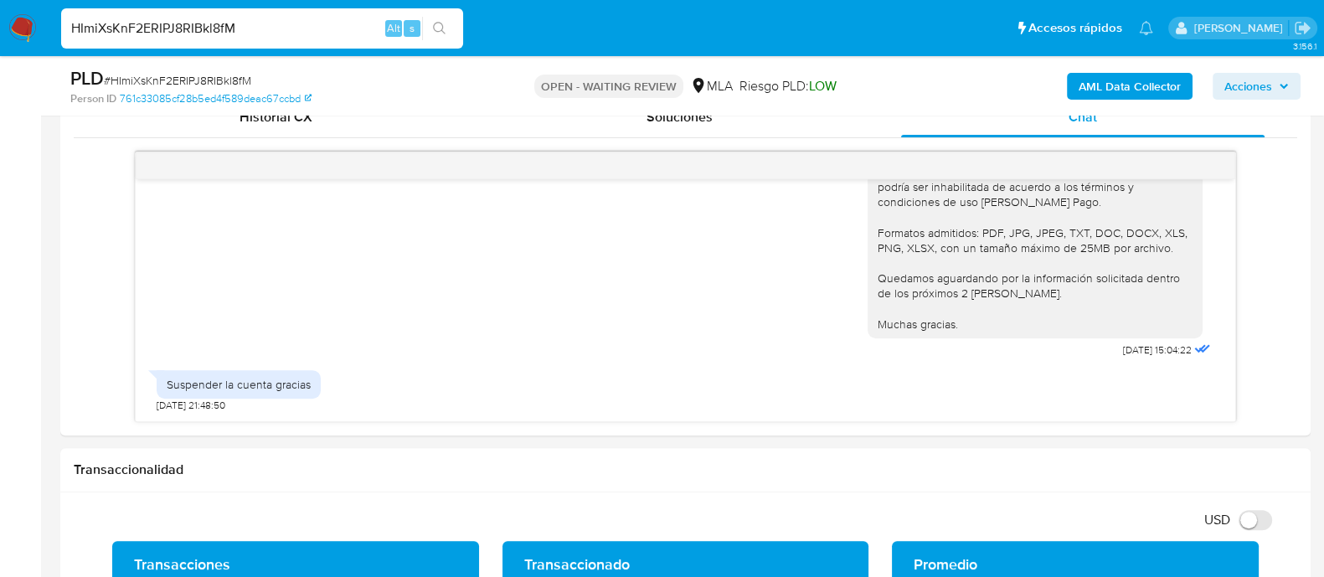
click at [212, 27] on input "HImiXsKnF2ERIPJ8RIBkl8fM" at bounding box center [262, 29] width 402 height 22
paste input "UwKfSaAdiX2kunOF6X6w3R4u"
type input "UwKfSaAdiX2kunOF6X6w3R4u"
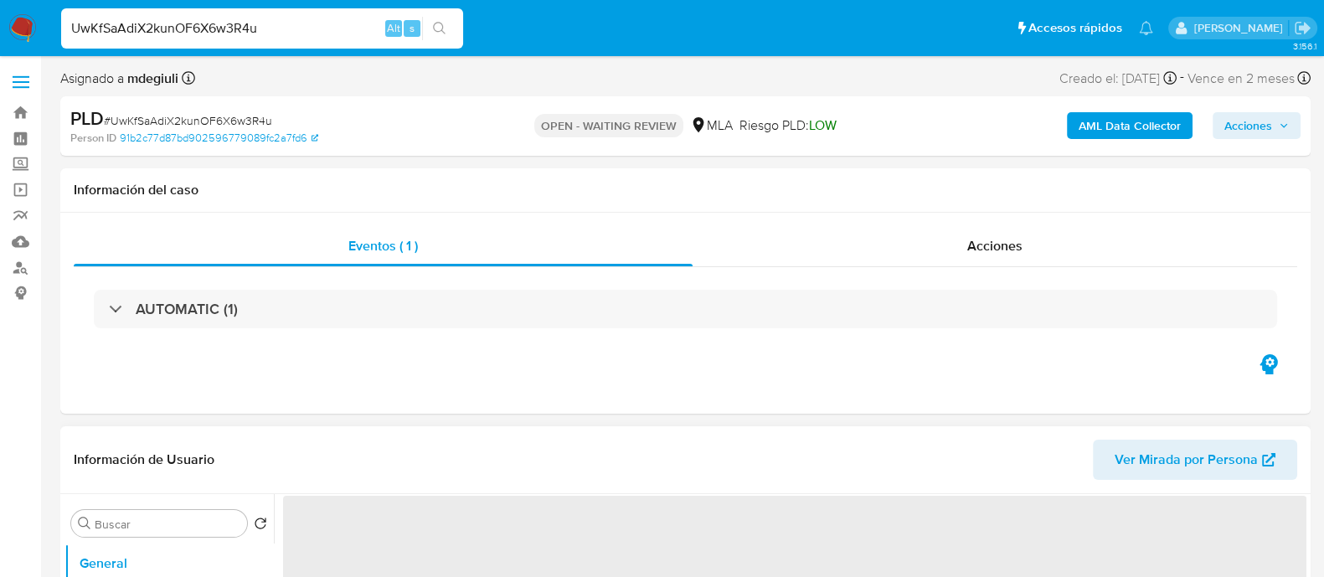
select select "10"
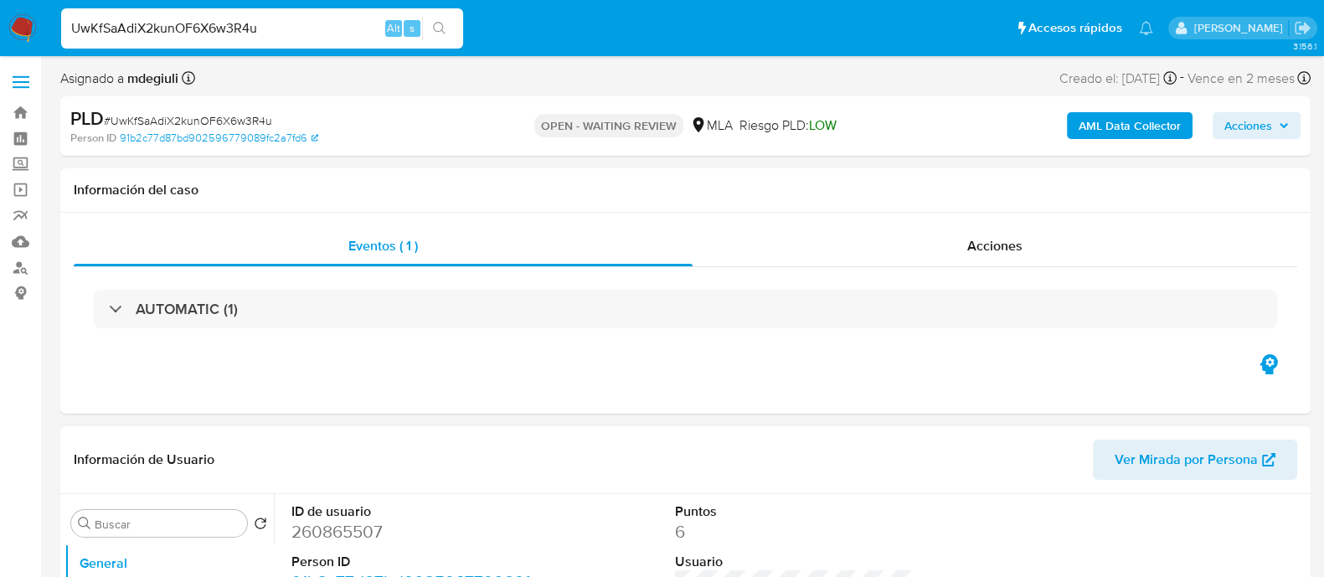
click at [218, 29] on input "UwKfSaAdiX2kunOF6X6w3R4u" at bounding box center [262, 29] width 402 height 22
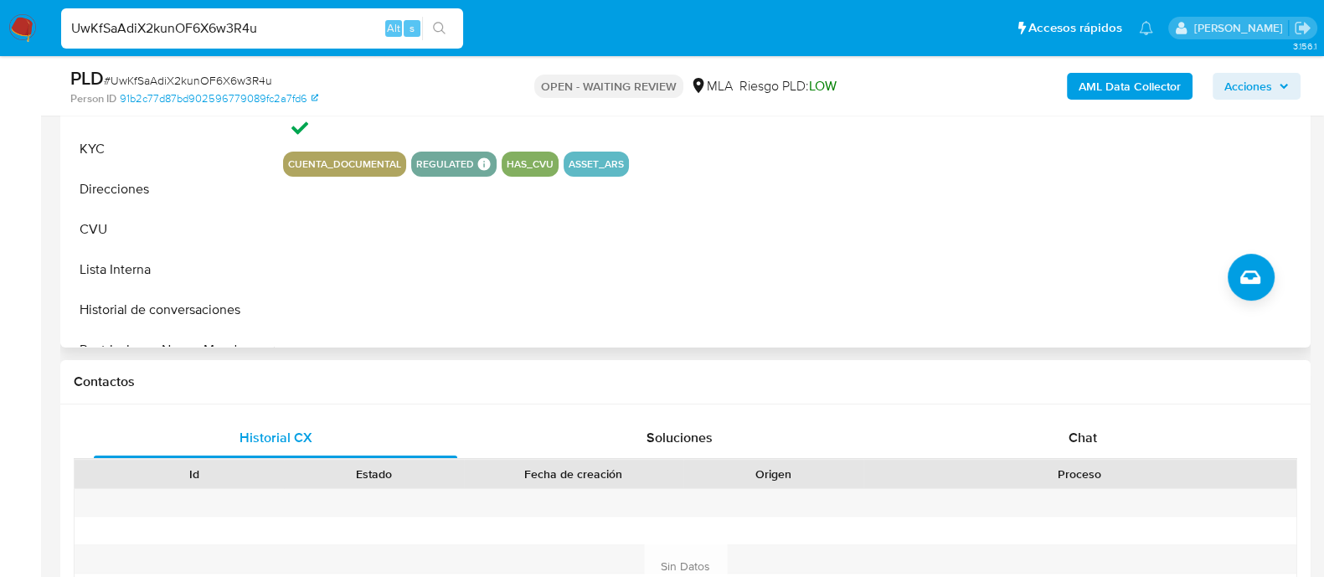
scroll to position [523, 0]
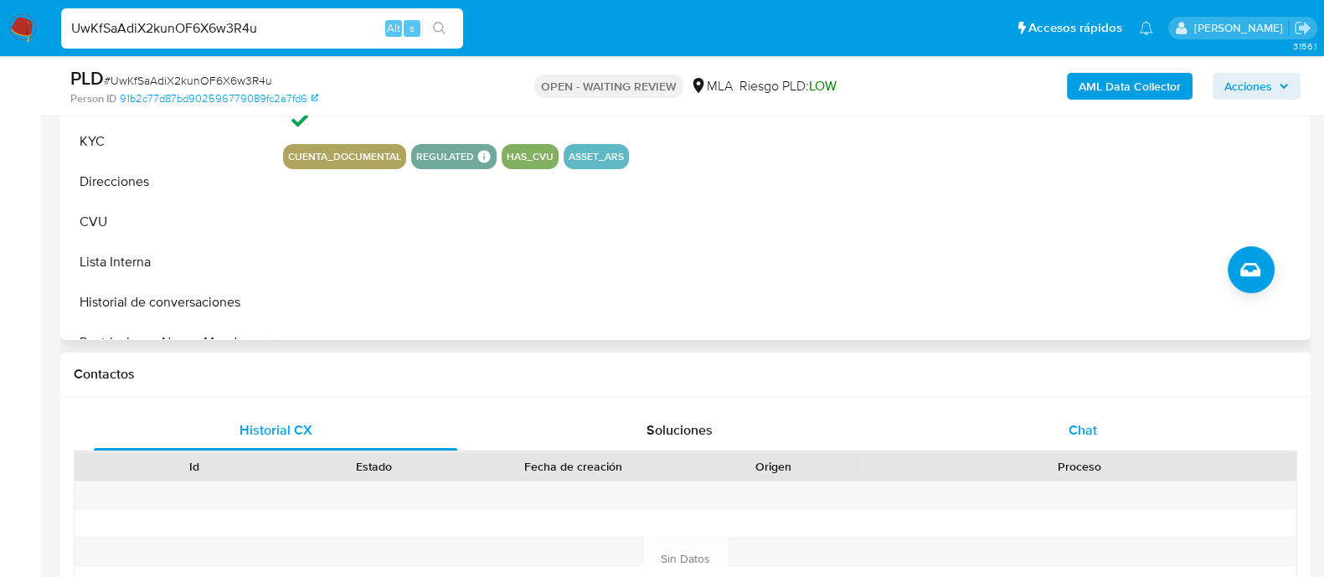
click at [988, 425] on div "Chat" at bounding box center [1082, 430] width 363 height 40
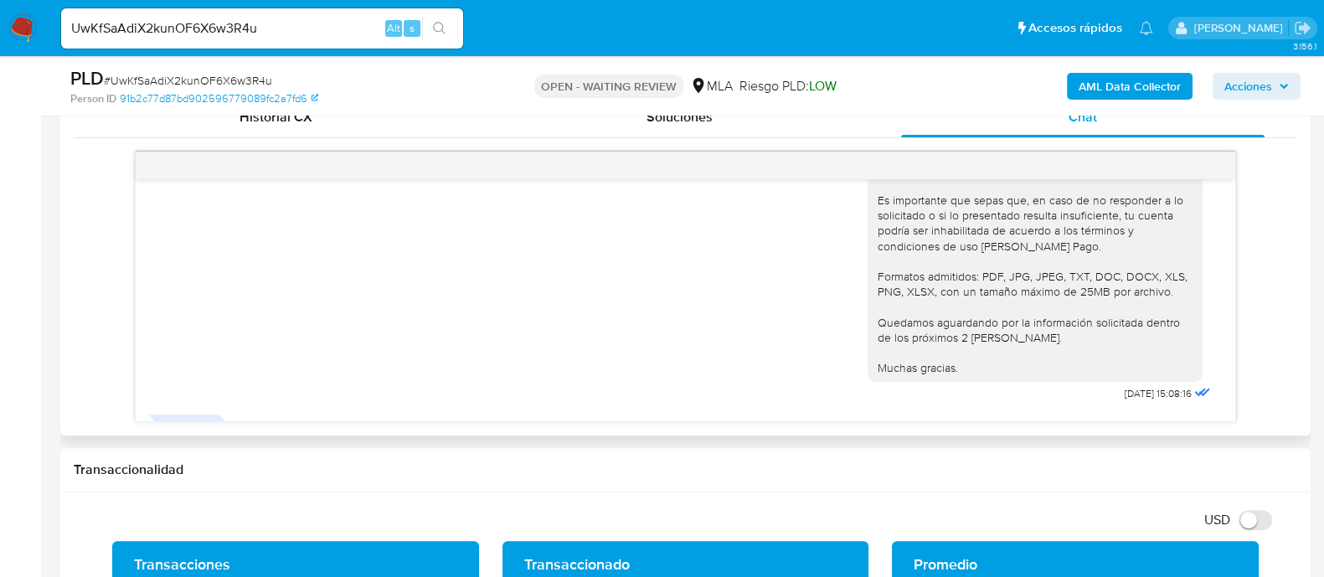
scroll to position [1361, 0]
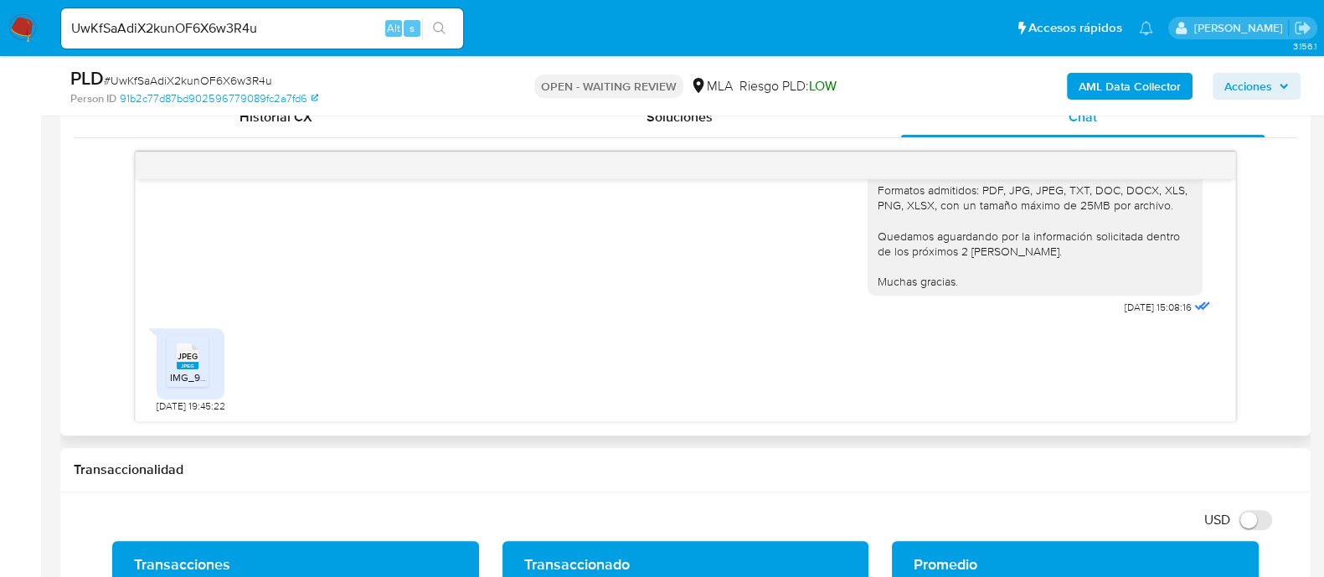
click at [193, 372] on span "IMG_9452.jpeg" at bounding box center [205, 377] width 70 height 14
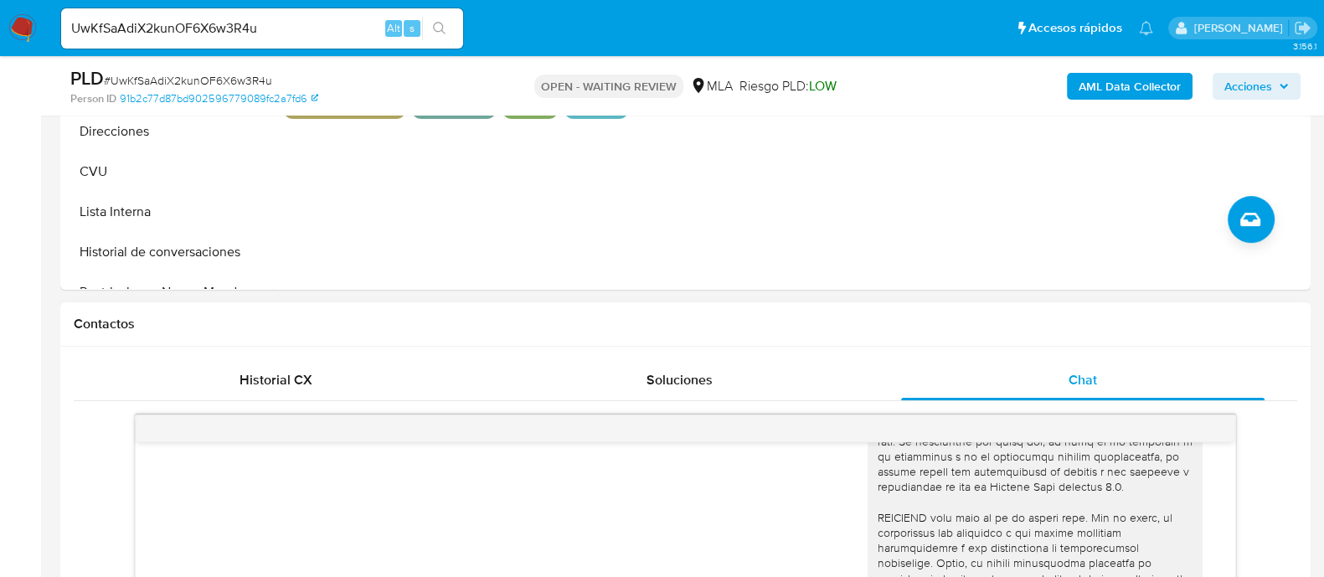
scroll to position [208, 0]
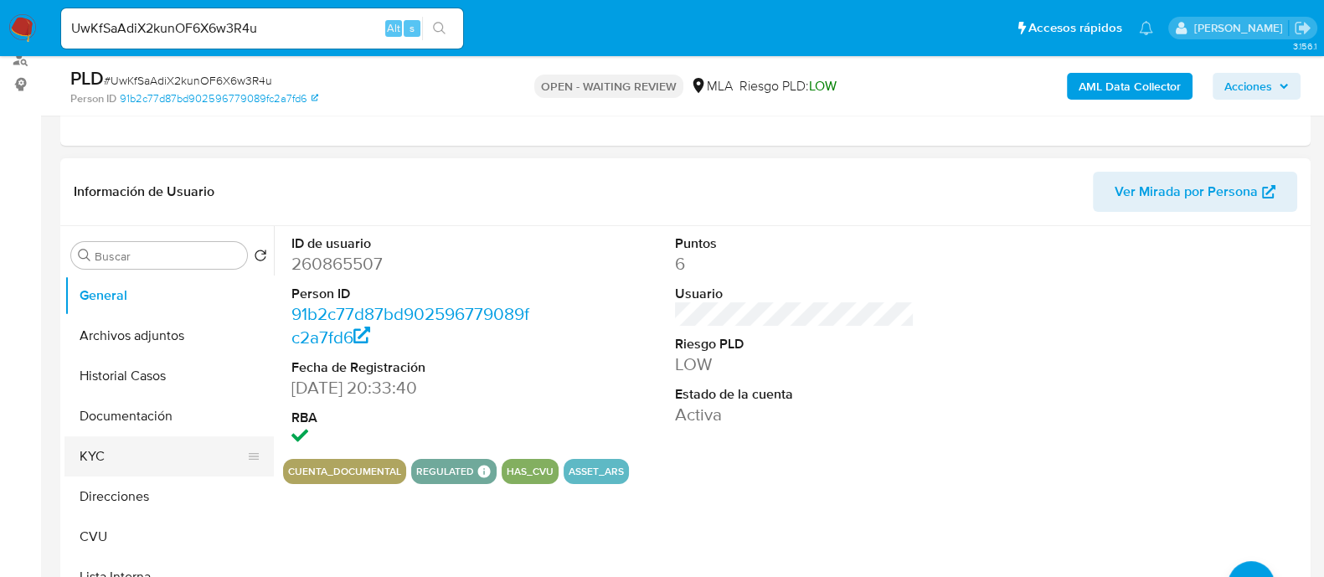
click at [109, 450] on button "KYC" at bounding box center [162, 456] width 196 height 40
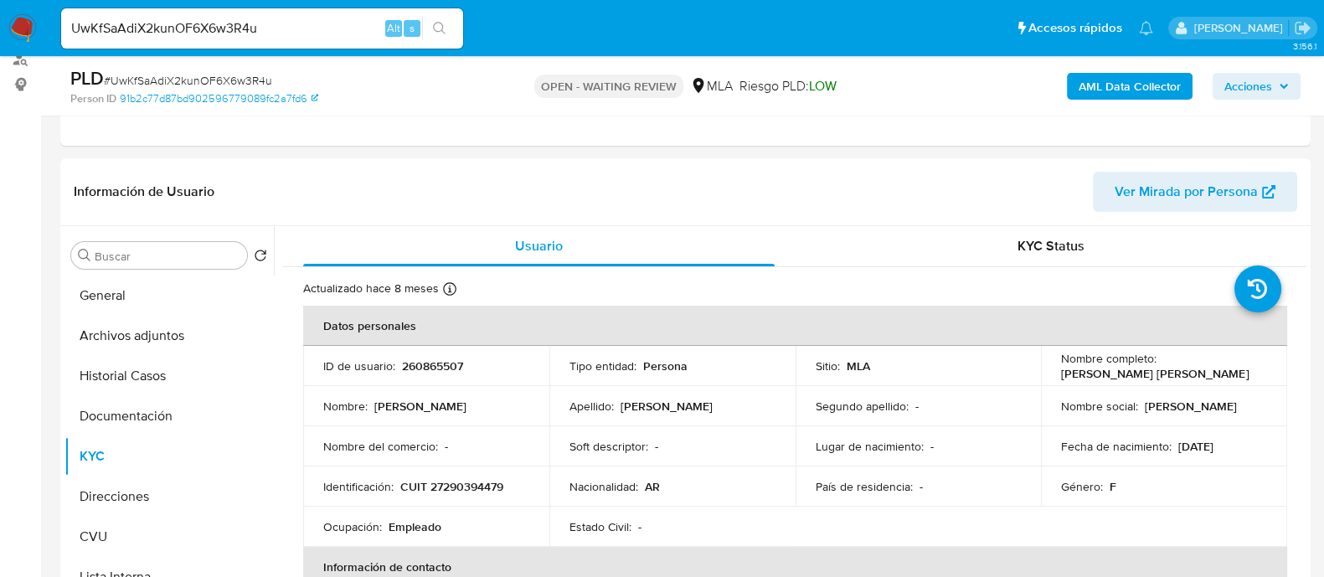
click at [219, 31] on input "UwKfSaAdiX2kunOF6X6w3R4u" at bounding box center [262, 29] width 402 height 22
paste input "qisbEyxUCdRA2zXz9IeKUWrO"
type input "qisbEyxUCdRA2zXz9IeKUWrO"
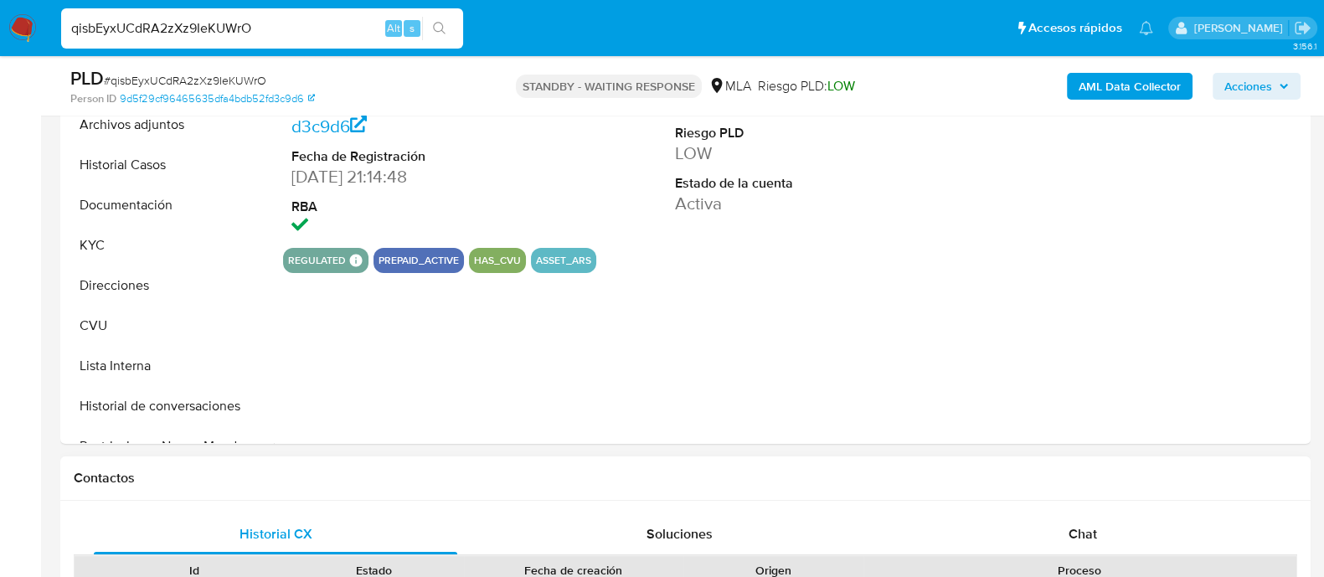
select select "10"
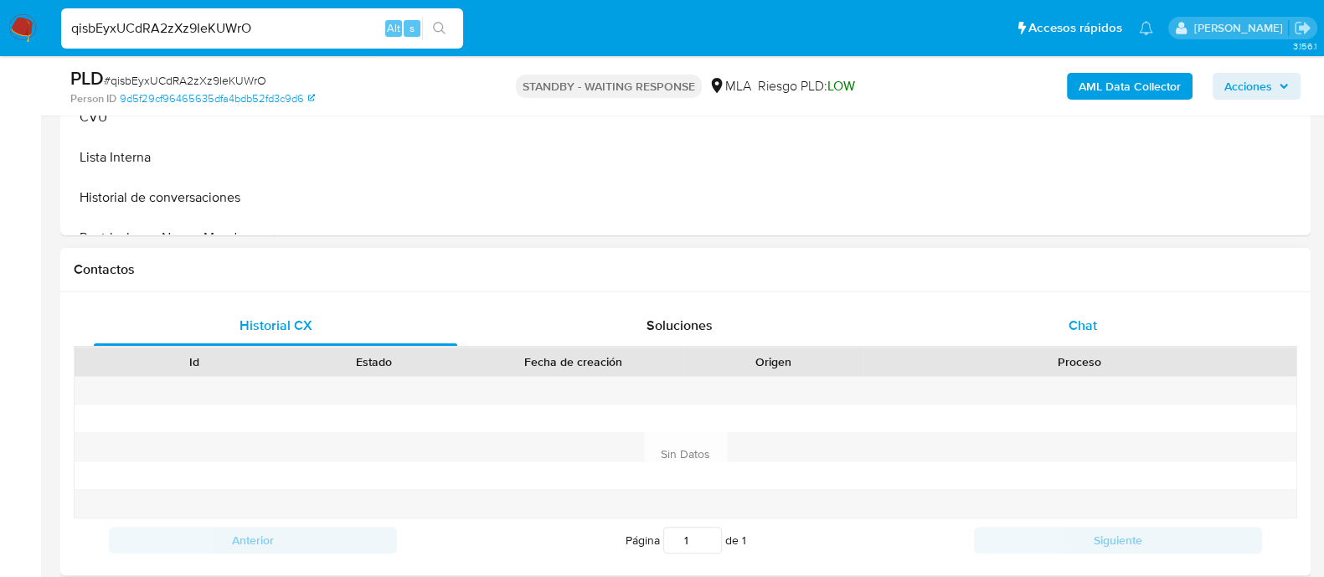
click at [1062, 316] on div "Chat" at bounding box center [1082, 326] width 363 height 40
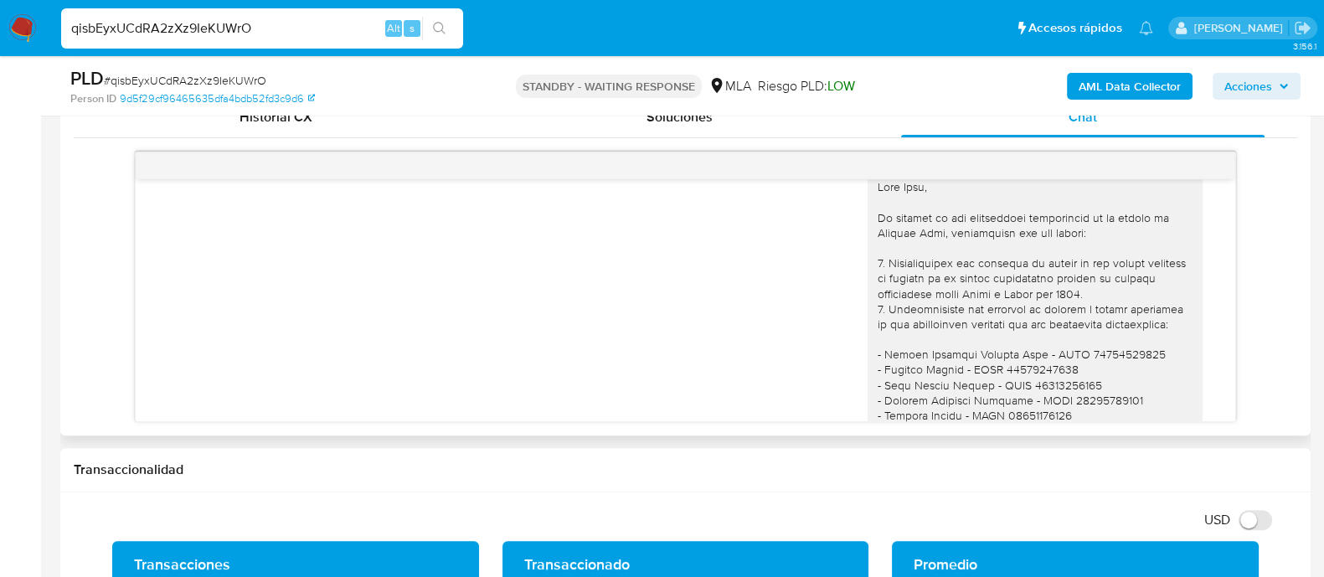
scroll to position [1176, 0]
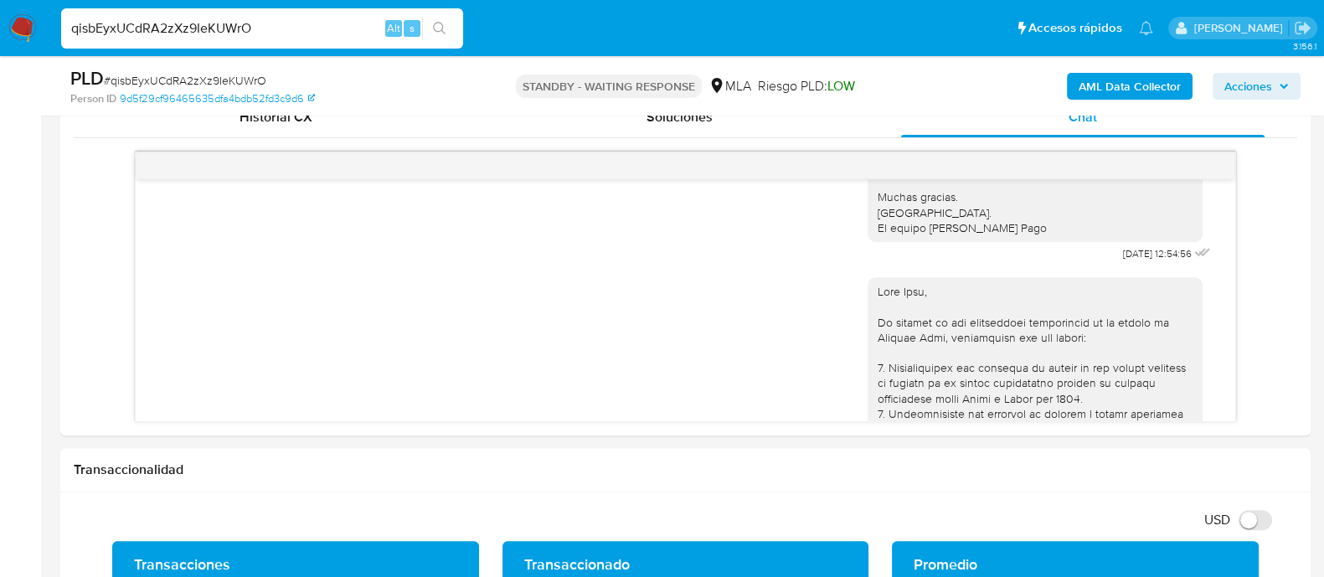
click at [164, 26] on input "qisbEyxUCdRA2zXz9IeKUWrO" at bounding box center [262, 29] width 402 height 22
paste input "ycLEWRNwCHQxPVF58jS4bbva"
type input "ycLEWRNwCHQxPVF58jS4bbva"
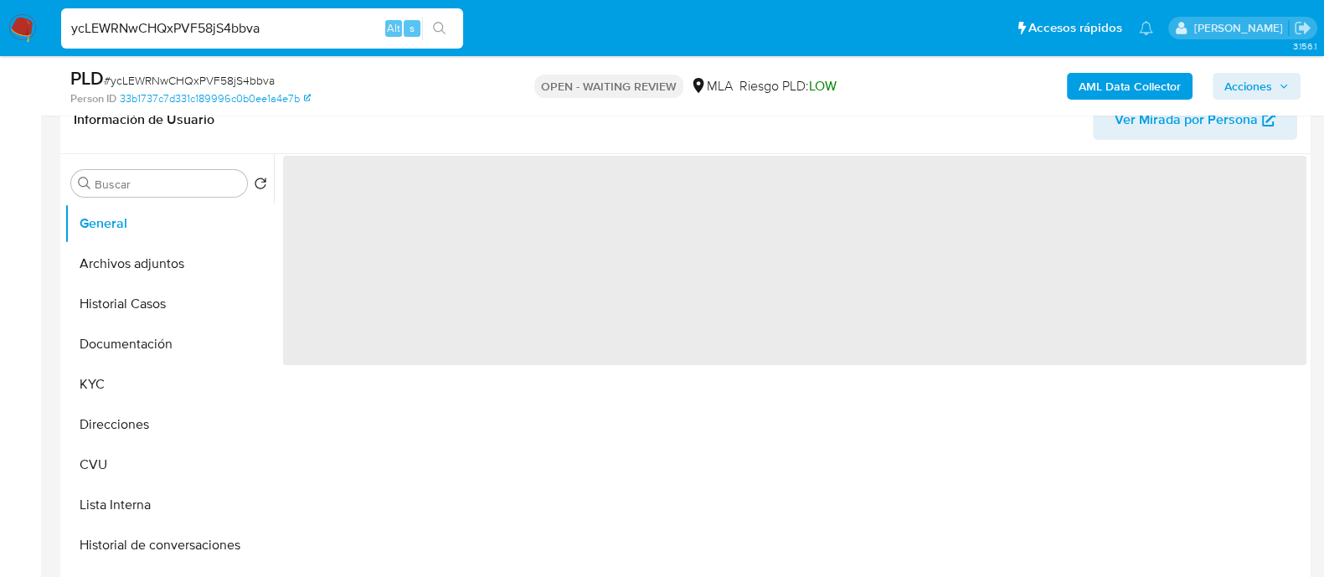
scroll to position [418, 0]
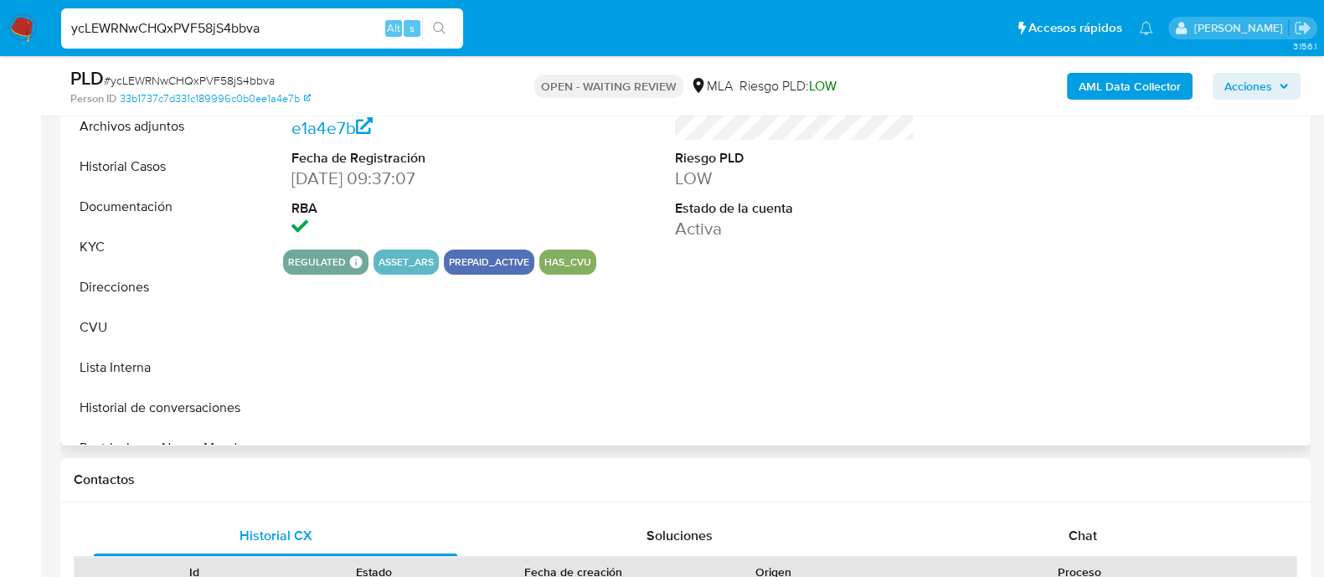
drag, startPoint x: 1077, startPoint y: 537, endPoint x: 1016, endPoint y: 355, distance: 191.4
click at [1074, 533] on span "Chat" at bounding box center [1082, 535] width 28 height 19
select select "10"
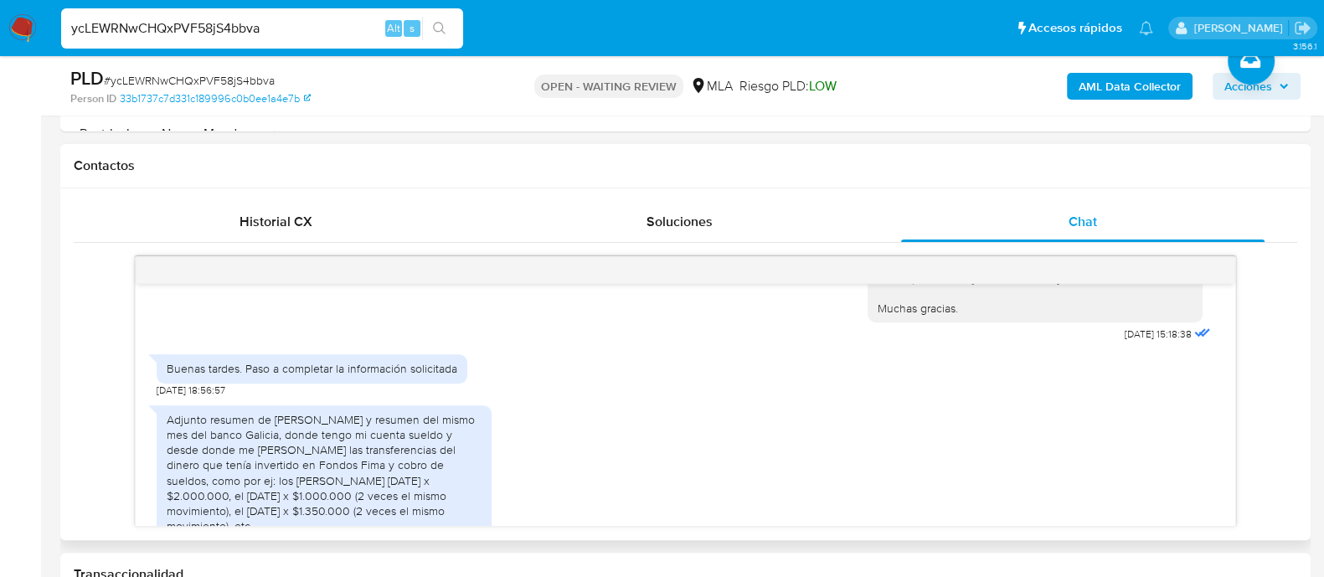
scroll to position [1797, 0]
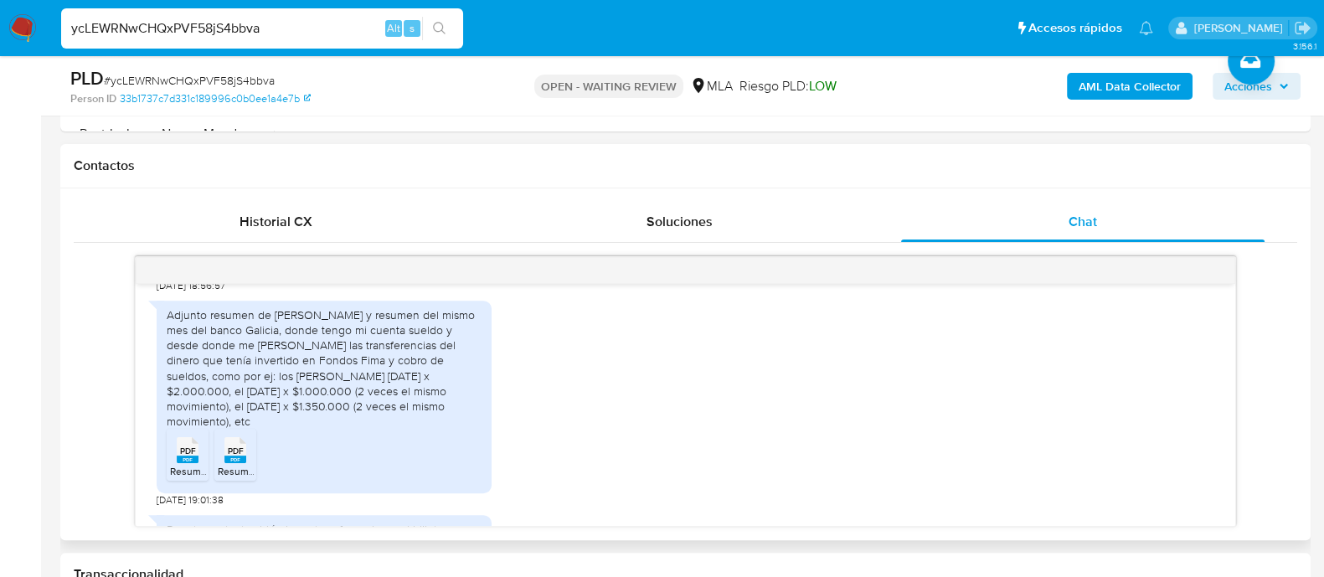
click at [188, 456] on span "PDF" at bounding box center [188, 450] width 16 height 11
click at [235, 456] on span "PDF" at bounding box center [236, 450] width 16 height 11
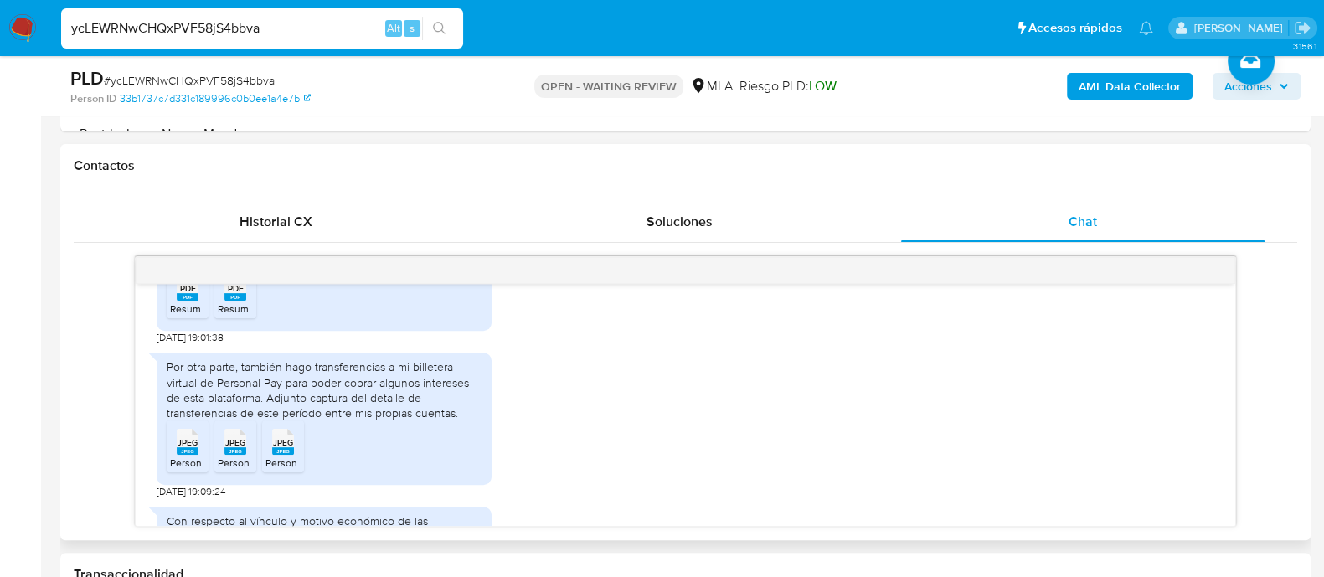
scroll to position [2007, 0]
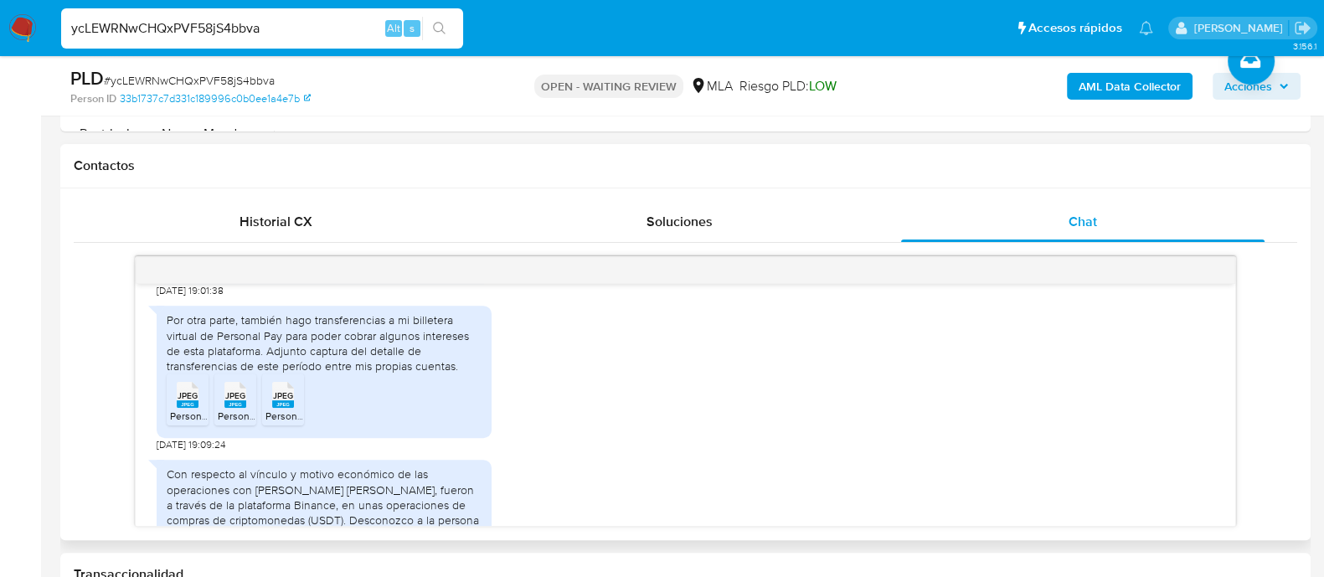
click at [184, 409] on icon "JPEG" at bounding box center [188, 394] width 22 height 29
click at [234, 408] on rect at bounding box center [235, 404] width 22 height 8
click at [280, 408] on rect at bounding box center [283, 404] width 22 height 8
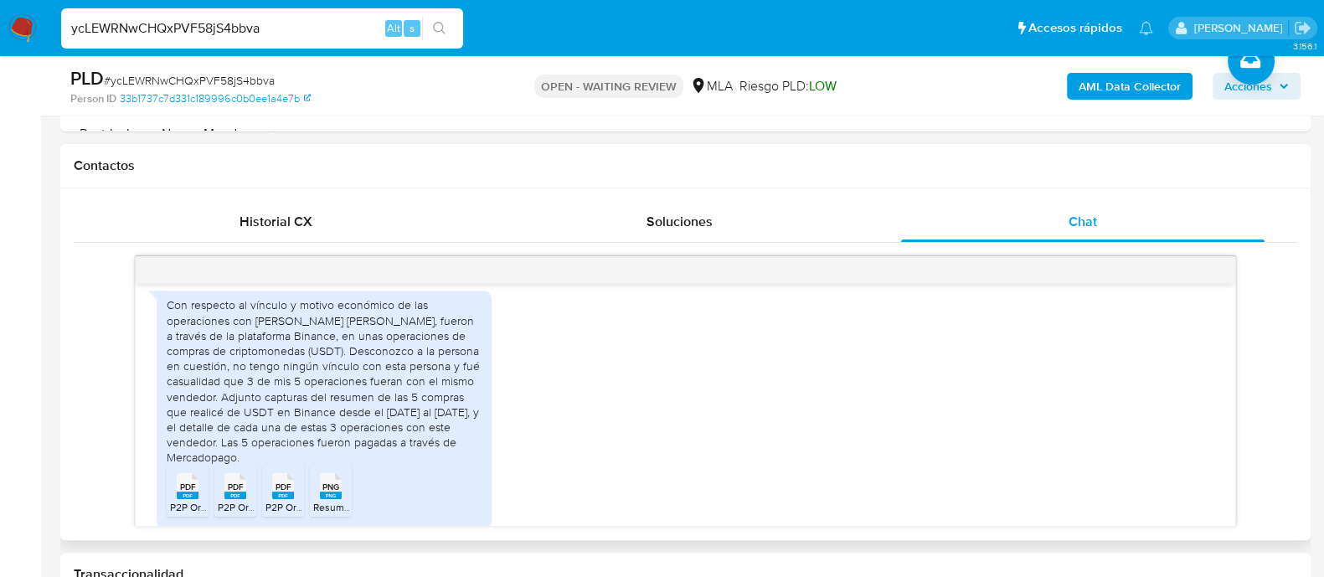
scroll to position [2216, 0]
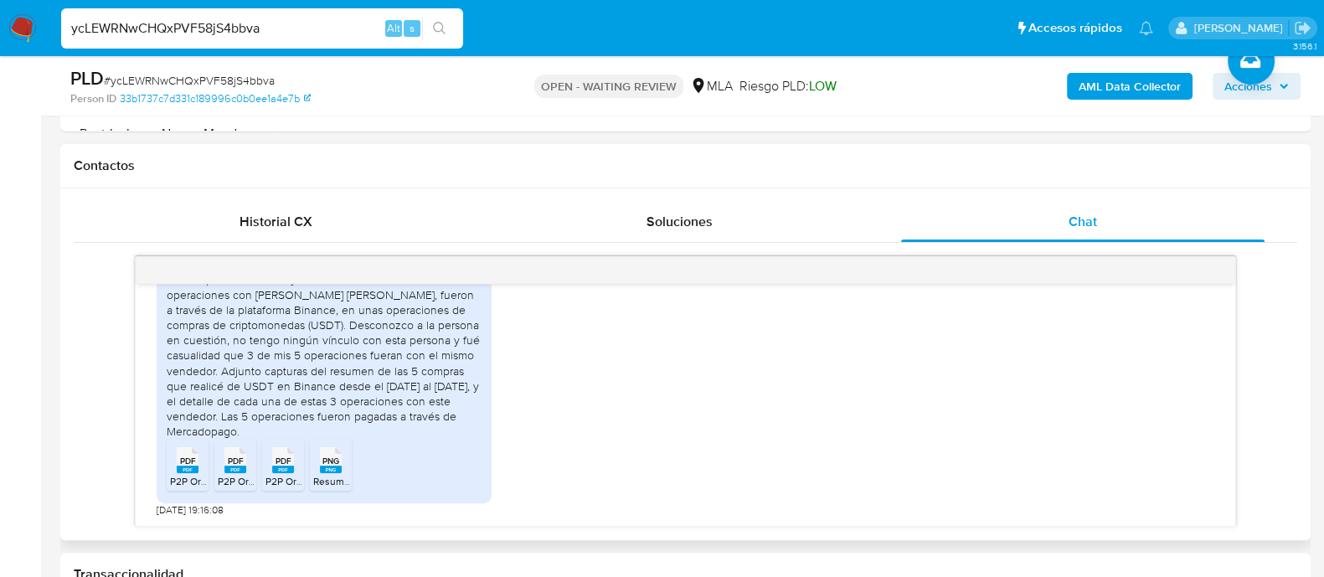
click at [182, 474] on span "P2P Order Receipt-2025-08-26 18_49_07.836.pdf" at bounding box center [281, 481] width 222 height 14
click at [237, 462] on span "PDF" at bounding box center [236, 460] width 16 height 11
click at [285, 469] on rect at bounding box center [283, 469] width 22 height 8
click at [335, 461] on span "PNG" at bounding box center [330, 460] width 17 height 11
click at [188, 28] on input "ycLEWRNwCHQxPVF58jS4bbva" at bounding box center [262, 29] width 402 height 22
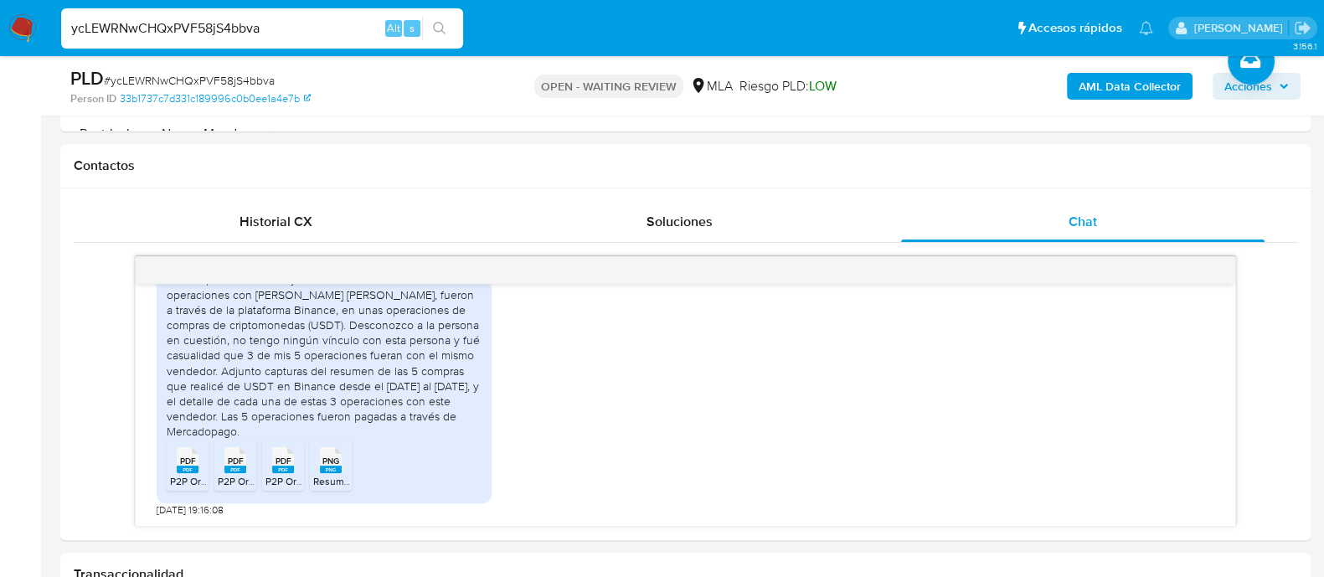
click at [188, 28] on input "ycLEWRNwCHQxPVF58jS4bbva" at bounding box center [262, 29] width 402 height 22
paste input "mEd68ZWVvcujuU8pgSraOIAu"
type input "mEd68ZWVvcujuU8pgSraOIAu"
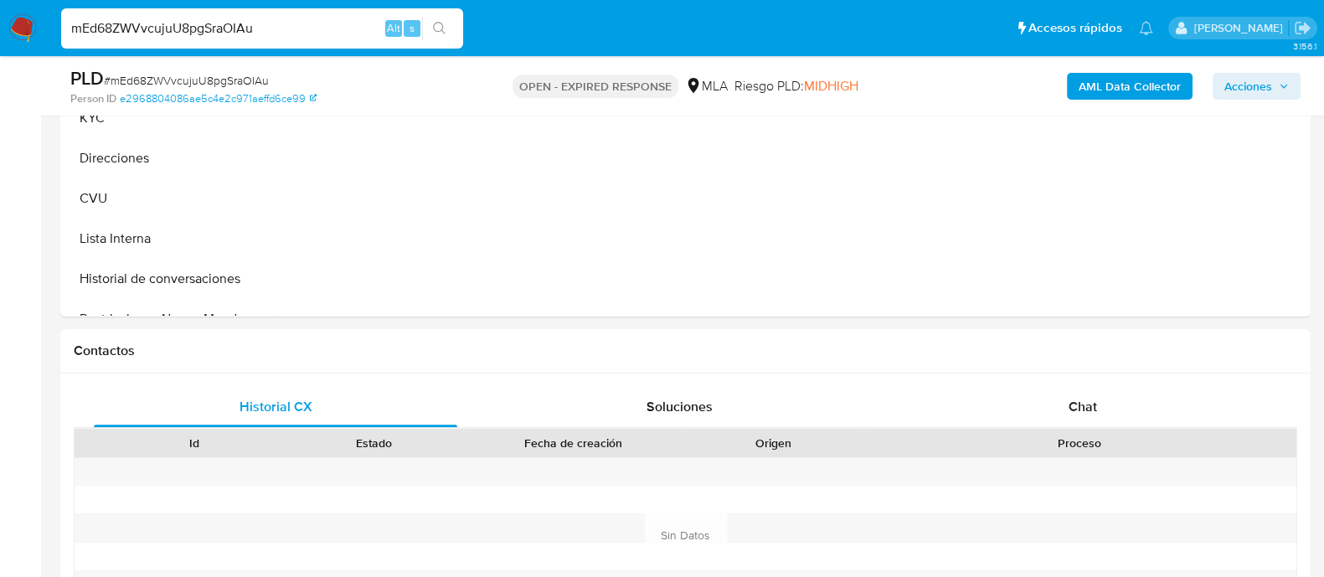
scroll to position [628, 0]
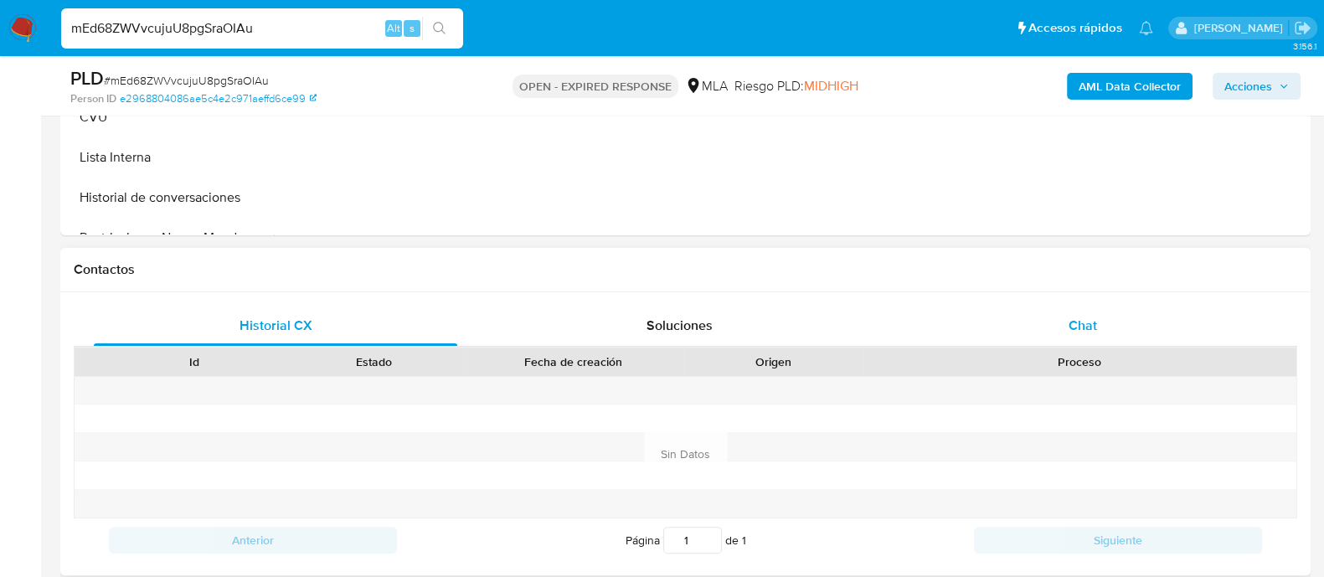
click at [971, 308] on div "Chat" at bounding box center [1082, 326] width 363 height 40
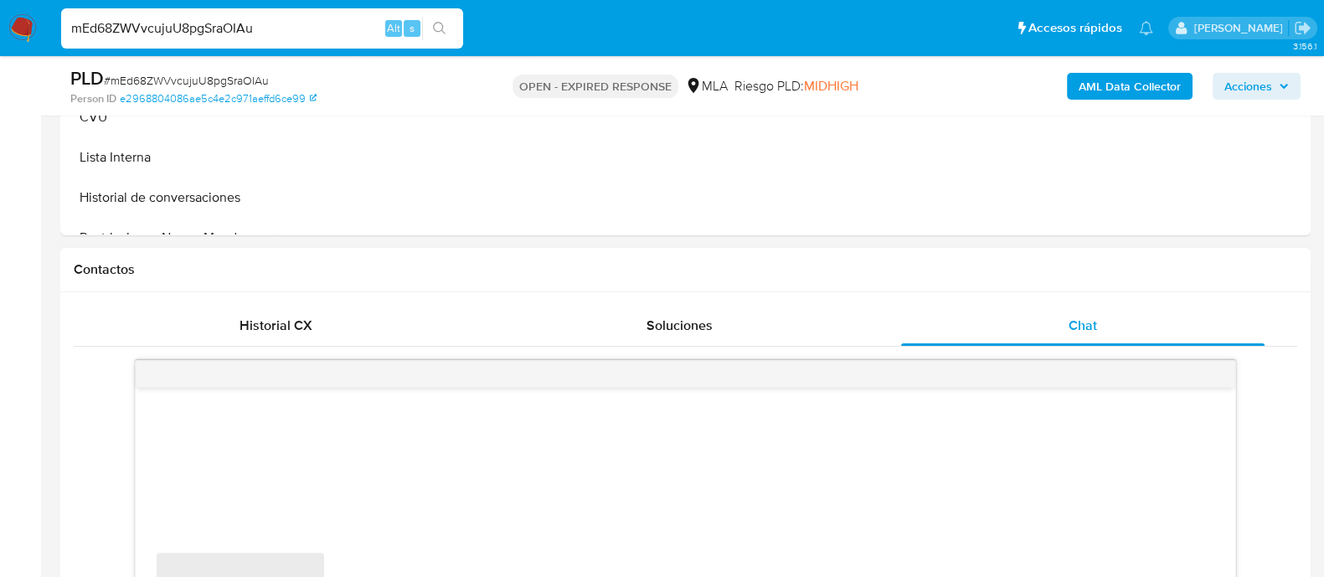
select select "10"
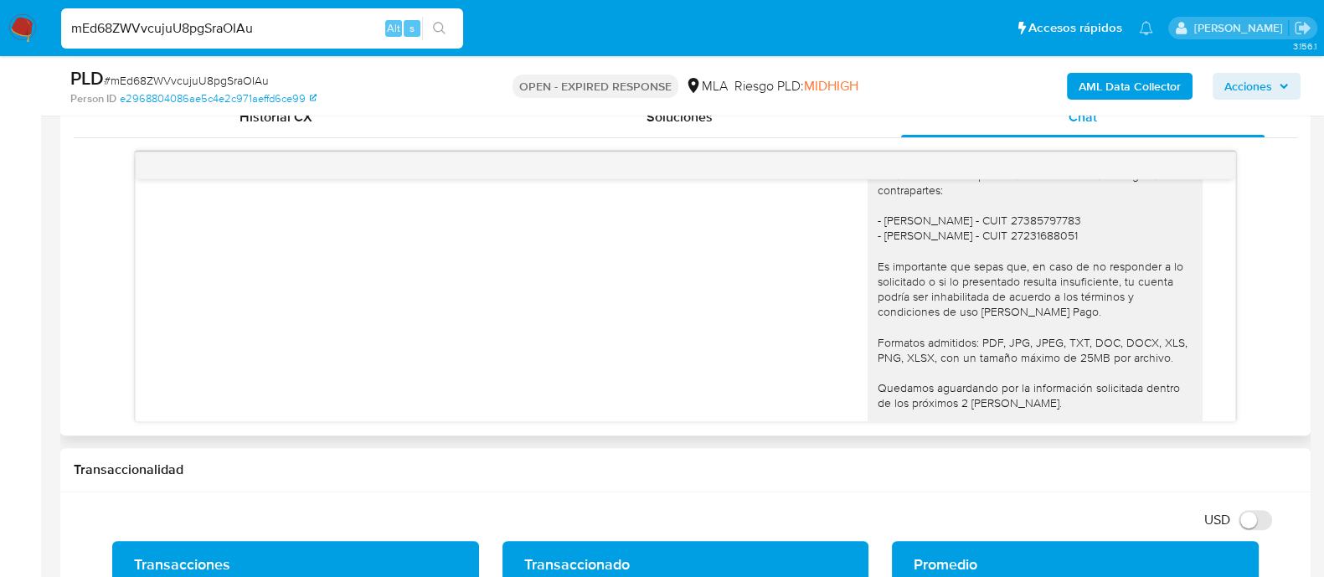
scroll to position [1594, 0]
